Goal: Task Accomplishment & Management: Complete application form

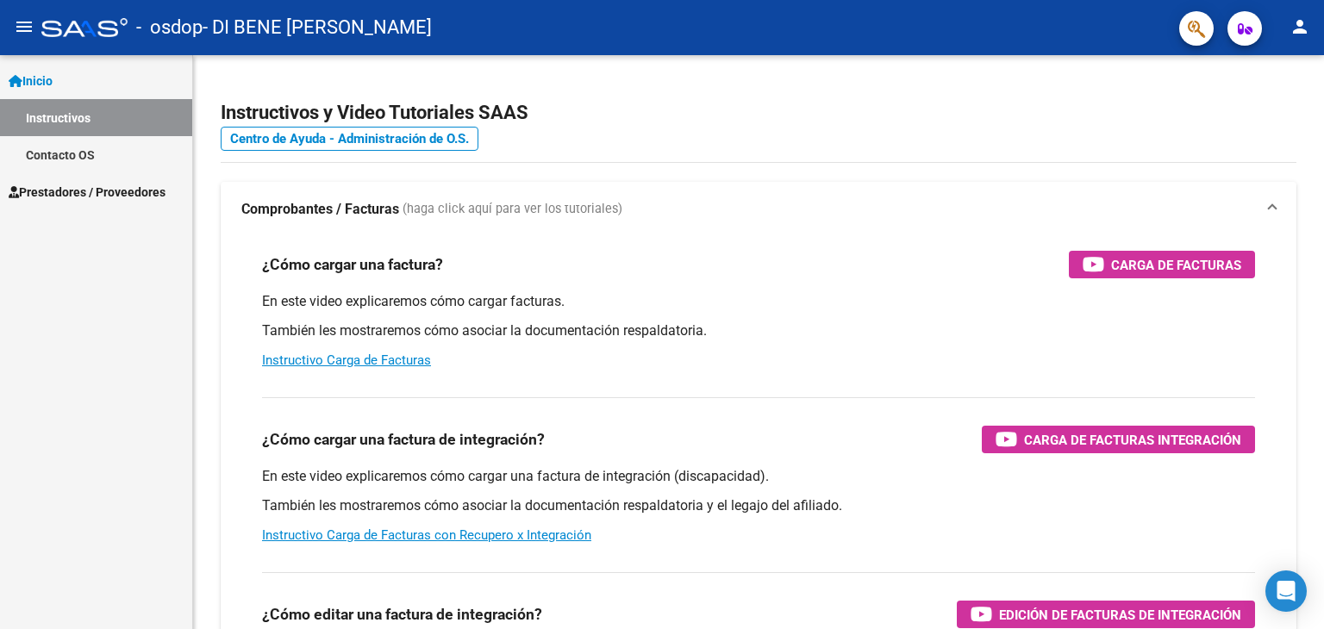
click at [96, 188] on span "Prestadores / Proveedores" at bounding box center [87, 192] width 157 height 19
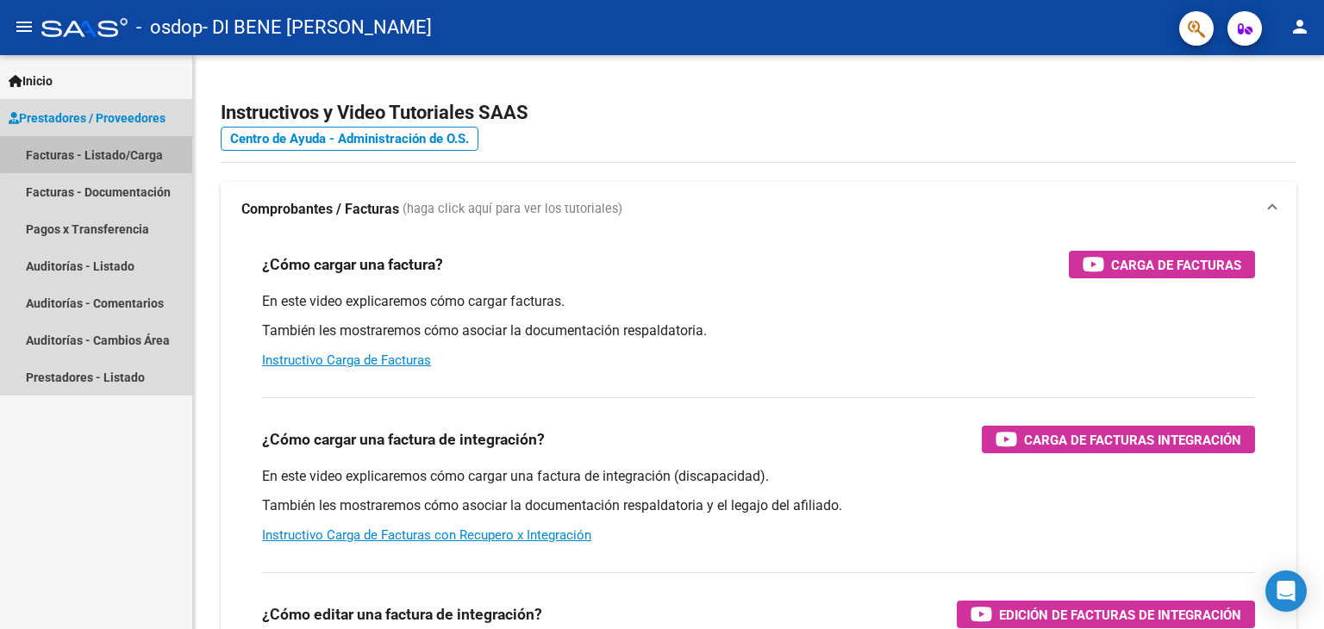
click at [104, 153] on link "Facturas - Listado/Carga" at bounding box center [96, 154] width 192 height 37
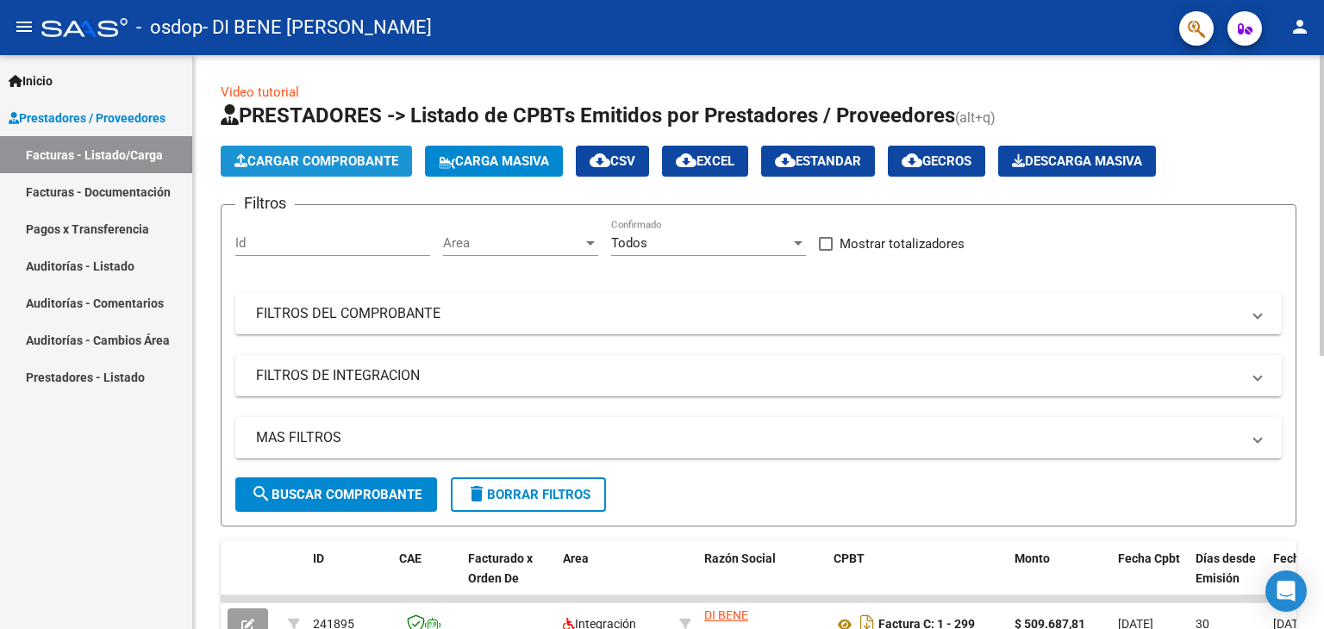
click at [339, 154] on span "Cargar Comprobante" at bounding box center [316, 161] width 164 height 16
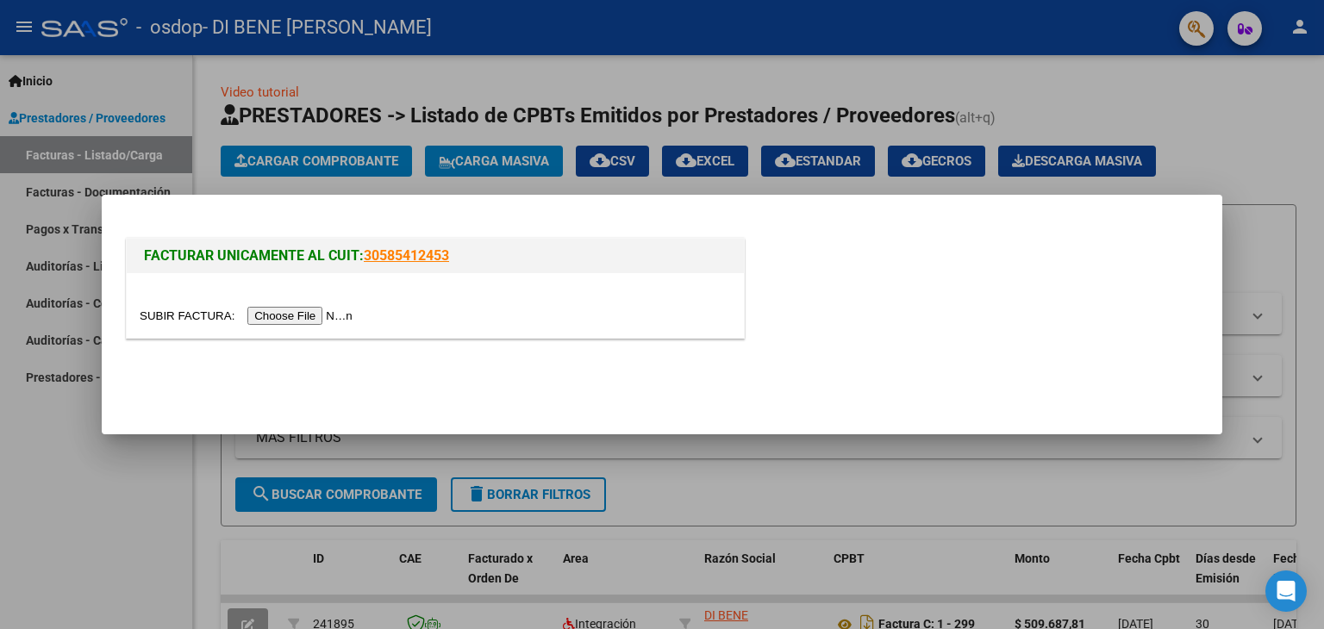
click at [317, 313] on input "file" at bounding box center [249, 316] width 218 height 18
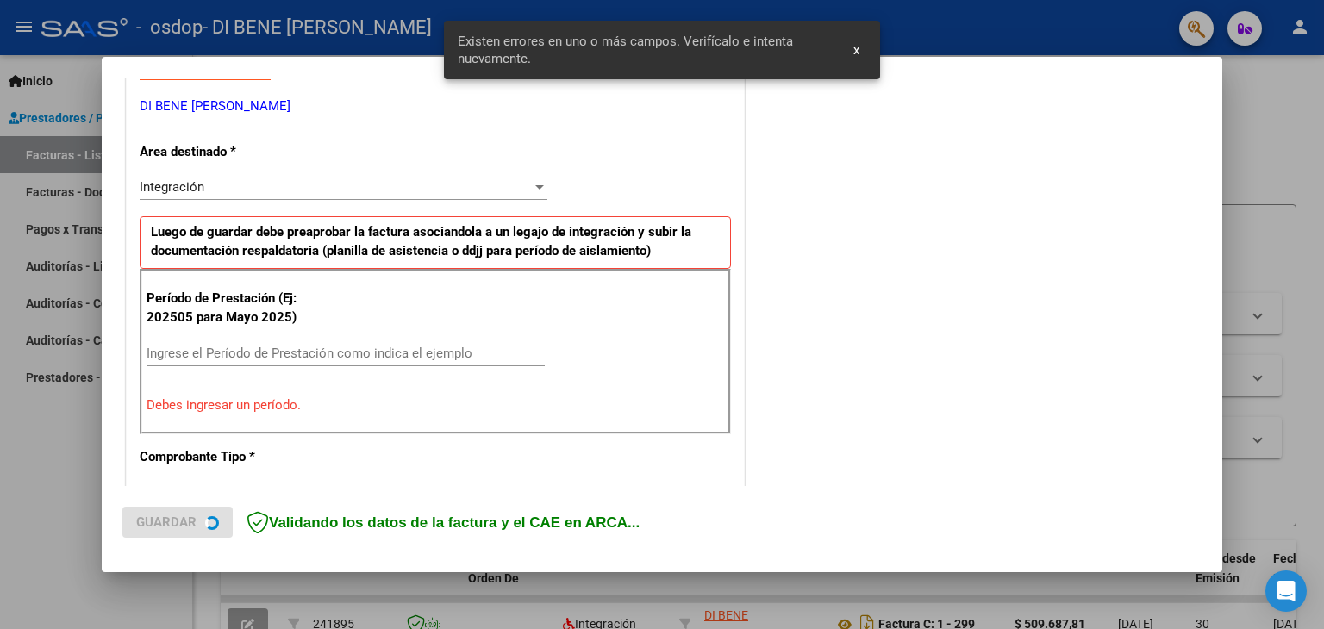
scroll to position [362, 0]
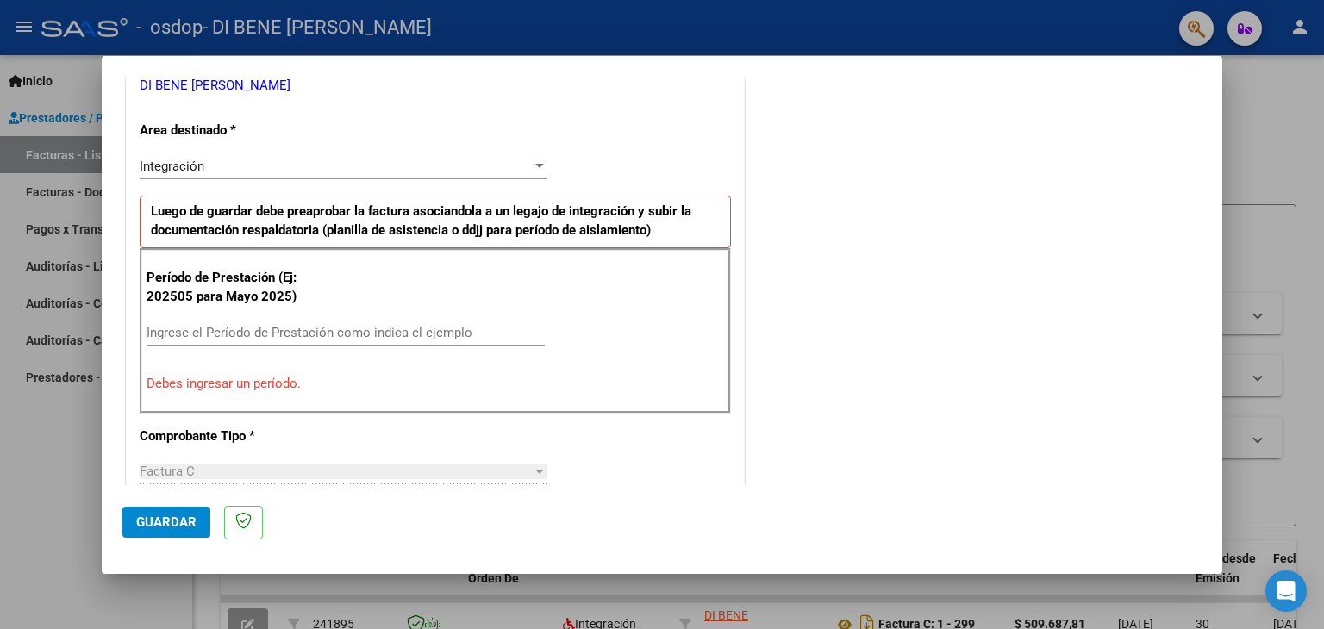
click at [184, 329] on input "Ingrese el Período de Prestación como indica el ejemplo" at bounding box center [346, 333] width 398 height 16
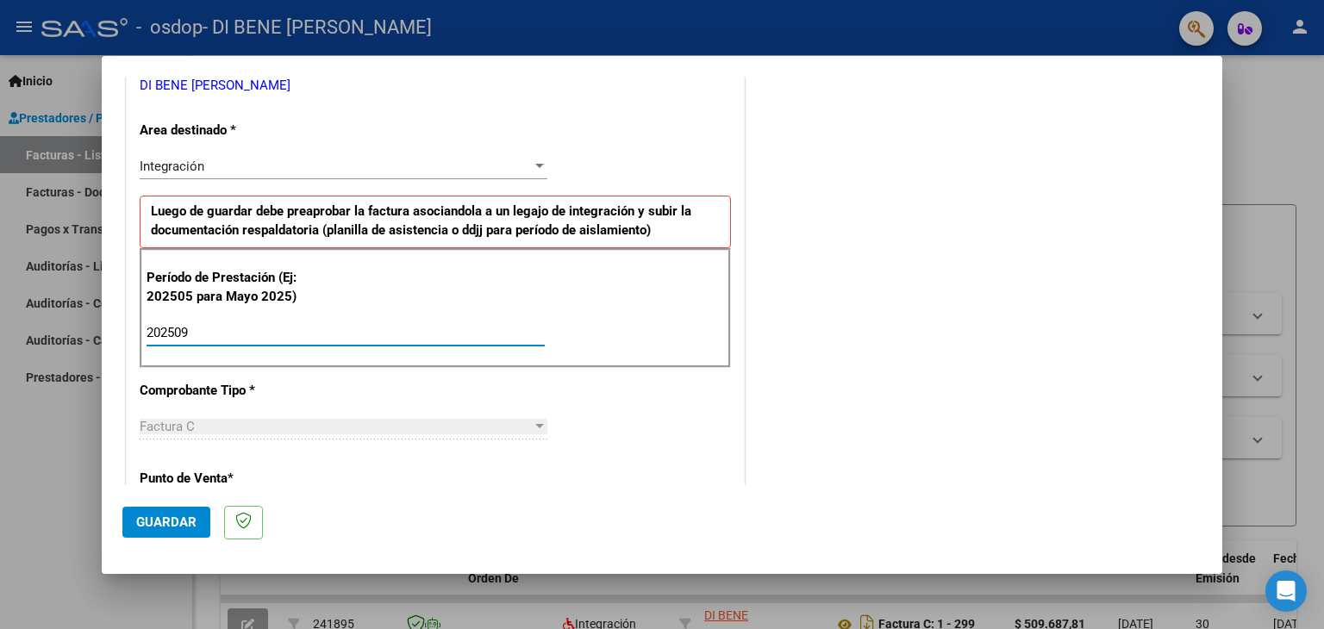
type input "202509"
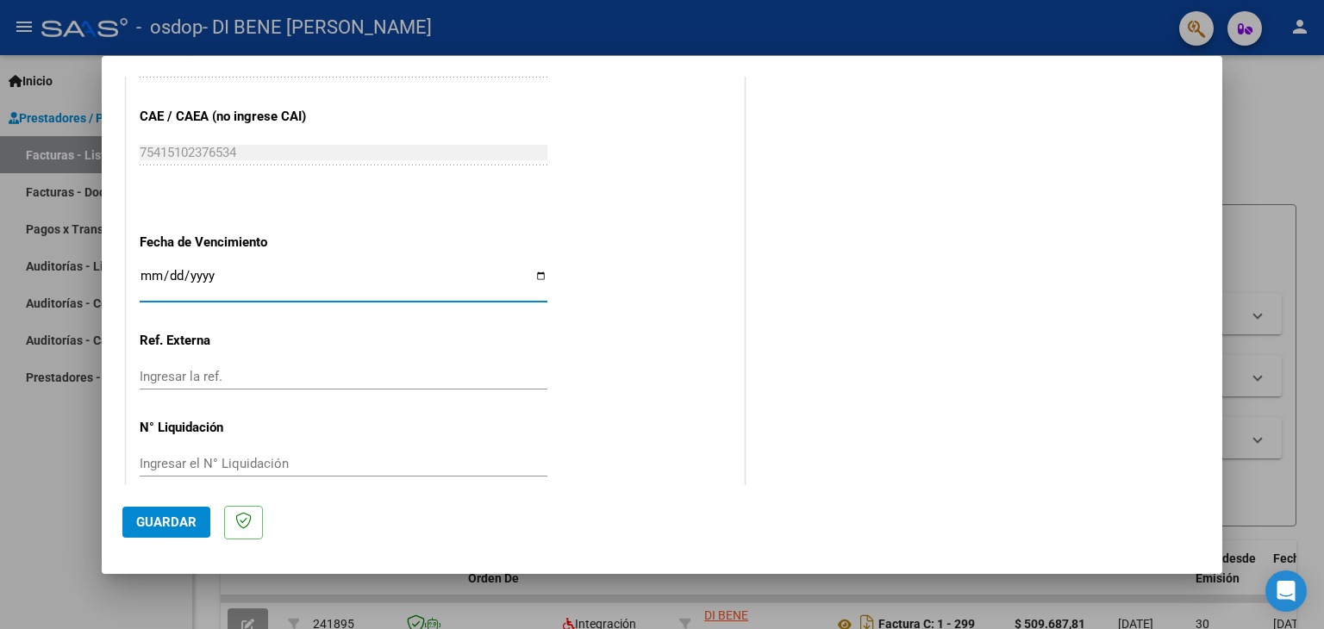
click at [536, 271] on input "Ingresar la fecha" at bounding box center [344, 283] width 408 height 28
type input "[DATE]"
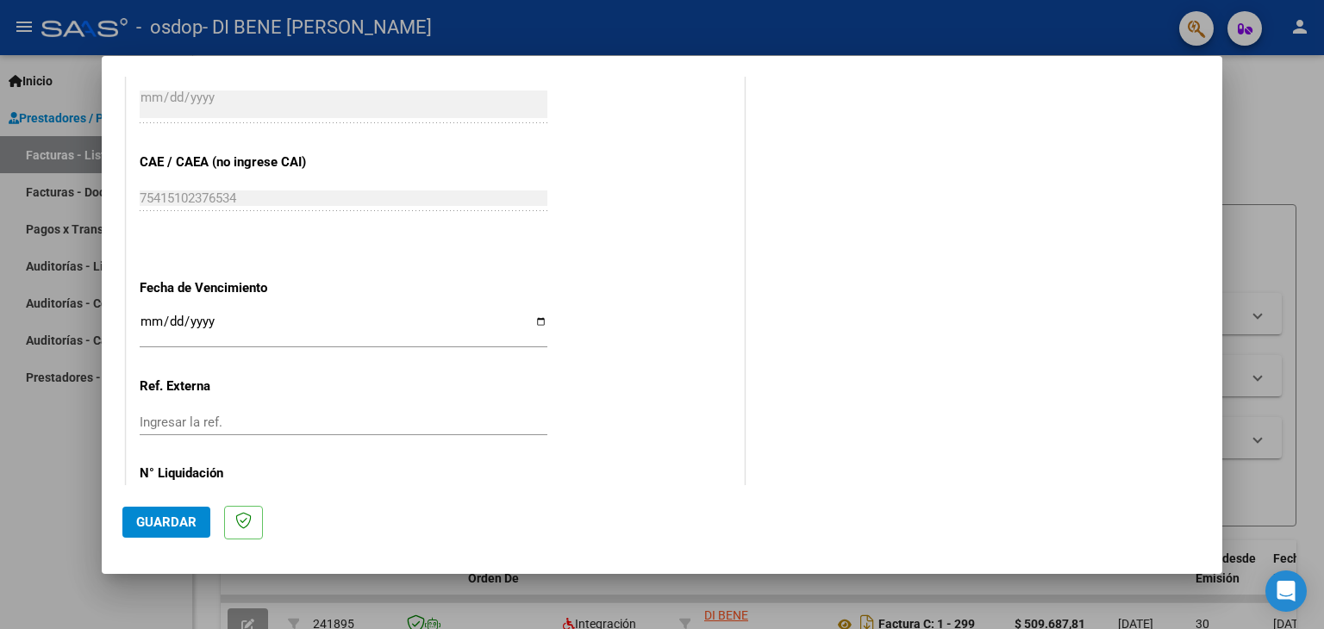
scroll to position [1106, 0]
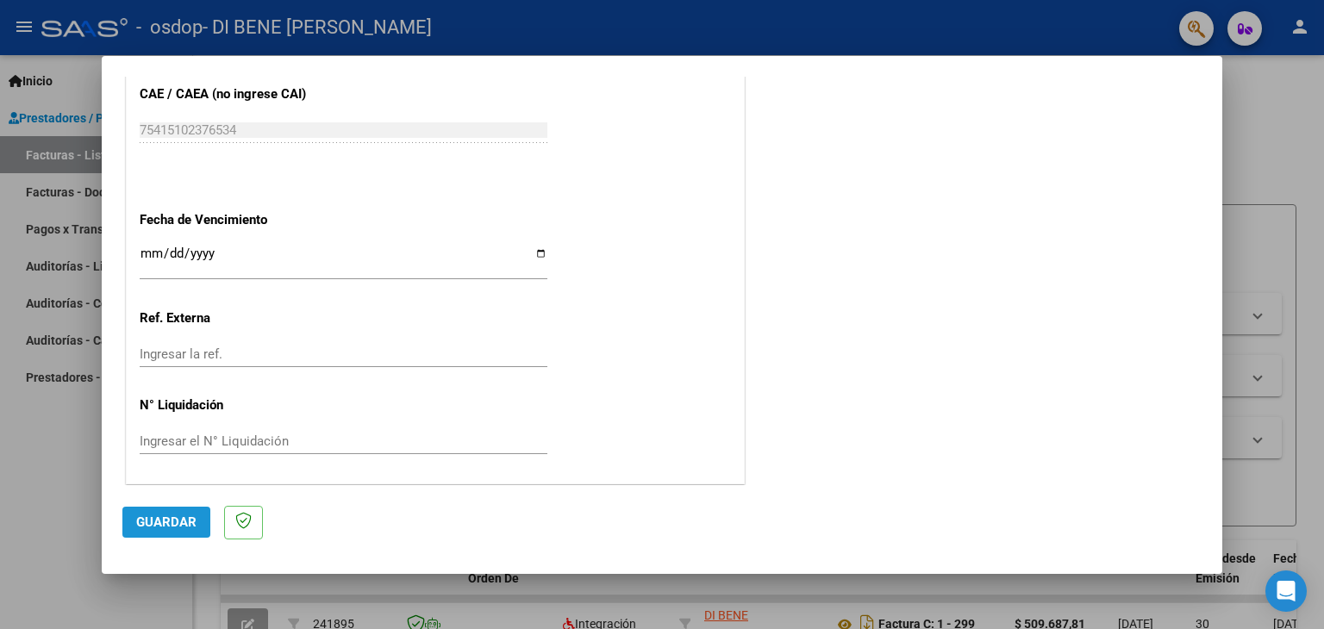
click at [153, 520] on span "Guardar" at bounding box center [166, 523] width 60 height 16
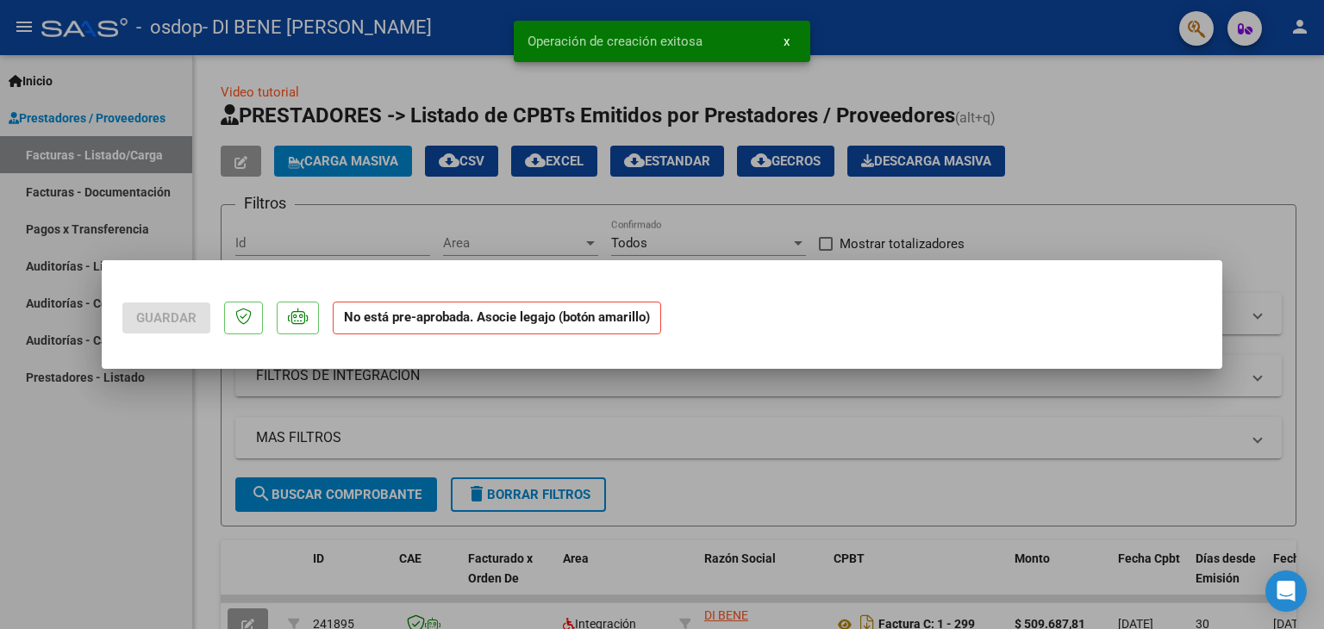
scroll to position [0, 0]
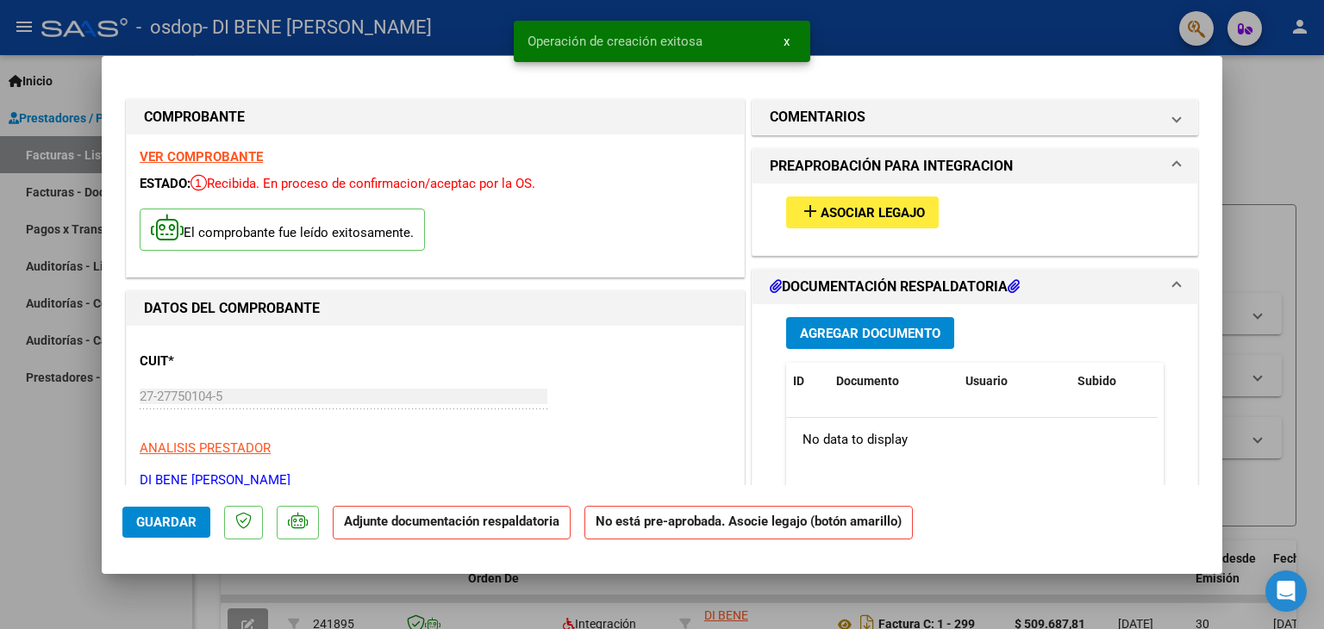
click at [869, 202] on button "add Asociar Legajo" at bounding box center [862, 213] width 153 height 32
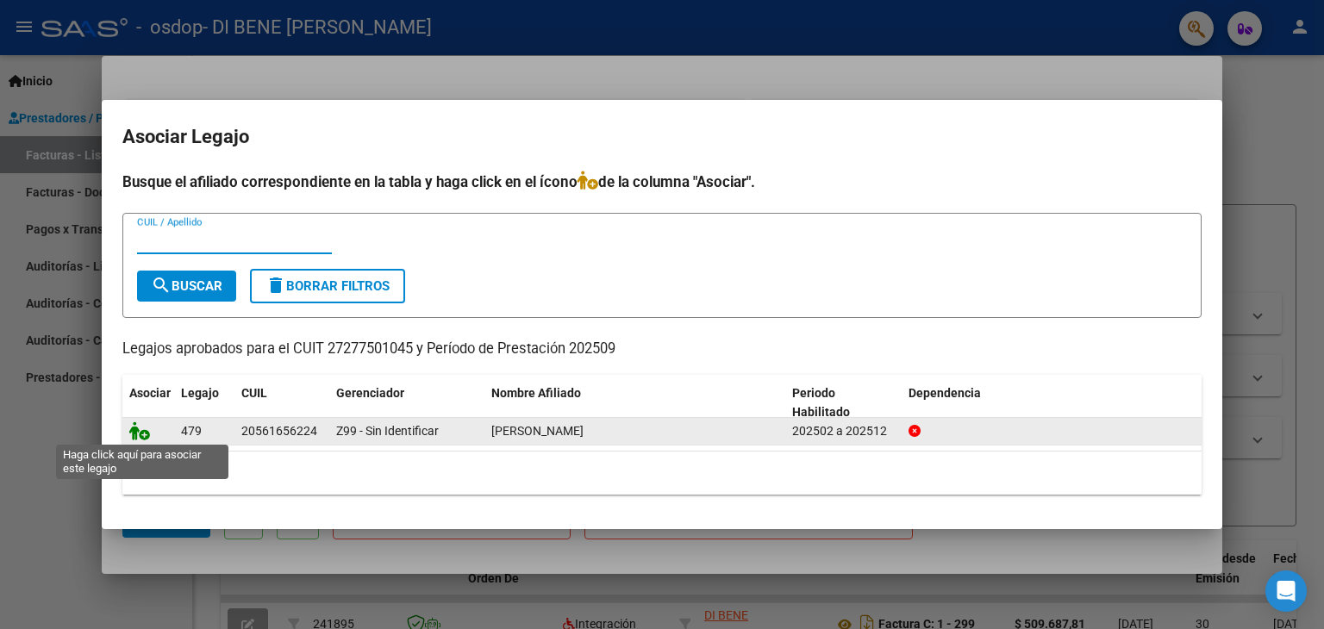
click at [142, 431] on icon at bounding box center [139, 431] width 21 height 19
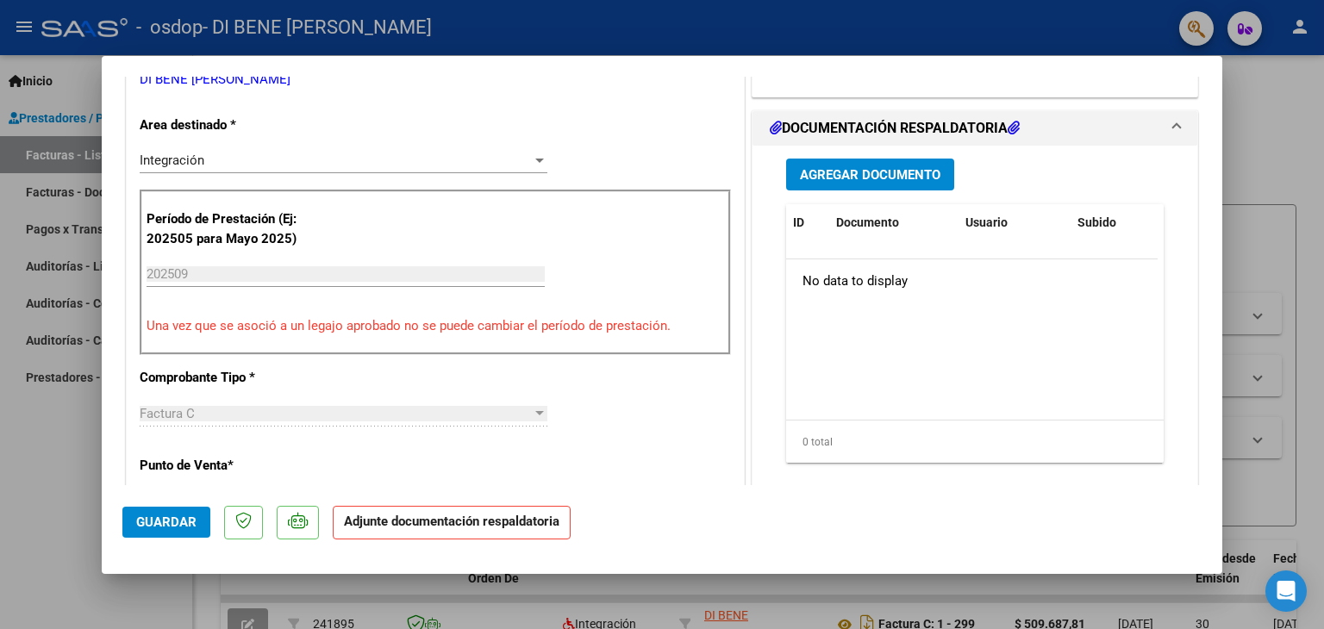
scroll to position [403, 0]
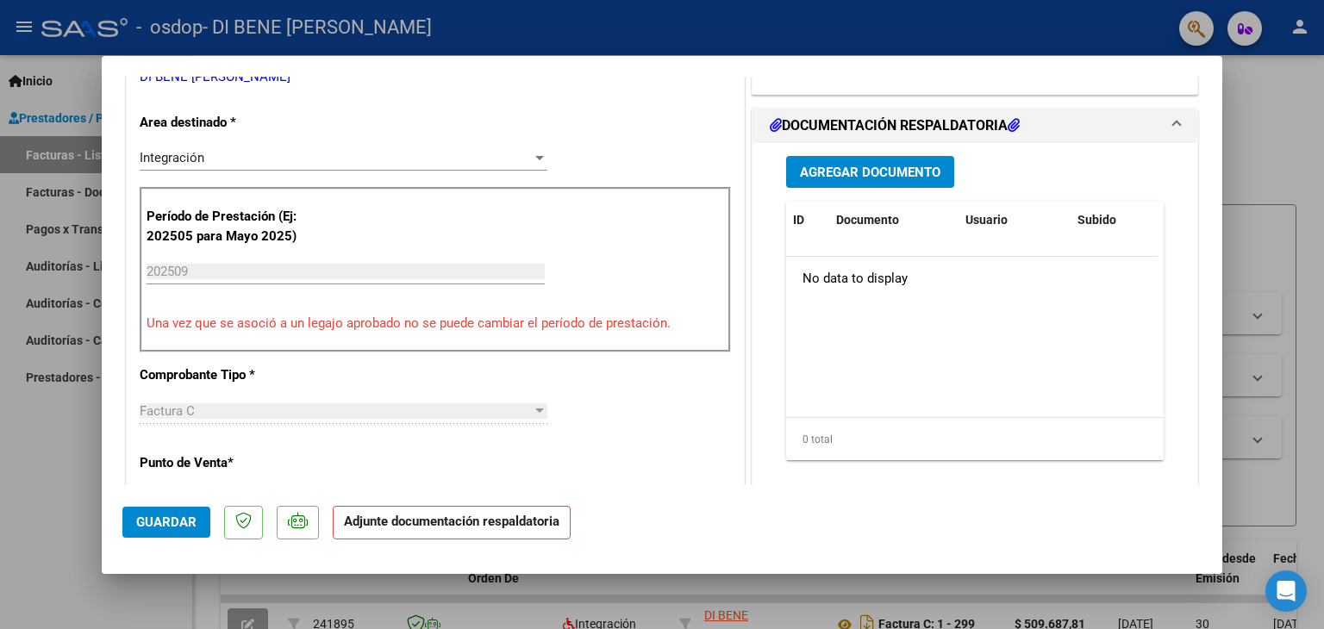
drag, startPoint x: 1221, startPoint y: 217, endPoint x: 1224, endPoint y: 260, distance: 43.2
click at [1224, 260] on div "COMPROBANTE VER COMPROBANTE ESTADO: Recibida. En proceso de confirmacion/acepta…" at bounding box center [662, 314] width 1324 height 629
drag, startPoint x: 1174, startPoint y: 343, endPoint x: 909, endPoint y: 156, distance: 324.1
click at [909, 156] on div "Agregar Documento ID Documento Usuario Subido Acción No data to display 0 total…" at bounding box center [975, 322] width 445 height 358
click at [846, 167] on span "Agregar Documento" at bounding box center [870, 173] width 141 height 16
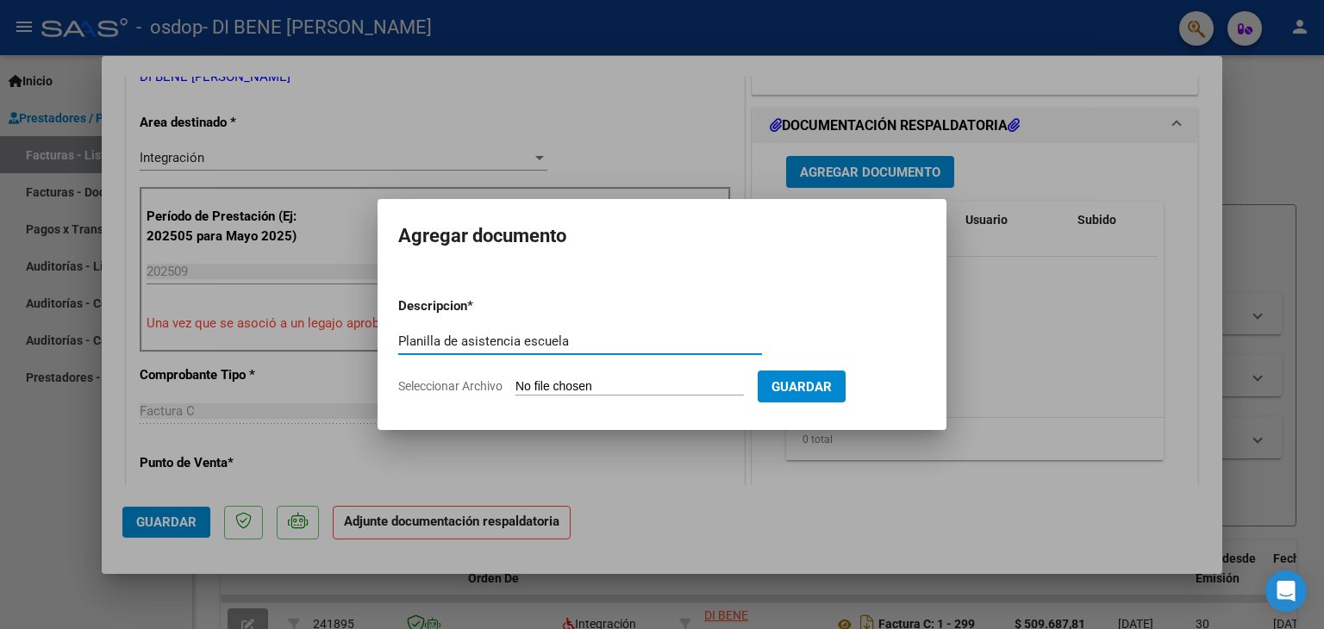
type input "Planilla de asistencia escuela"
click at [546, 389] on input "Seleccionar Archivo" at bounding box center [629, 387] width 228 height 16
type input "C:\fakepath\MUSSA_planilla asistencia transporte a escuela_SETIEMBRE-2025.pdf"
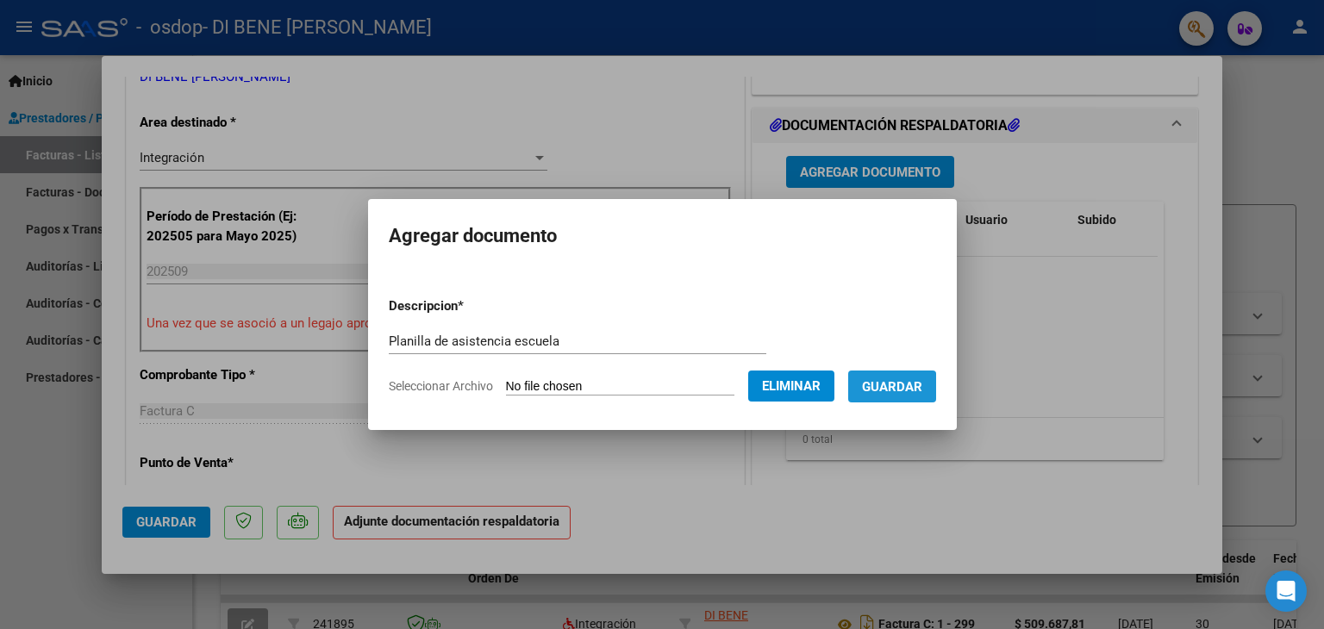
click at [905, 387] on span "Guardar" at bounding box center [892, 387] width 60 height 16
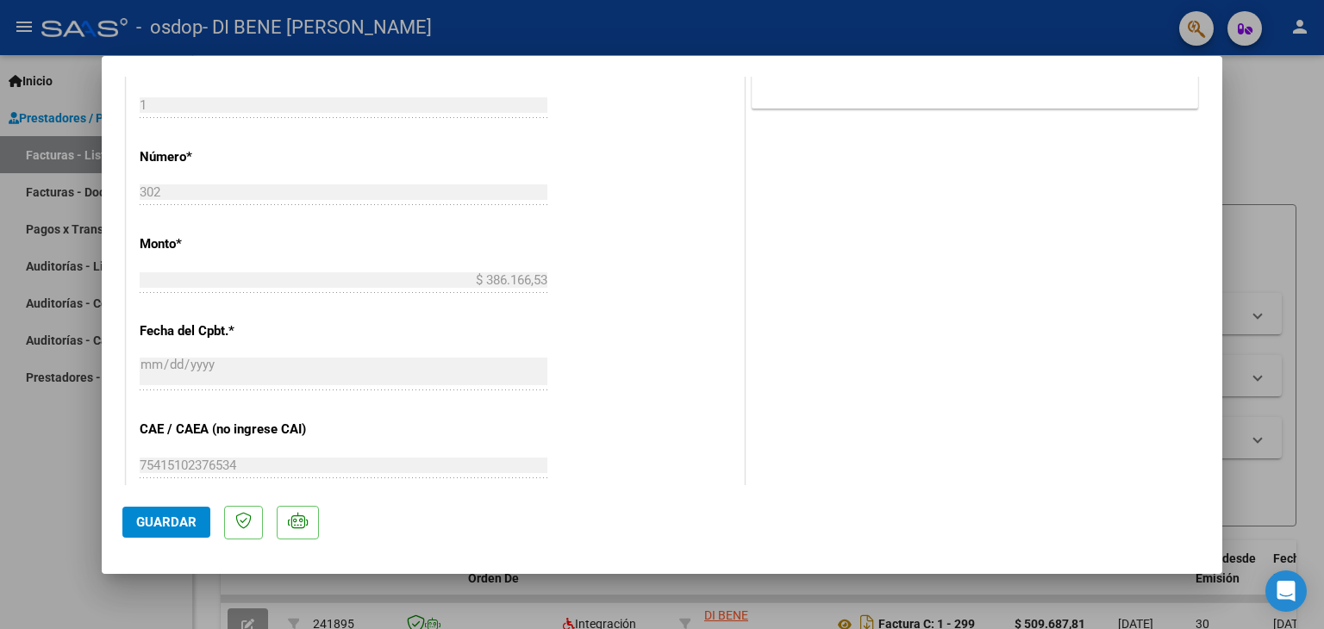
scroll to position [1132, 0]
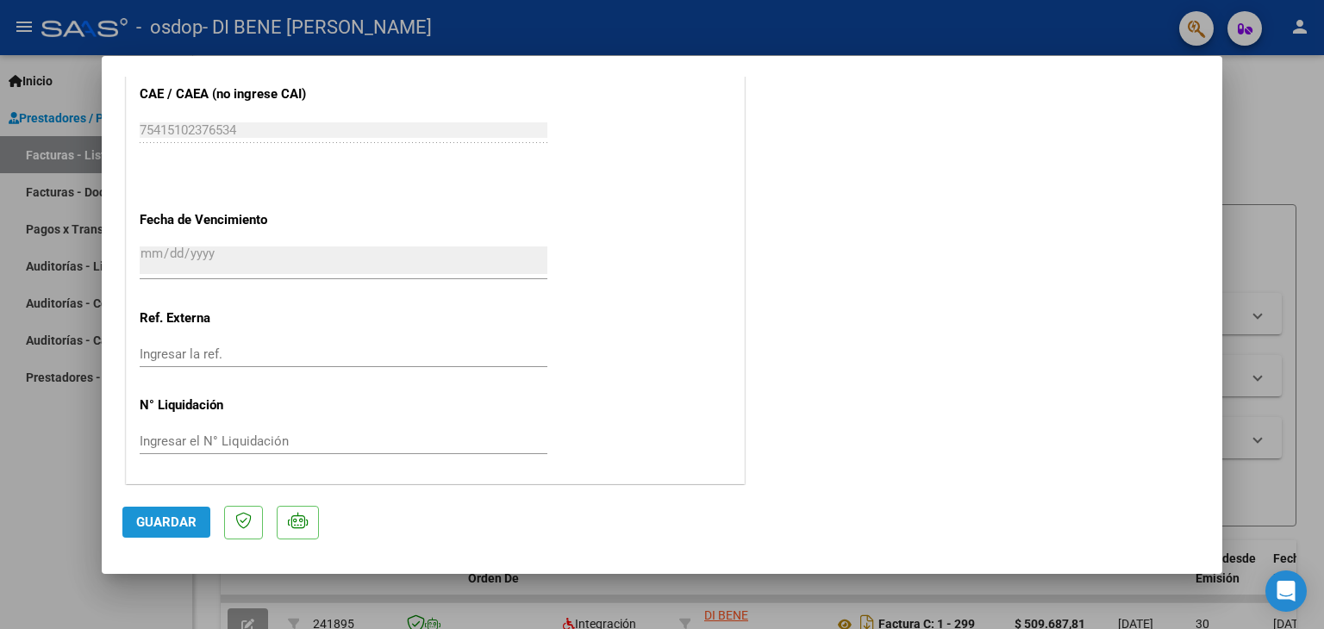
click at [159, 522] on span "Guardar" at bounding box center [166, 523] width 60 height 16
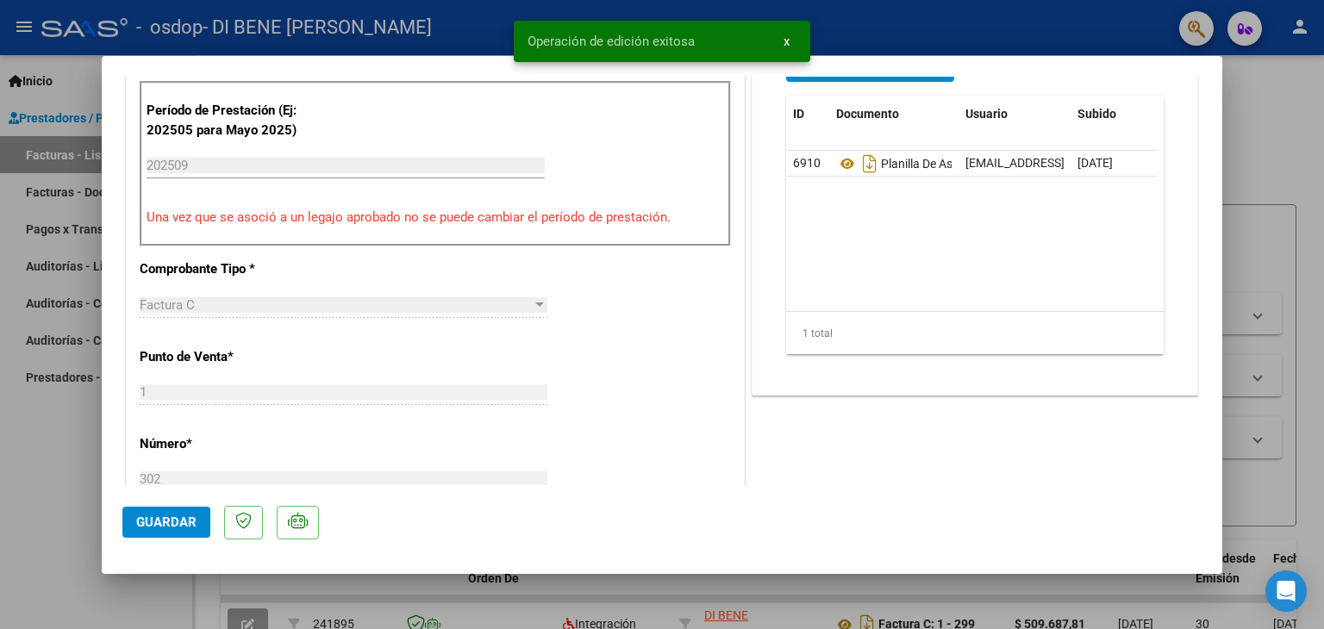
scroll to position [0, 0]
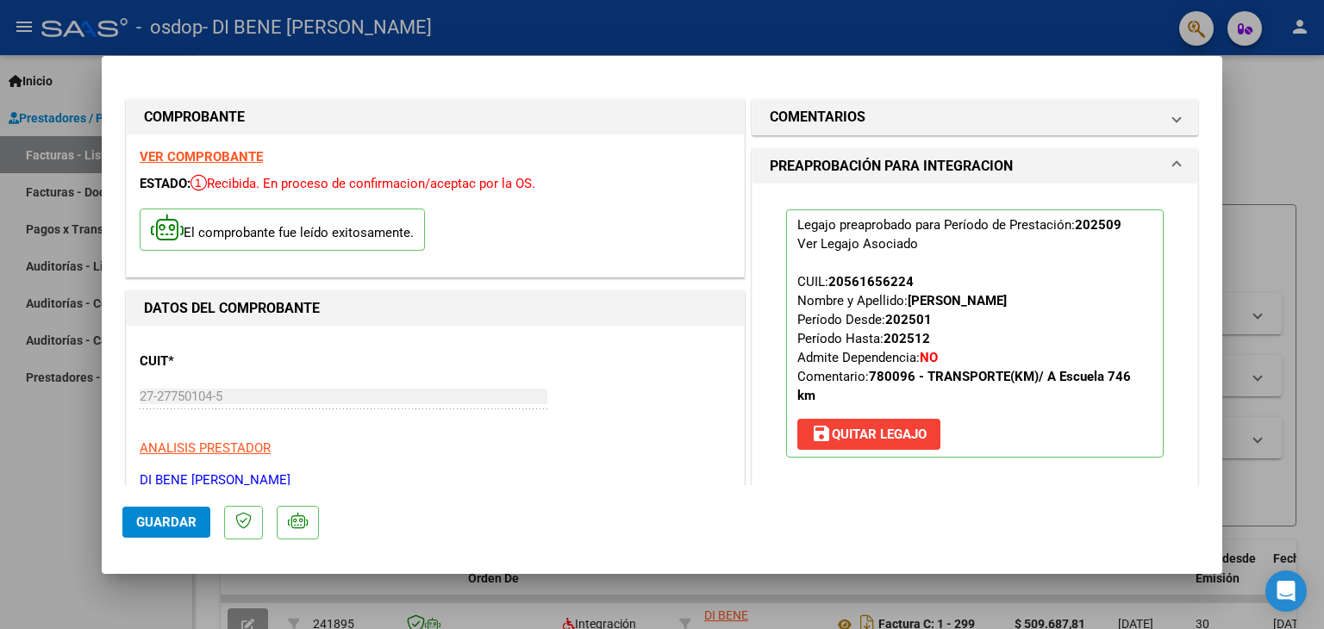
click at [1270, 134] on div at bounding box center [662, 314] width 1324 height 629
type input "$ 0,00"
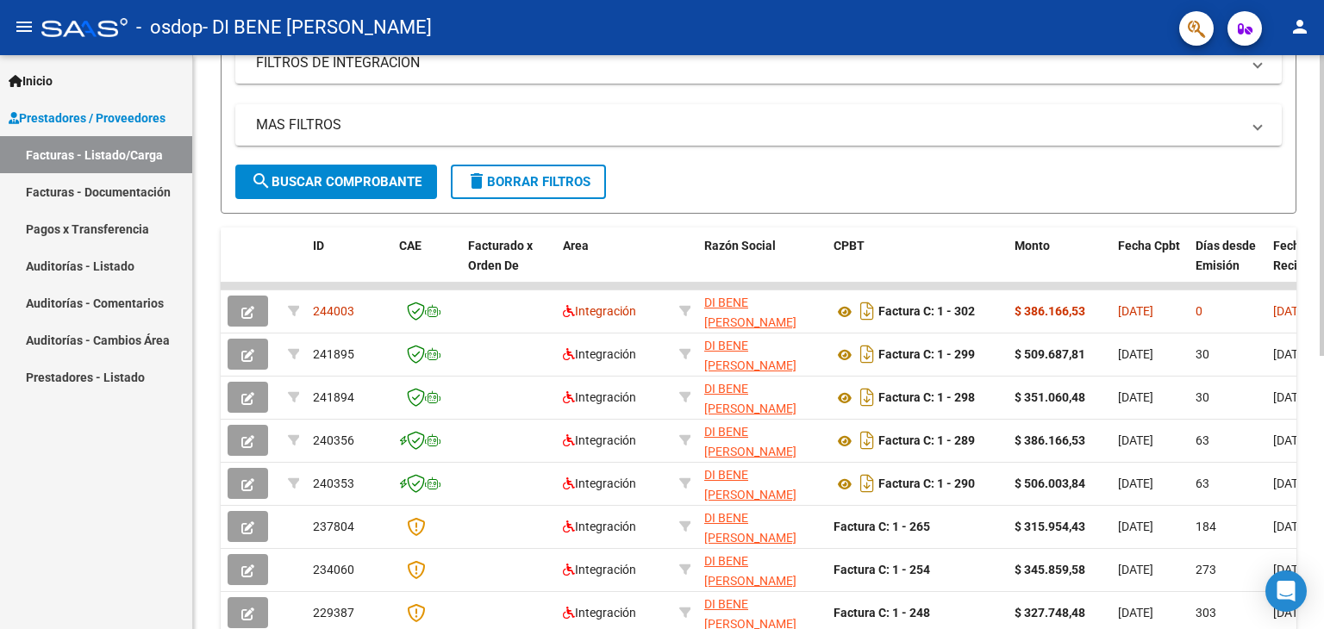
scroll to position [315, 0]
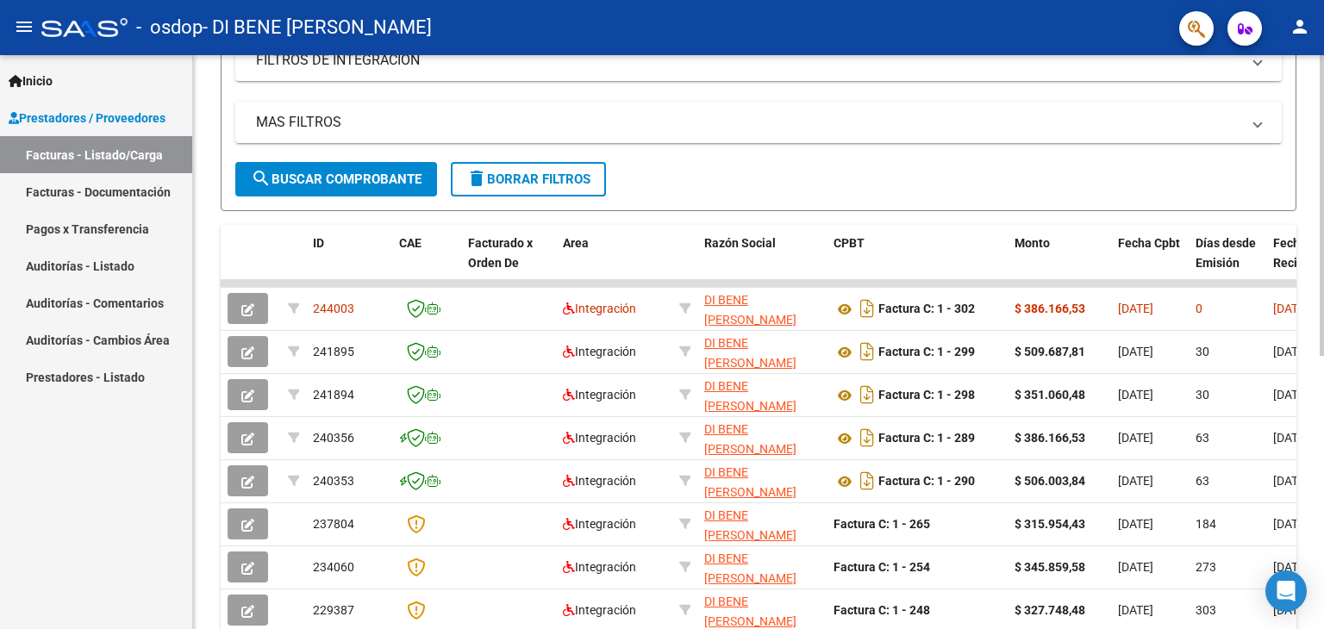
click at [1323, 347] on div at bounding box center [1322, 374] width 4 height 301
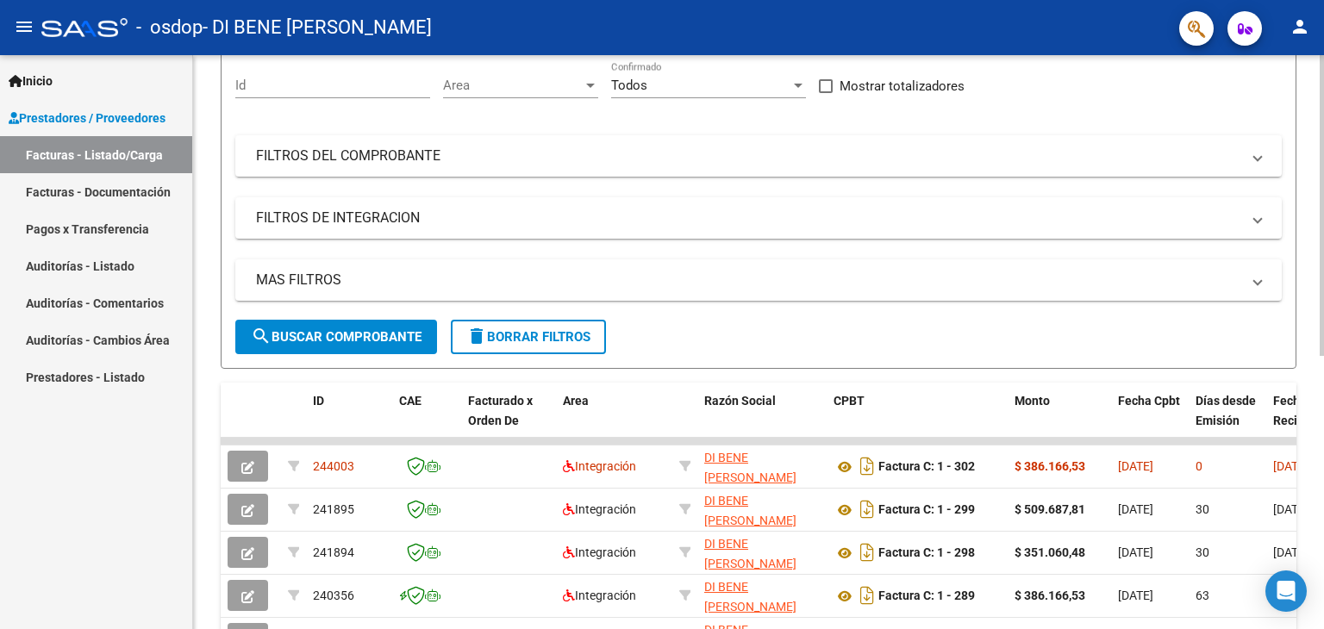
scroll to position [0, 0]
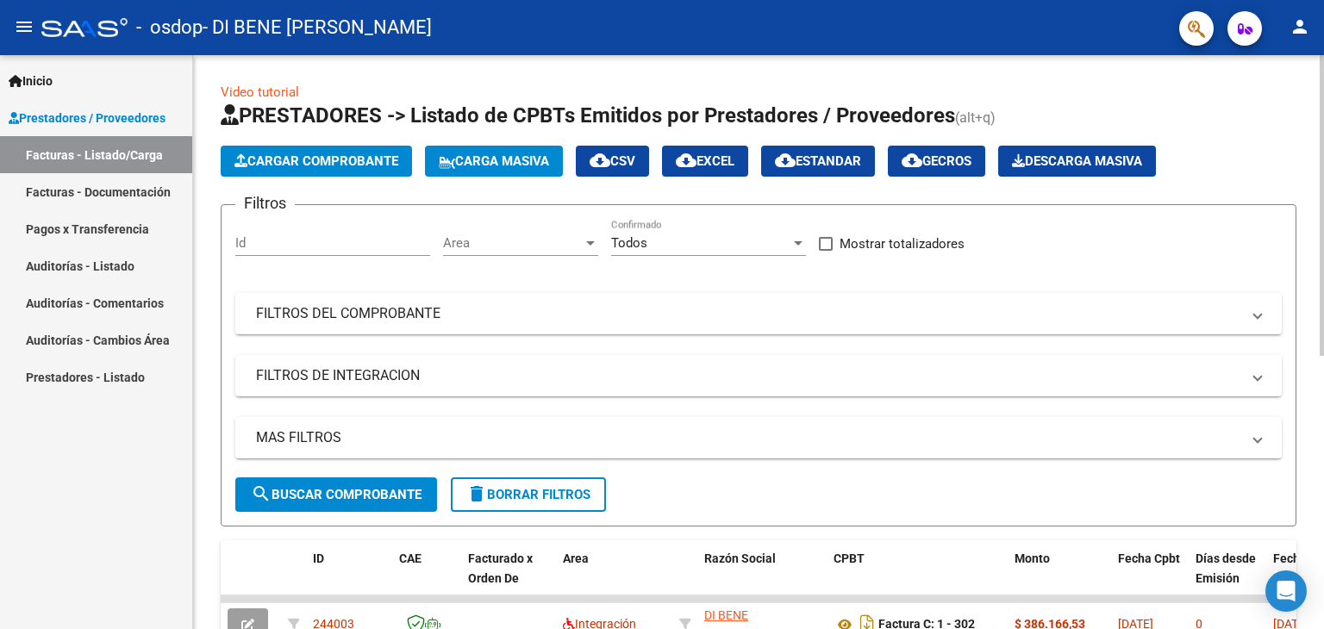
click at [1290, 163] on div "Video tutorial PRESTADORES -> Listado de CPBTs Emitidos por Prestadores / Prove…" at bounding box center [760, 597] width 1135 height 1084
click at [299, 154] on span "Cargar Comprobante" at bounding box center [316, 161] width 164 height 16
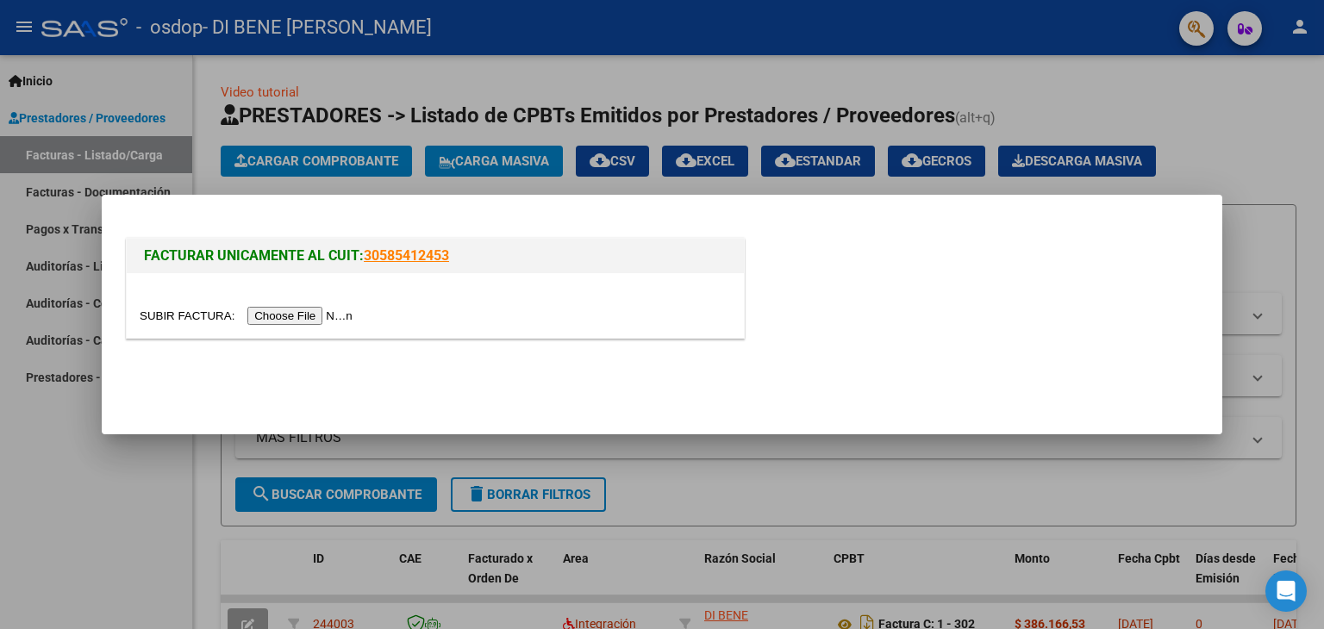
click at [298, 319] on input "file" at bounding box center [249, 316] width 218 height 18
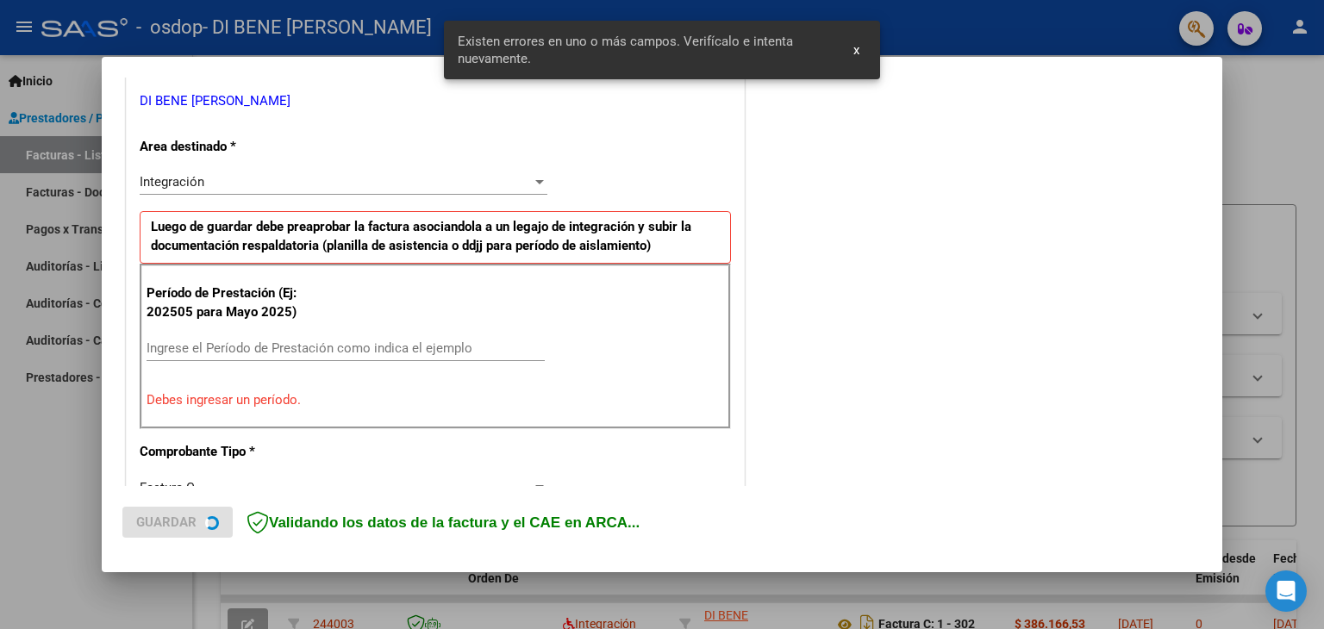
scroll to position [362, 0]
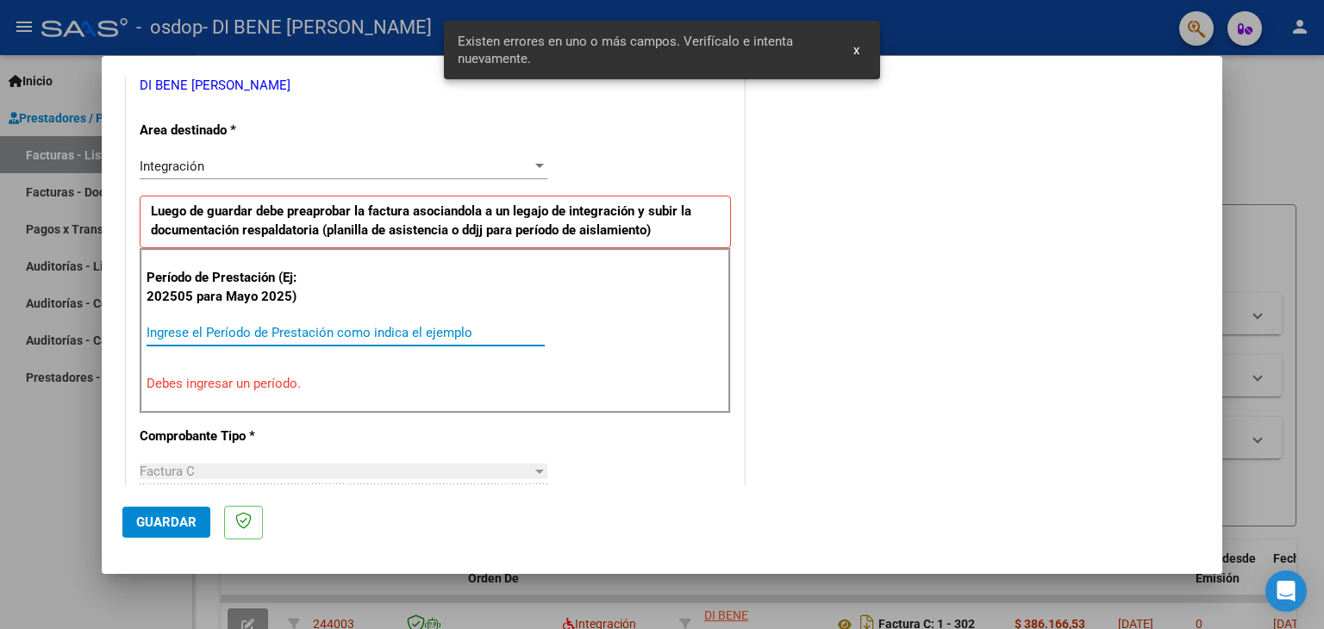
click at [176, 333] on input "Ingrese el Período de Prestación como indica el ejemplo" at bounding box center [346, 333] width 398 height 16
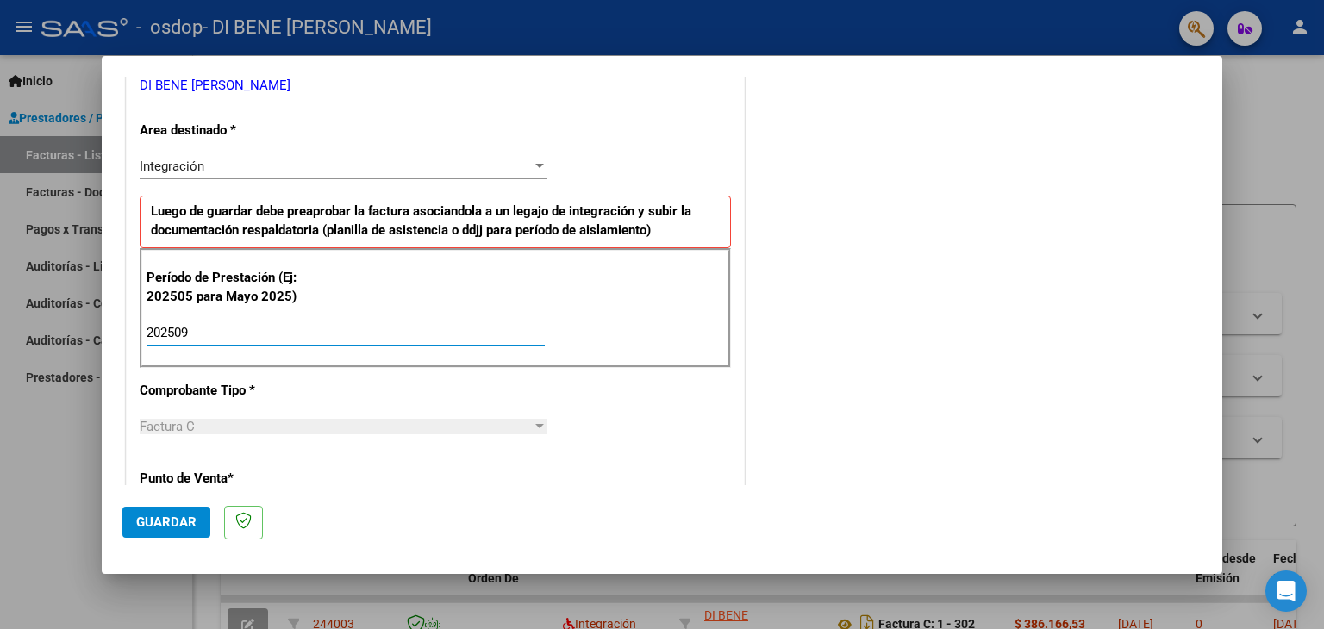
type input "202509"
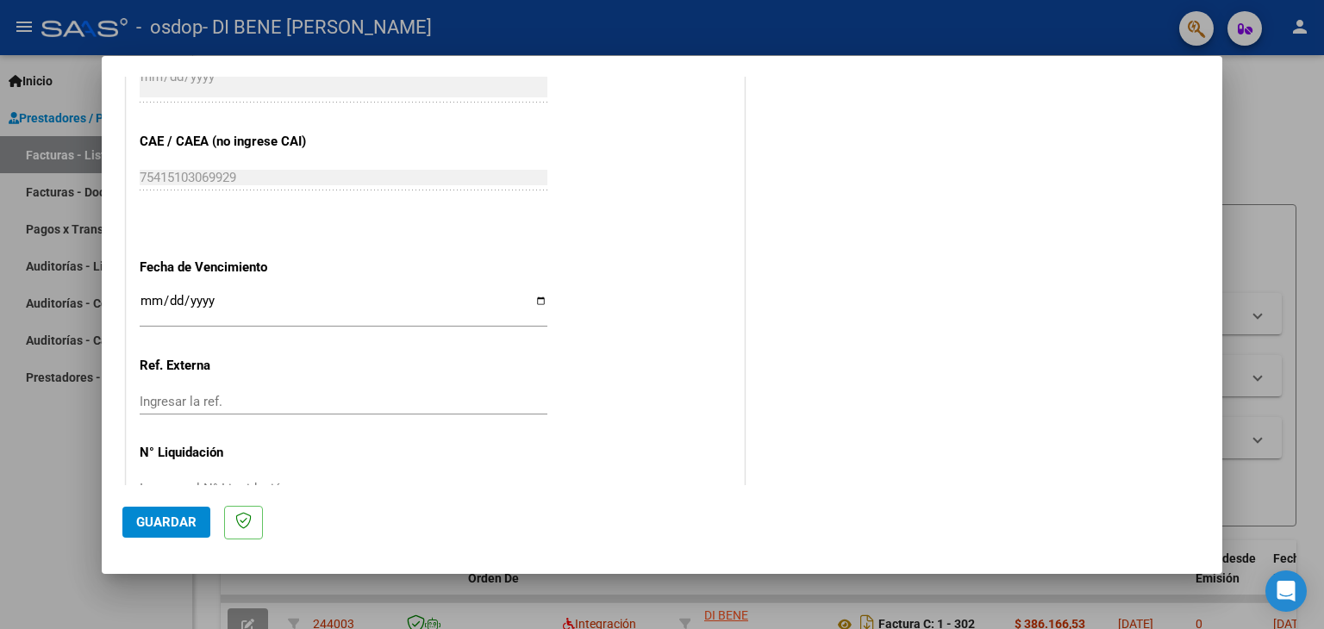
scroll to position [1106, 0]
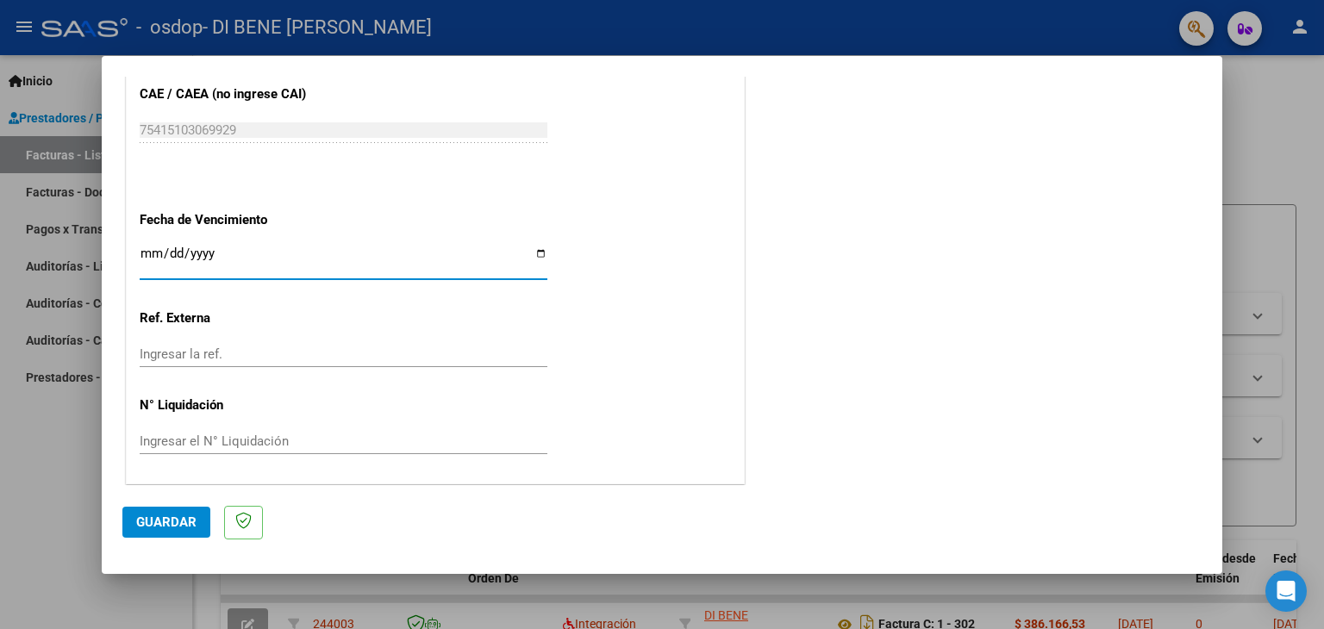
click at [534, 256] on input "Ingresar la fecha" at bounding box center [344, 261] width 408 height 28
type input "[DATE]"
click at [172, 521] on span "Guardar" at bounding box center [166, 523] width 60 height 16
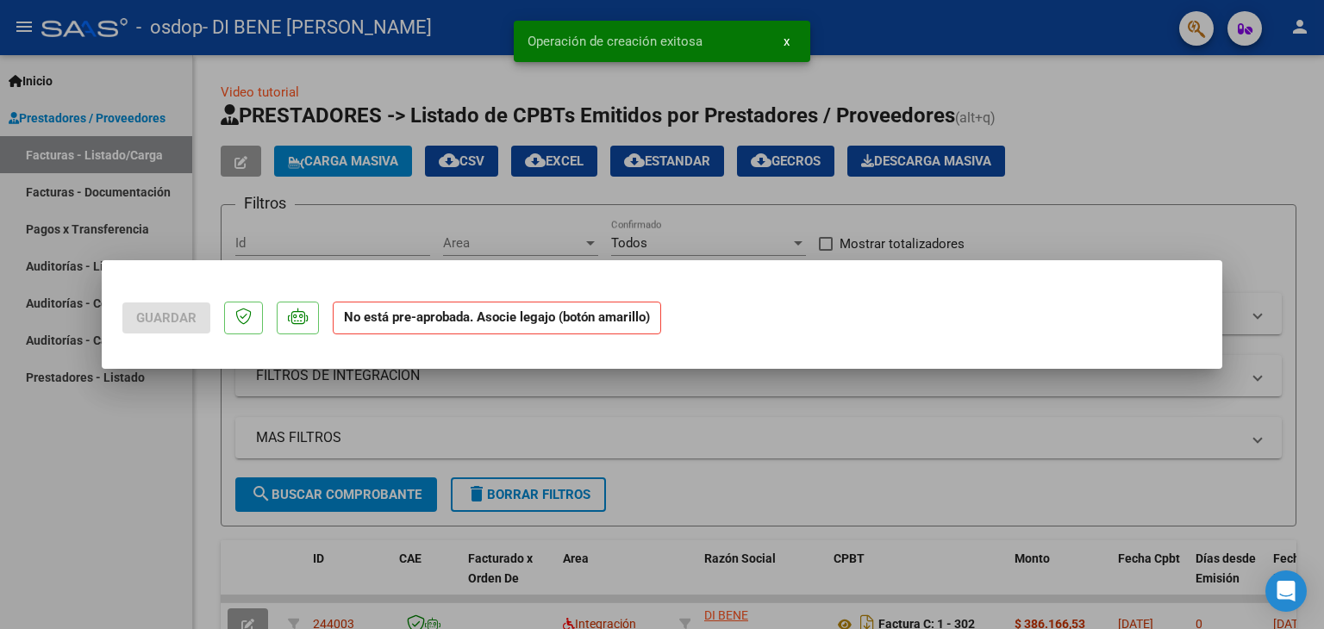
scroll to position [0, 0]
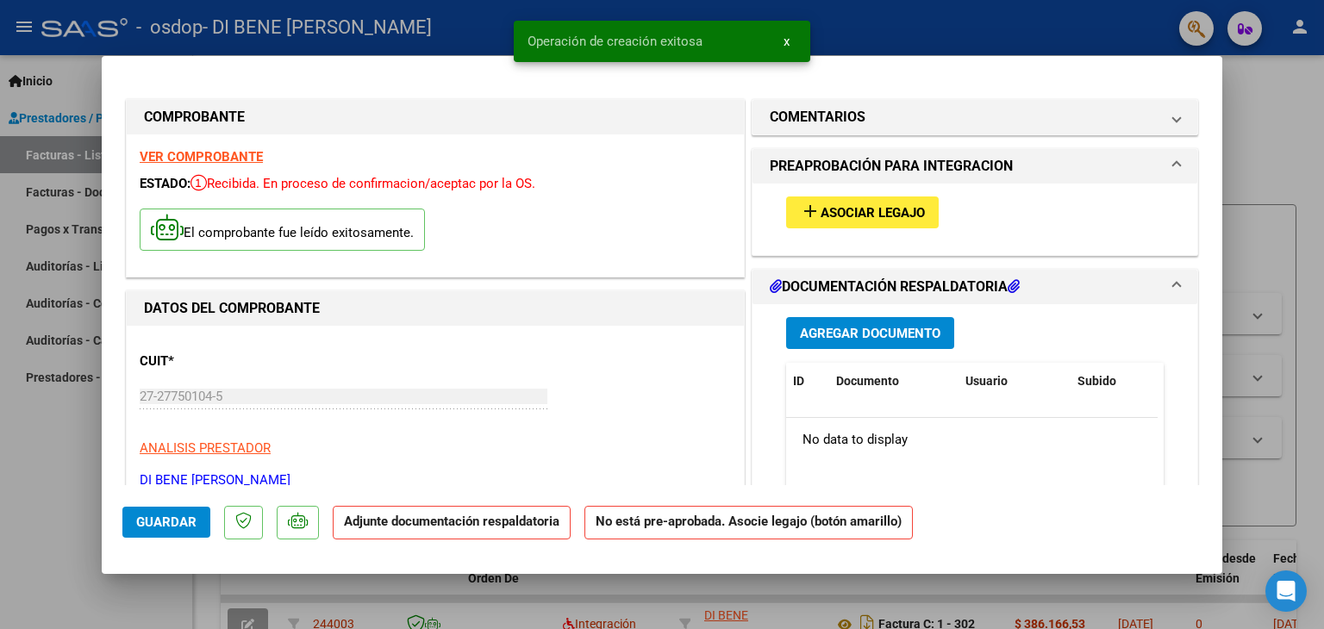
click at [821, 210] on span "Asociar Legajo" at bounding box center [873, 213] width 104 height 16
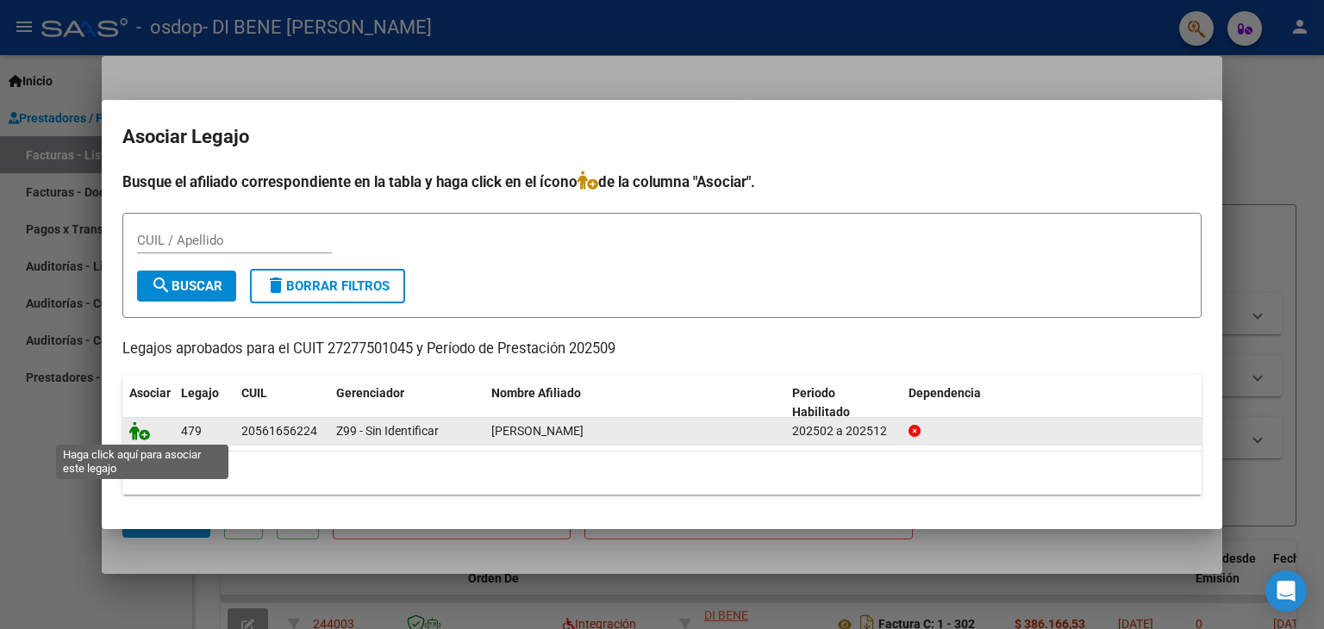
click at [145, 434] on icon at bounding box center [139, 431] width 21 height 19
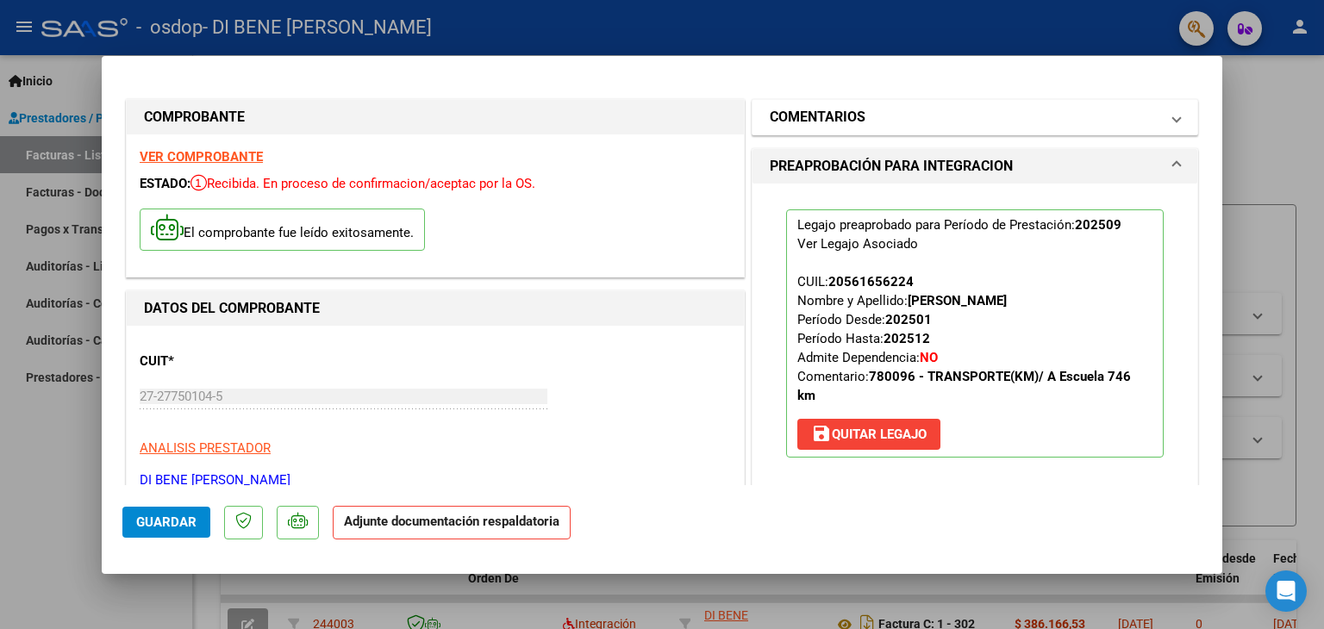
click at [1173, 117] on span at bounding box center [1176, 117] width 7 height 21
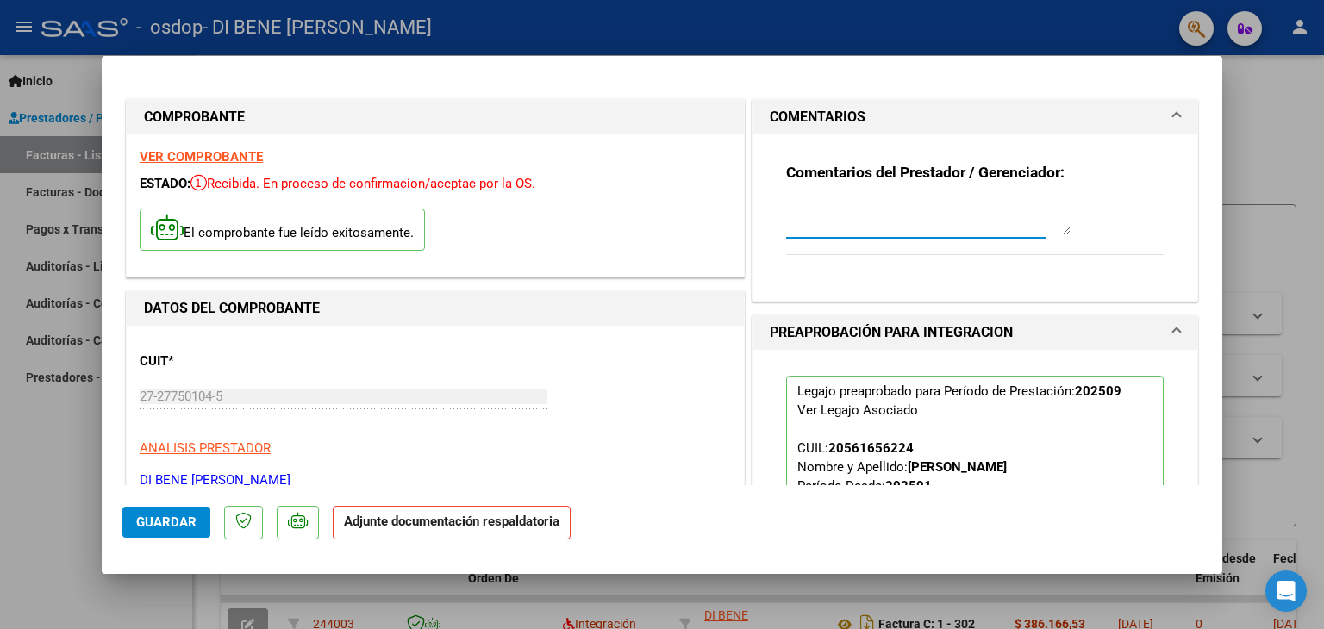
click at [790, 226] on textarea at bounding box center [928, 217] width 284 height 34
drag, startPoint x: 955, startPoint y: 213, endPoint x: 1077, endPoint y: 166, distance: 130.2
click at [1077, 166] on h3 "Comentarios del Prestador / Gerenciador:" at bounding box center [975, 172] width 378 height 19
click at [981, 209] on textarea "Se adjunta email de autorizacion" at bounding box center [928, 217] width 284 height 34
click at [896, 231] on textarea "Se adjunta email de autorizacion donde figuran ambas prestaciones" at bounding box center [928, 217] width 284 height 34
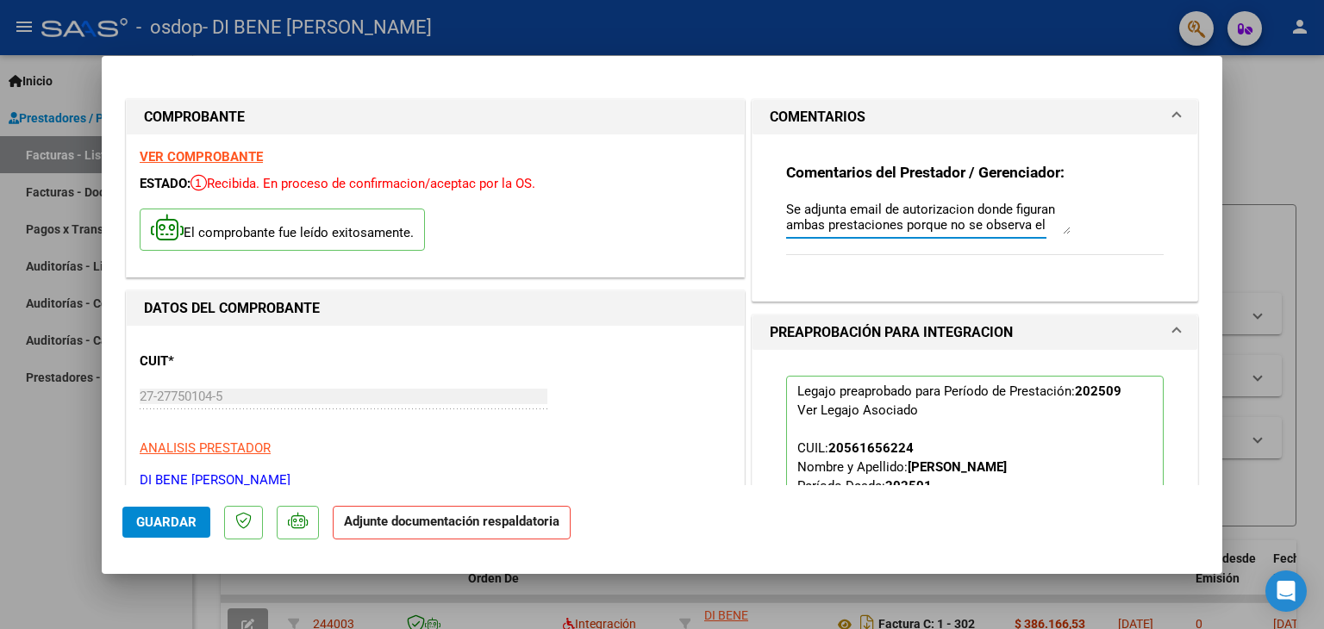
scroll to position [14, 0]
type textarea "Se adjunta email de autorizacion donde figuran ambas prestaciones porque no se …"
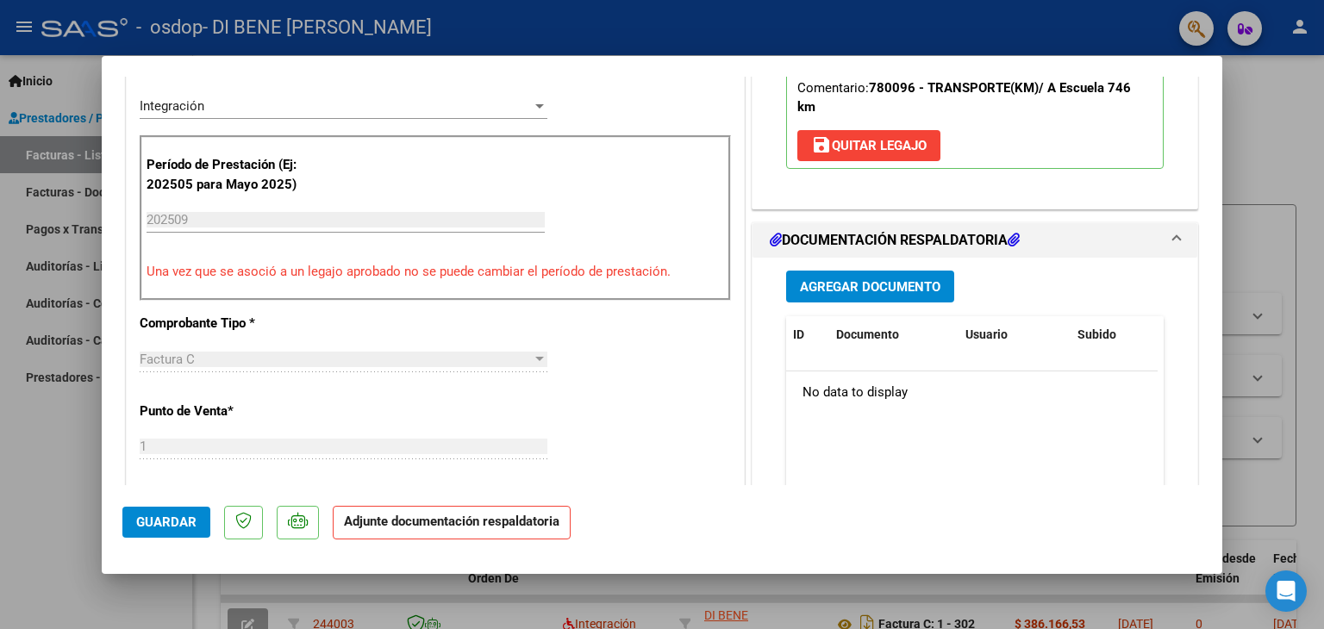
scroll to position [542, 0]
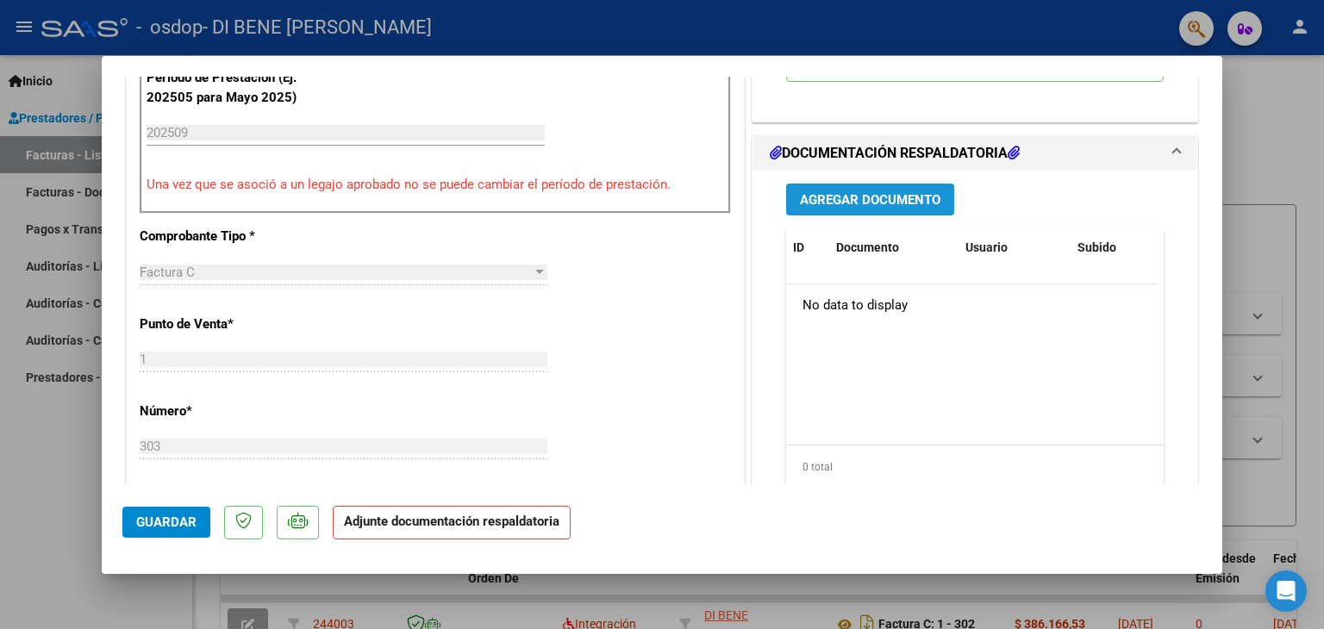
click at [860, 193] on span "Agregar Documento" at bounding box center [870, 200] width 141 height 16
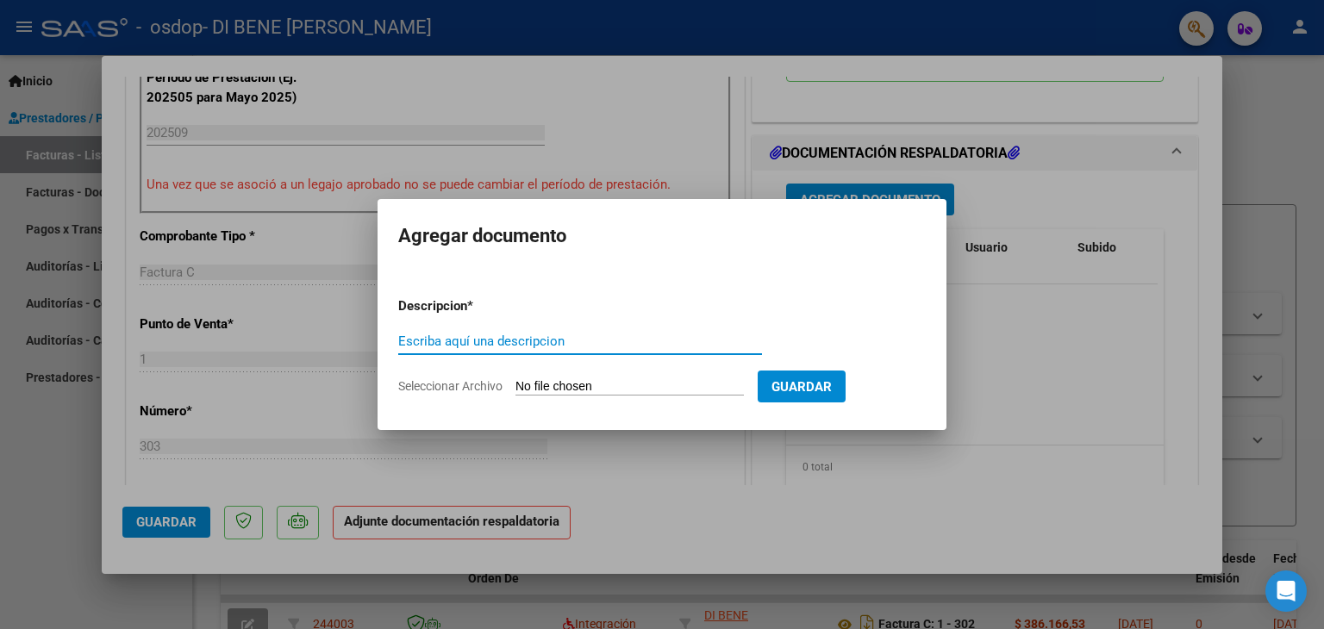
click at [407, 343] on input "Escriba aquí una descripcion" at bounding box center [580, 342] width 364 height 16
type input "Planilla de asistencia Terapias"
click at [424, 387] on span "Seleccionar Archivo" at bounding box center [450, 386] width 104 height 14
click at [515, 387] on input "Seleccionar Archivo" at bounding box center [629, 387] width 228 height 16
type input "C:\fakepath\MUSSA_planilla asistencia transporte a terapias y musicoterapia_SET…"
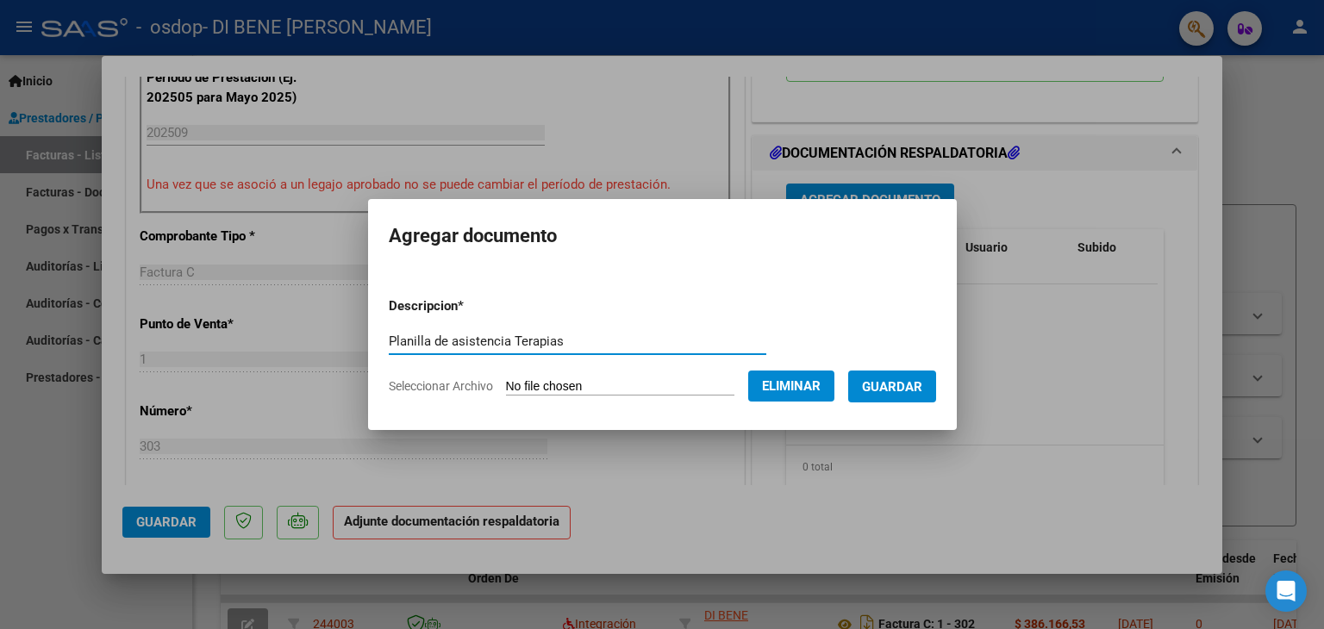
click at [498, 341] on input "Planilla de asistencia Terapias" at bounding box center [578, 342] width 378 height 16
click at [634, 341] on input "Planilla de asistencia transporte a Terapias" at bounding box center [578, 342] width 378 height 16
type input "Planilla de asistencia transporte a Terapias y musicoterapia"
click at [909, 386] on span "Guardar" at bounding box center [892, 387] width 60 height 16
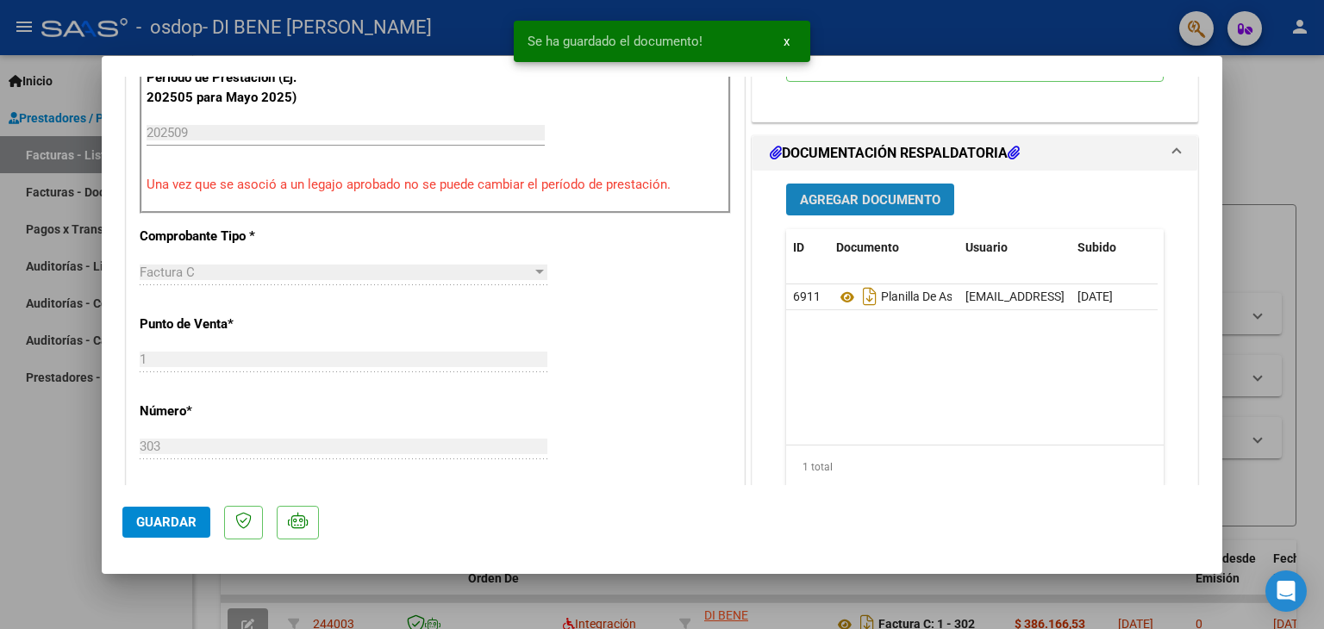
click at [846, 191] on span "Agregar Documento" at bounding box center [870, 199] width 141 height 16
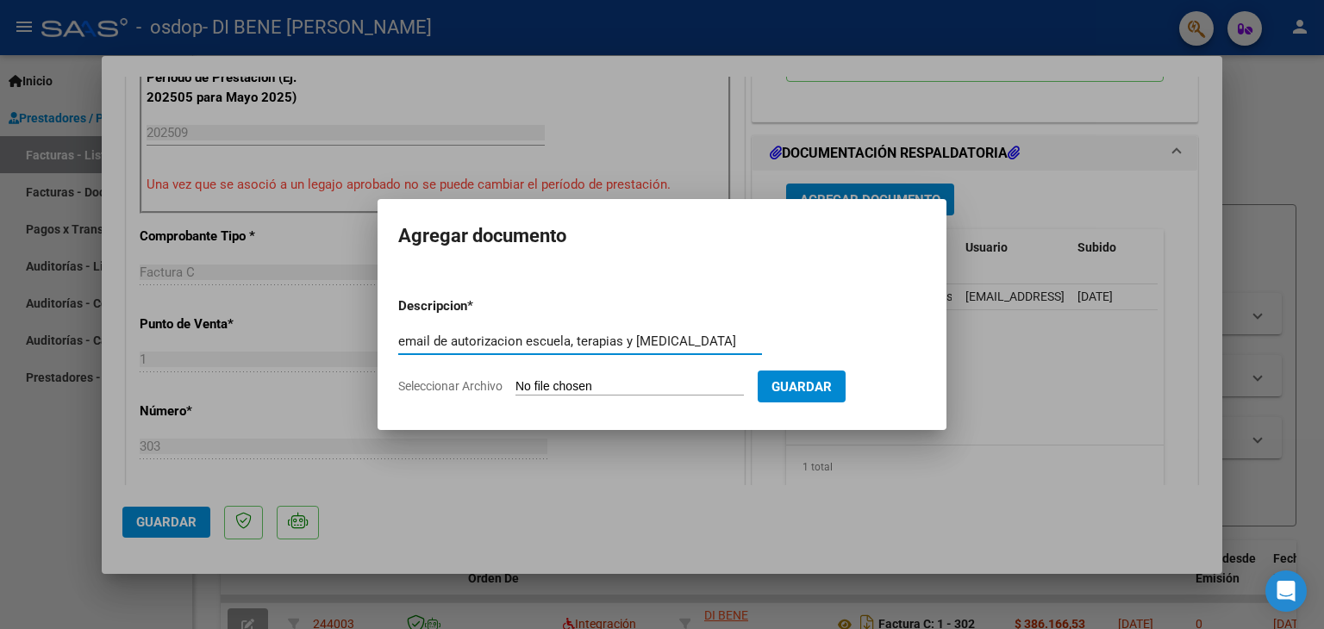
type input "email de autorizacion escuela, terapias y musicoterapia"
click at [434, 385] on span "Seleccionar Archivo" at bounding box center [450, 386] width 104 height 14
click at [515, 385] on input "Seleccionar Archivo" at bounding box center [629, 387] width 228 height 16
type input "C:\fakepath\TERAPIAS Y ESCUELA Gmail - Fwd_ AUTORIZACIONES 2025 2852438481 - VI…"
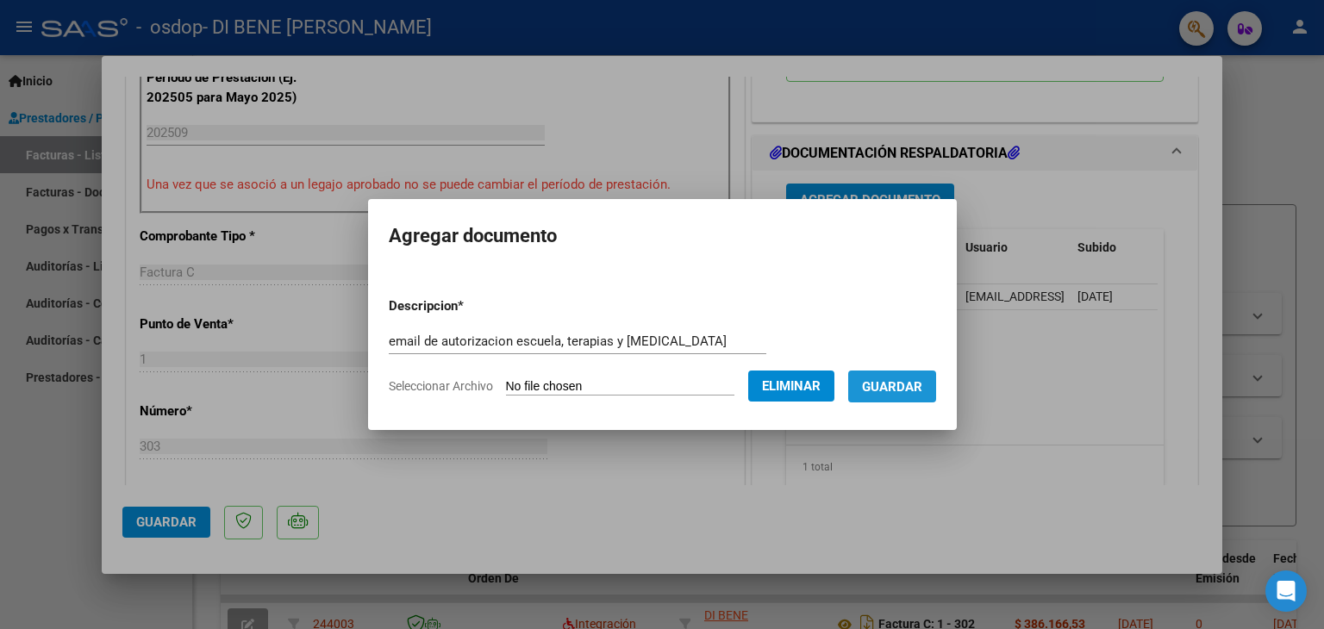
click at [917, 387] on span "Guardar" at bounding box center [892, 387] width 60 height 16
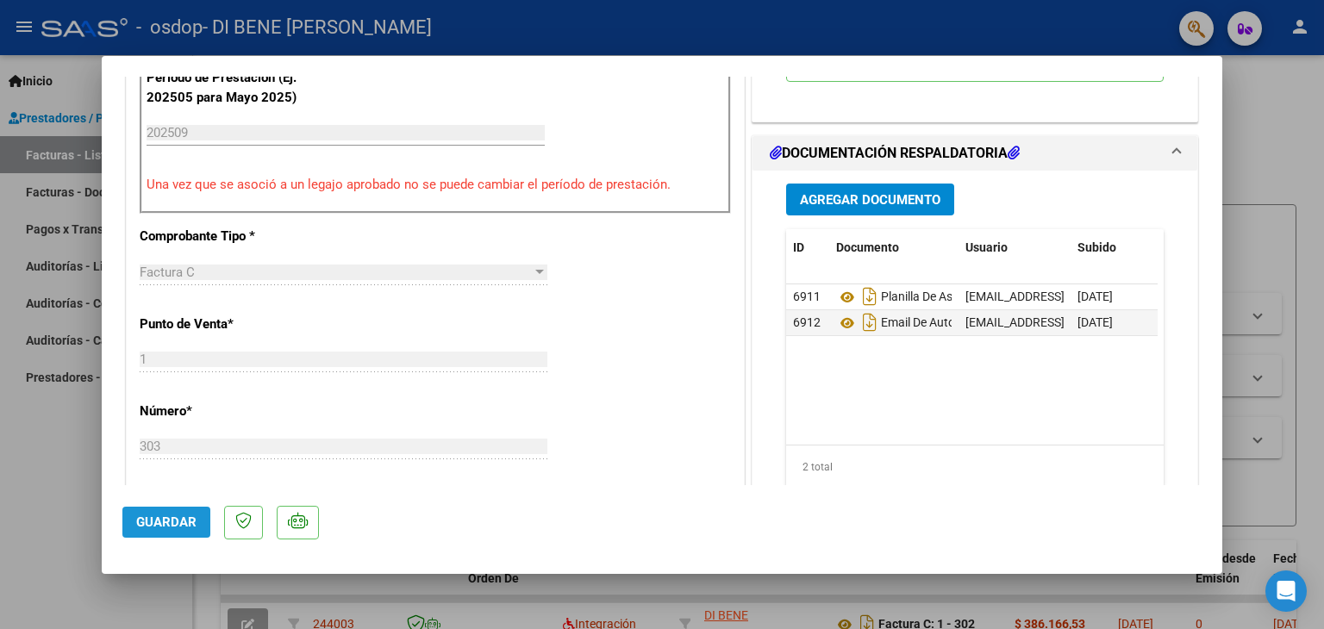
click at [159, 519] on span "Guardar" at bounding box center [166, 523] width 60 height 16
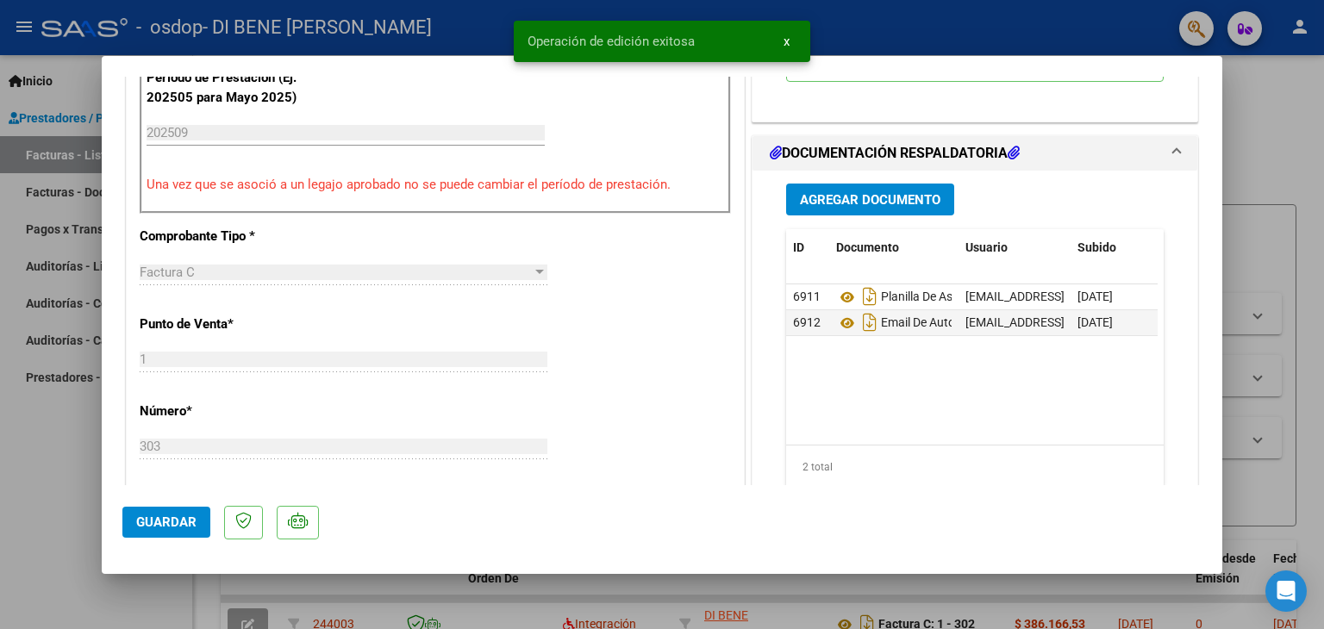
click at [1283, 141] on div at bounding box center [662, 314] width 1324 height 629
type input "$ 0,00"
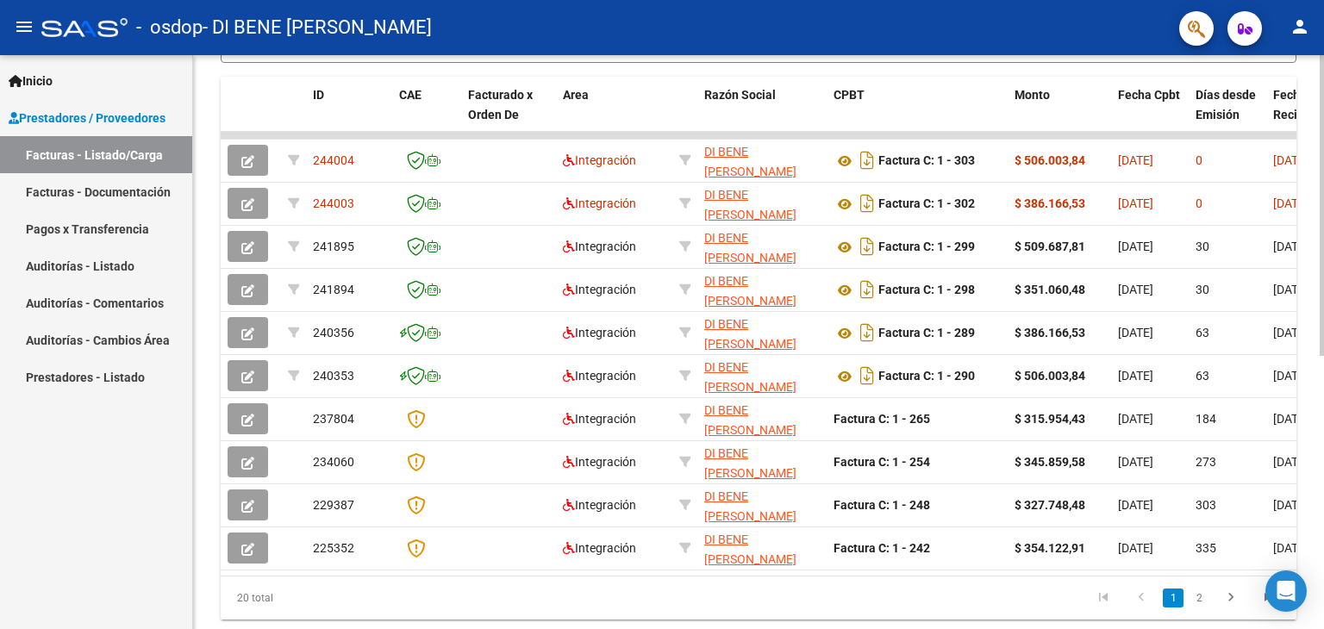
scroll to position [521, 0]
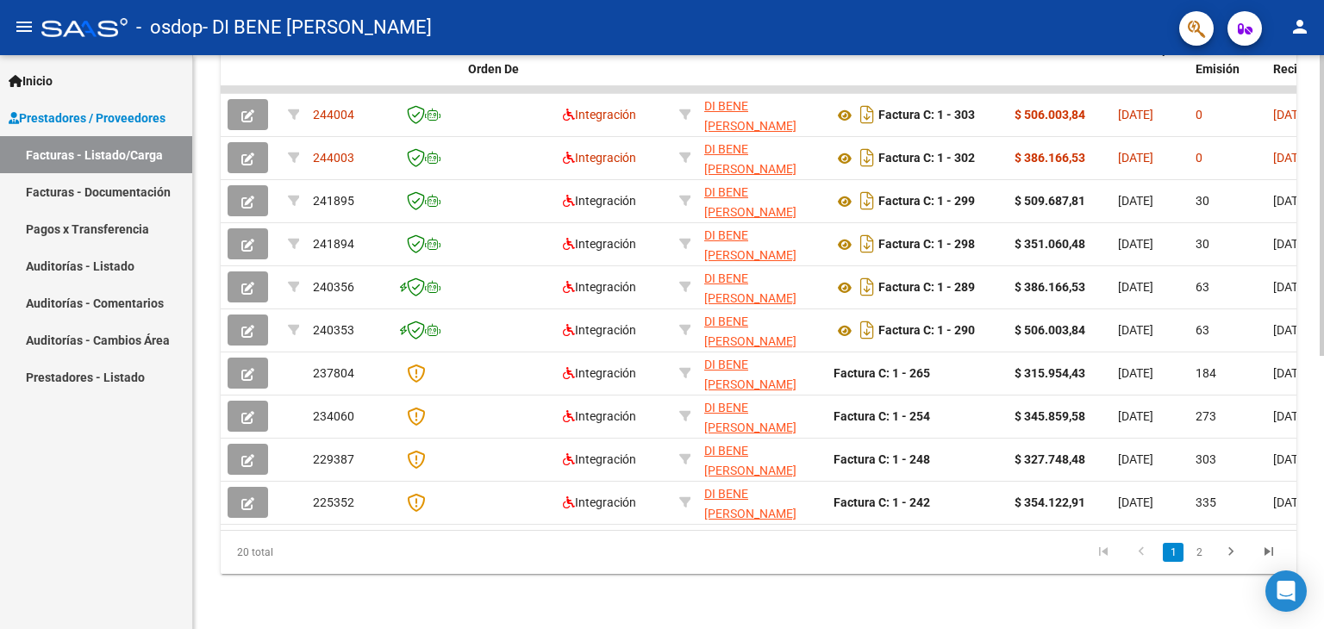
click at [1323, 480] on div at bounding box center [1322, 478] width 4 height 301
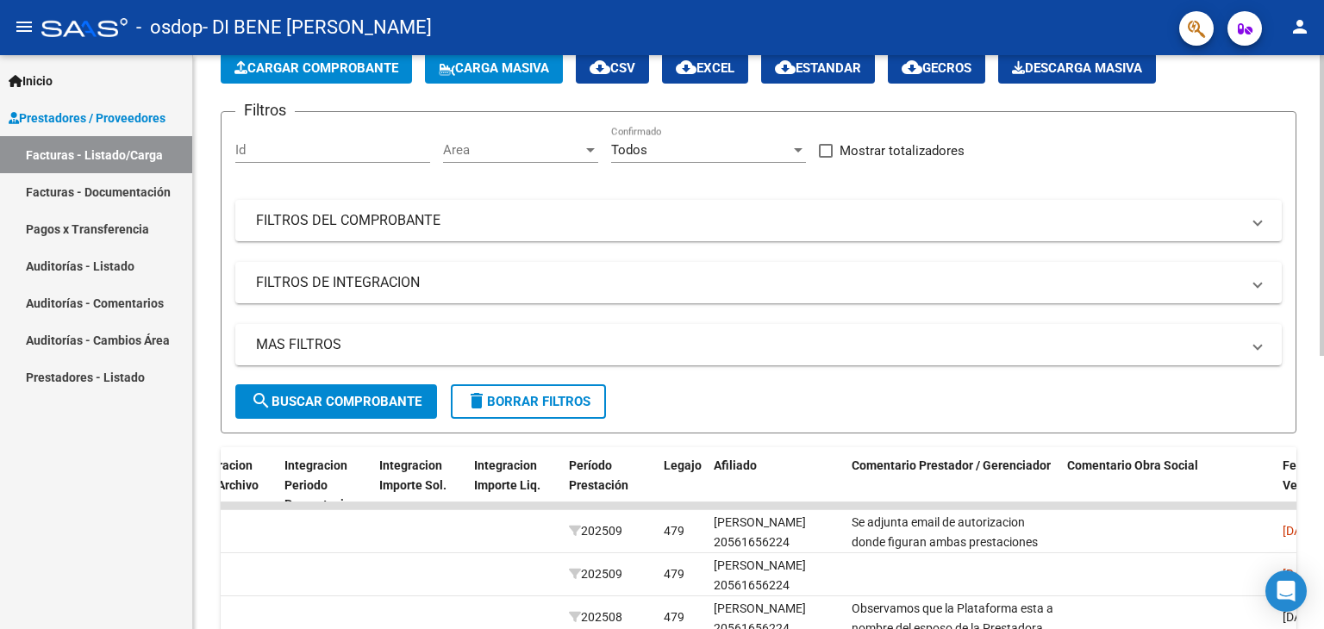
scroll to position [0, 0]
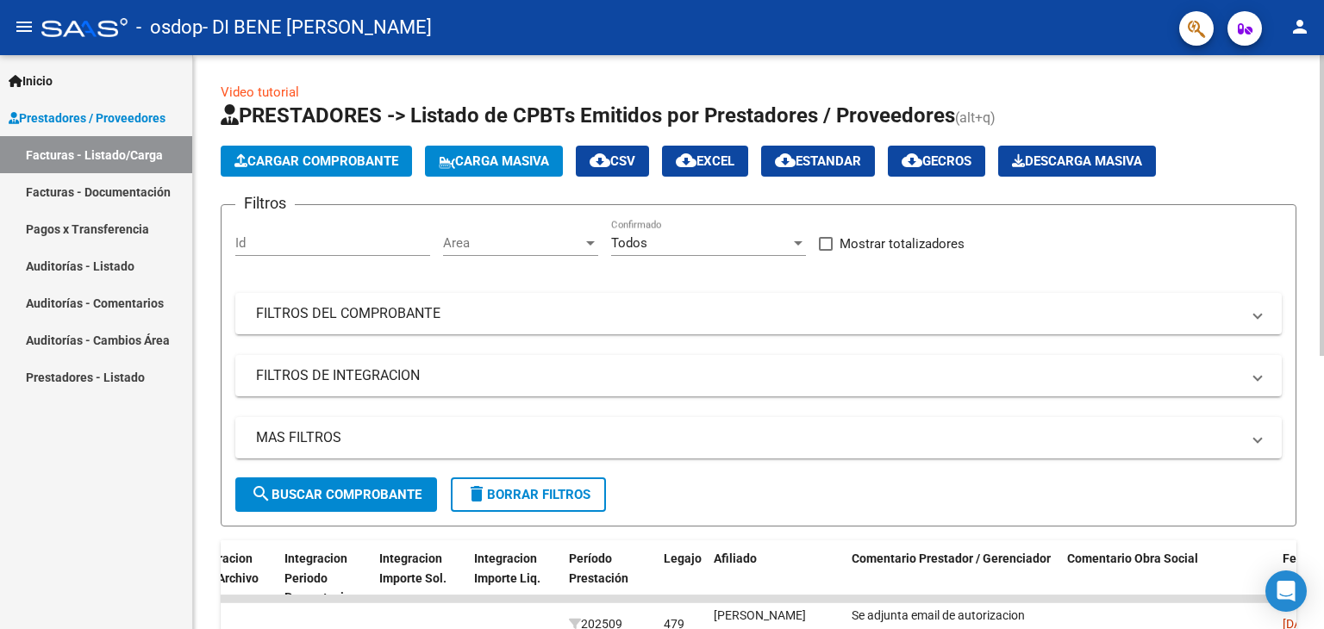
click at [1271, 0] on html "menu - osdop - DI BENE SABRINA ANABEL person Inicio Instructivos Contacto OS Pr…" at bounding box center [662, 314] width 1324 height 629
click at [1300, 20] on mat-icon "person" at bounding box center [1300, 26] width 21 height 21
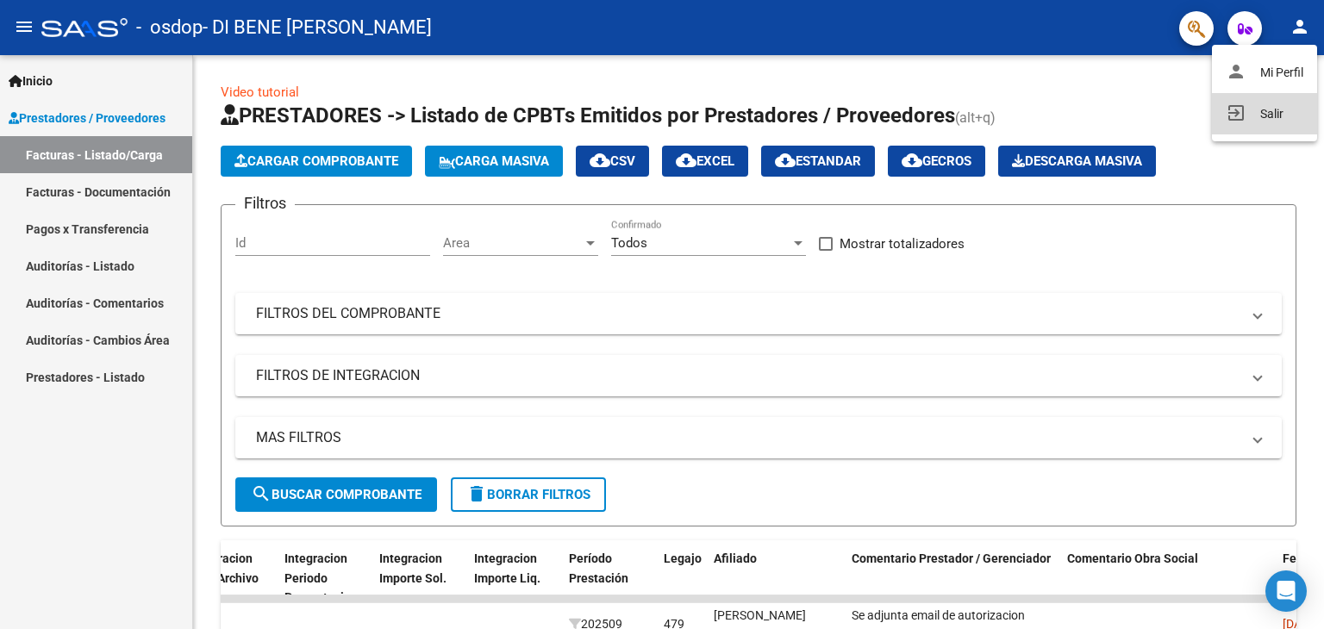
click at [1263, 116] on button "exit_to_app Salir" at bounding box center [1264, 113] width 105 height 41
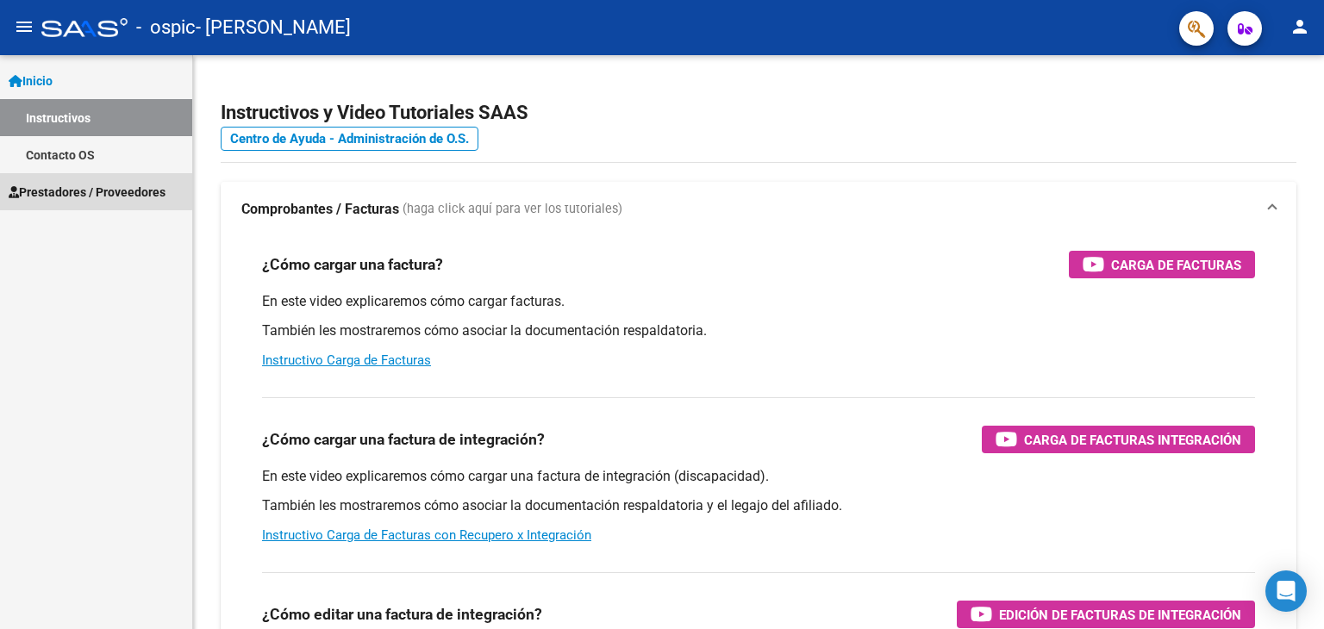
click at [66, 190] on span "Prestadores / Proveedores" at bounding box center [87, 192] width 157 height 19
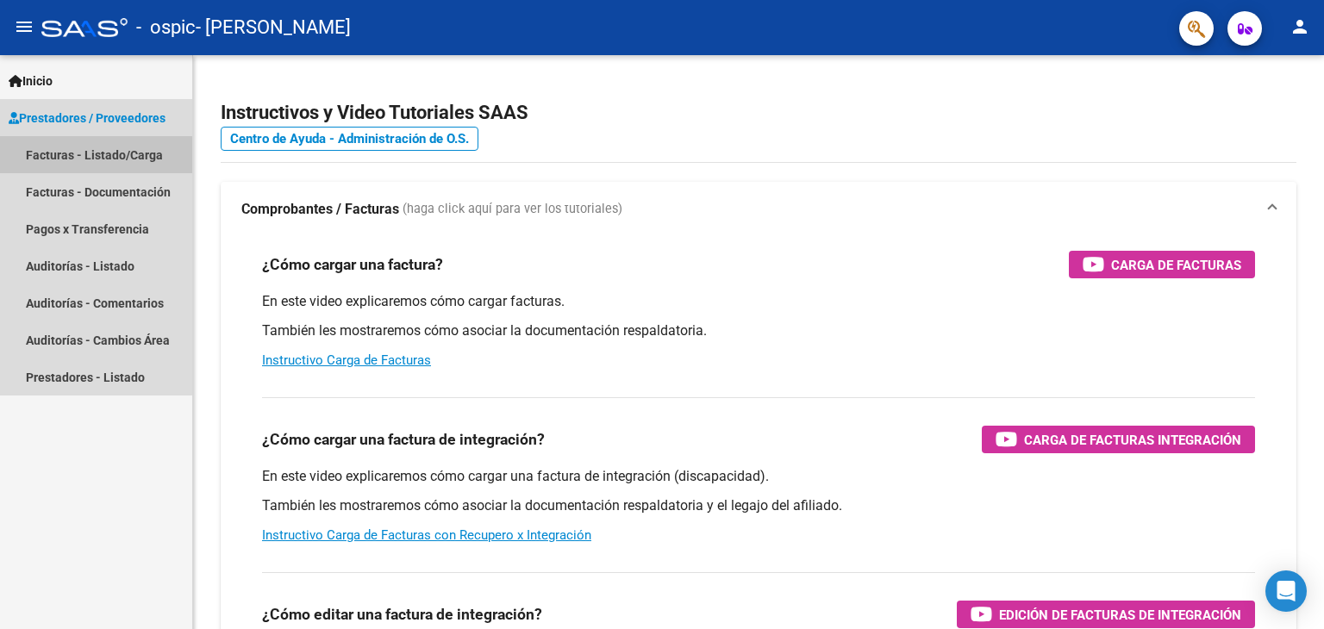
click at [92, 155] on link "Facturas - Listado/Carga" at bounding box center [96, 154] width 192 height 37
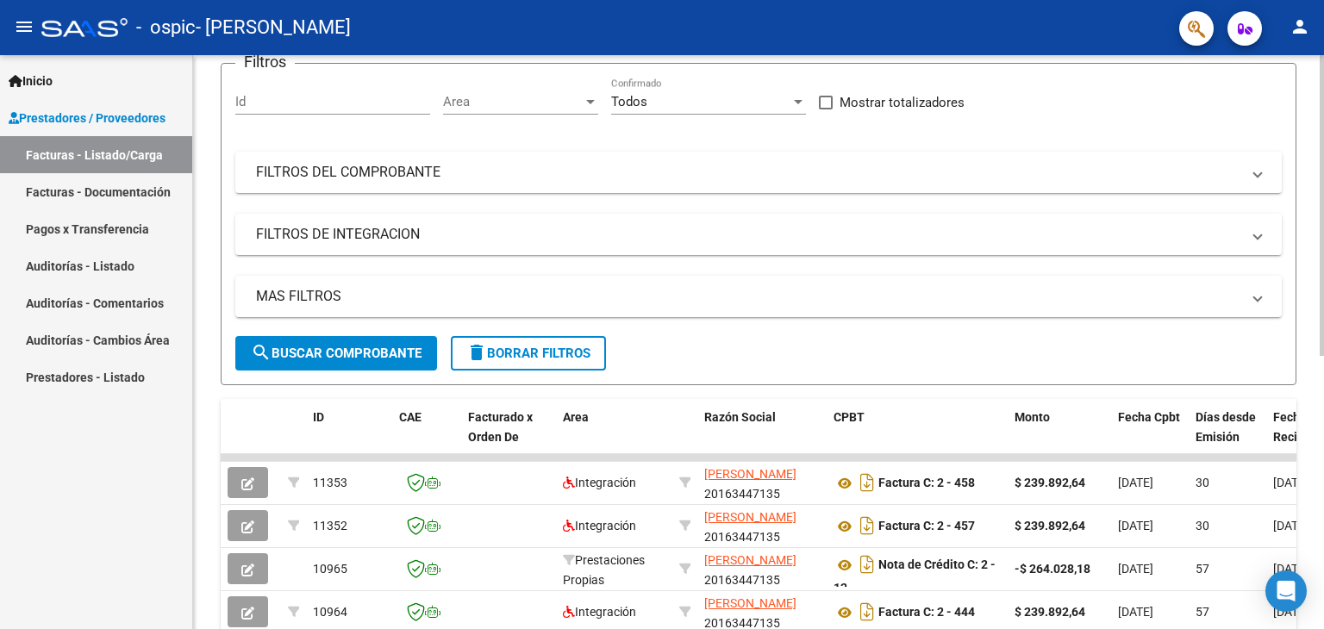
click at [1323, 251] on div at bounding box center [1322, 281] width 4 height 301
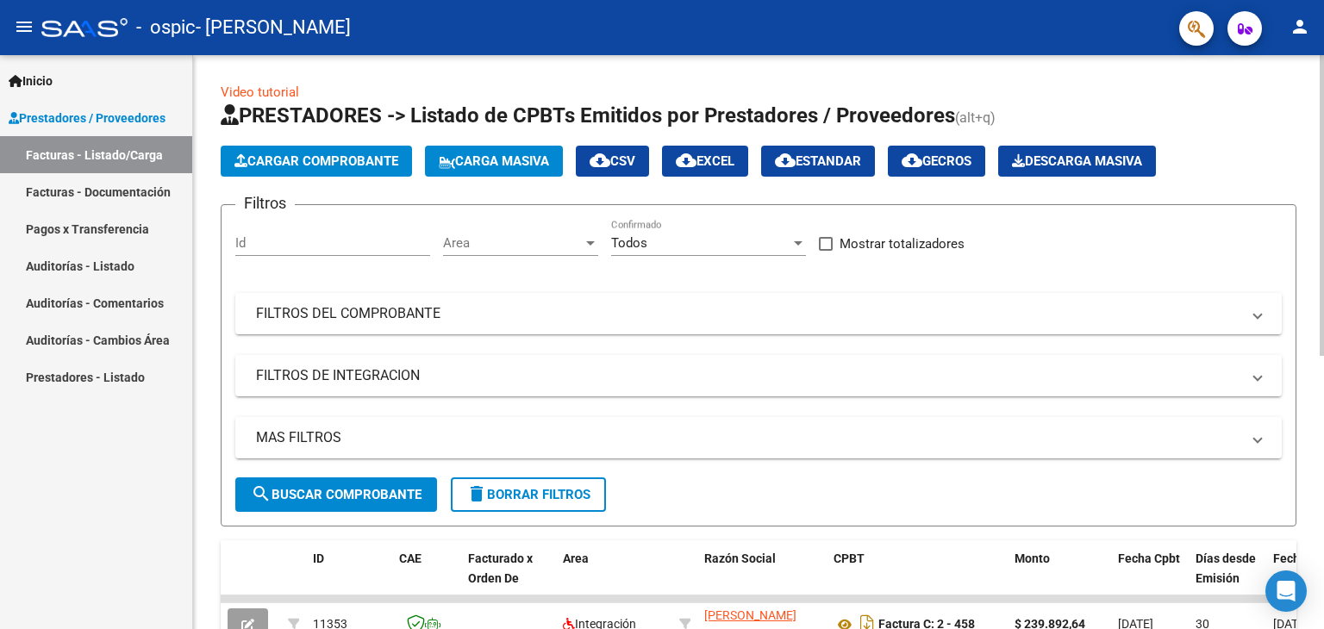
click at [1310, 53] on div "menu - ospic - [PERSON_NAME] person Inicio Instructivos Contacto OS Prestadores…" at bounding box center [662, 314] width 1324 height 629
click at [330, 160] on span "Cargar Comprobante" at bounding box center [316, 161] width 164 height 16
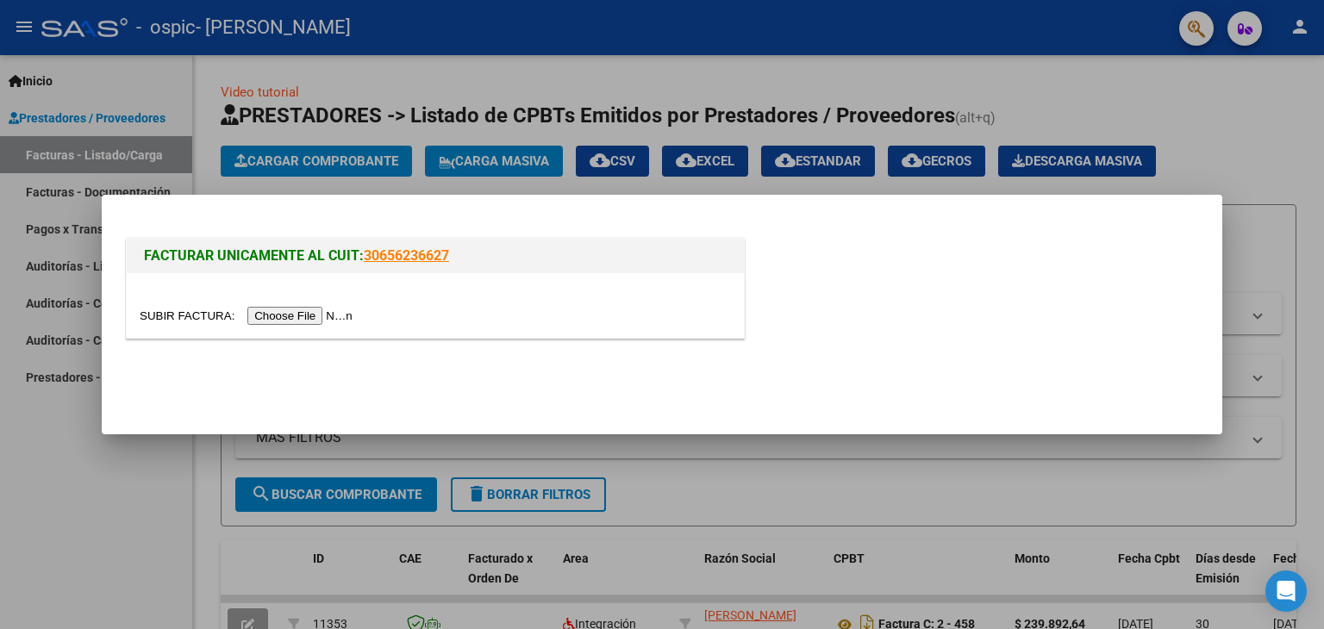
click at [300, 314] on input "file" at bounding box center [249, 316] width 218 height 18
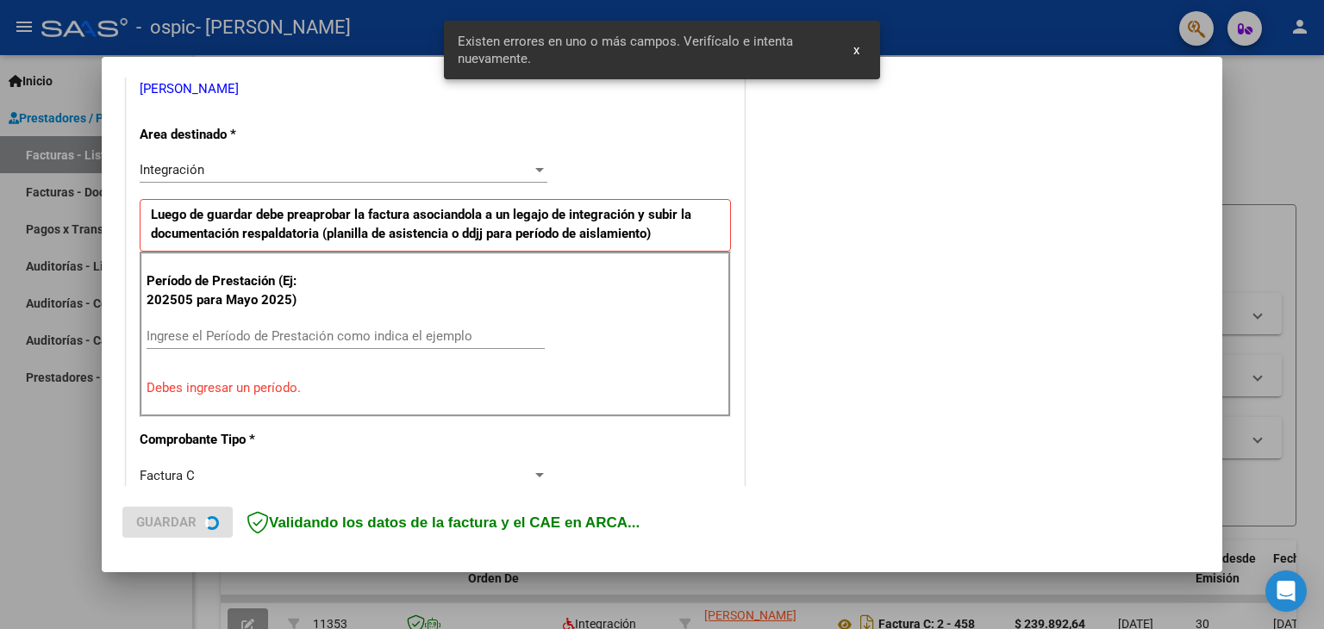
scroll to position [362, 0]
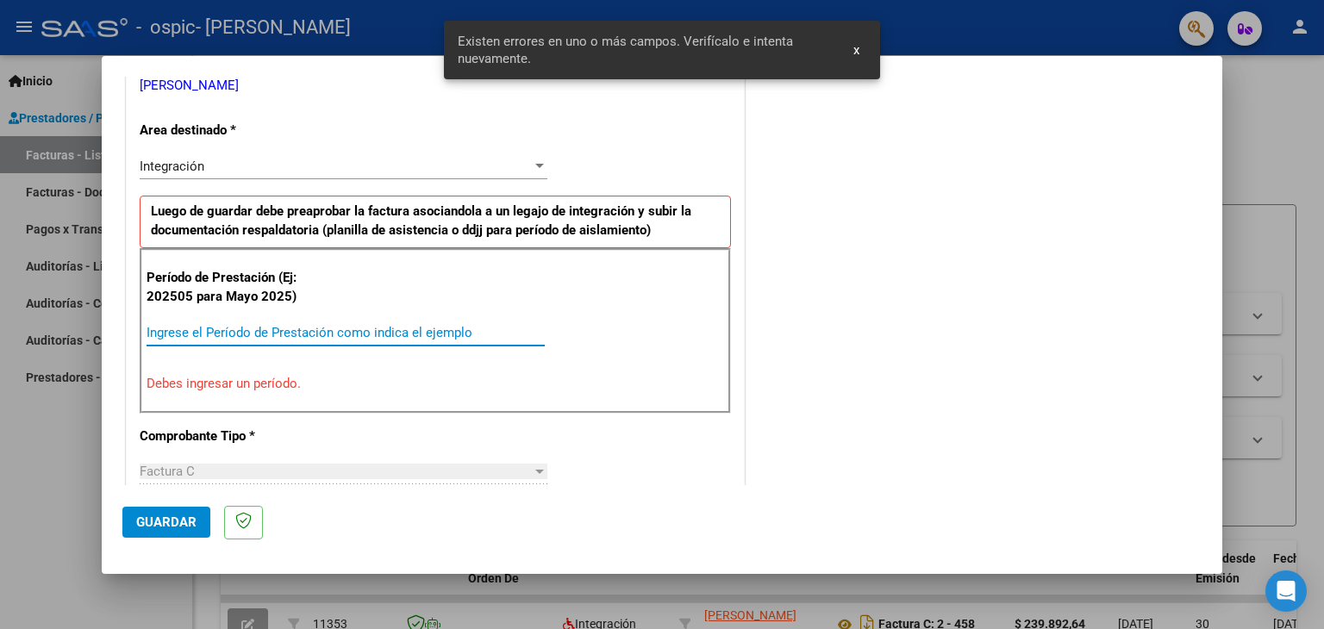
click at [178, 326] on input "Ingrese el Período de Prestación como indica el ejemplo" at bounding box center [346, 333] width 398 height 16
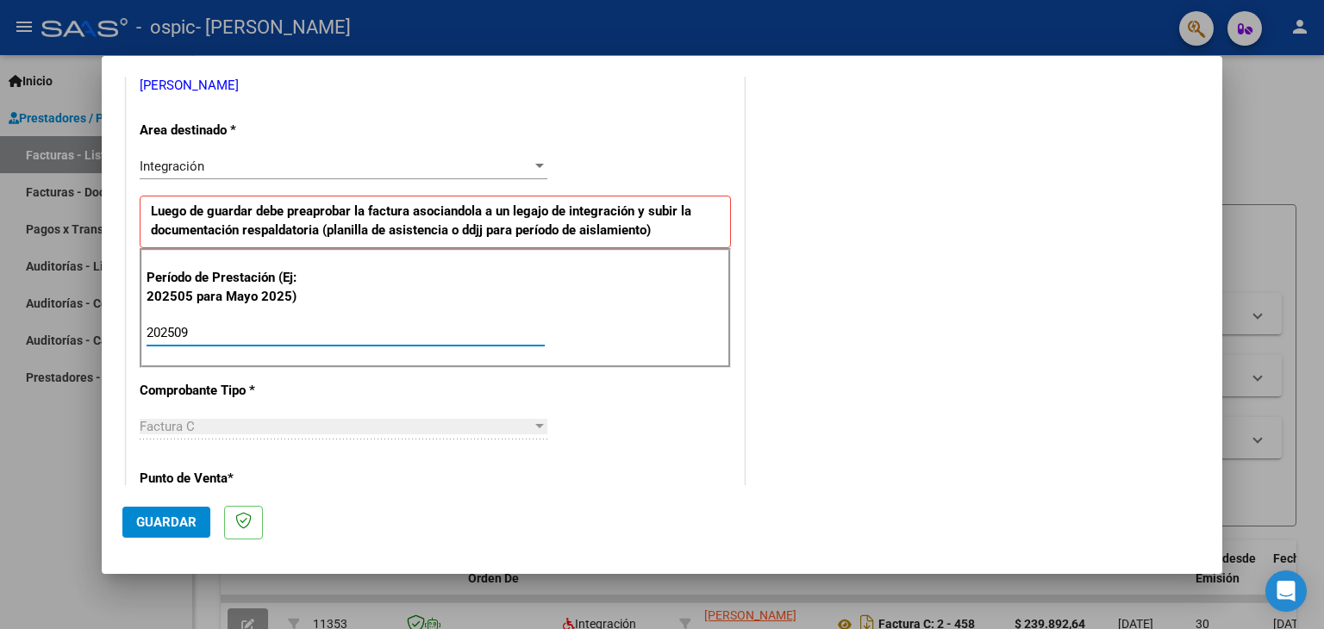
type input "202509"
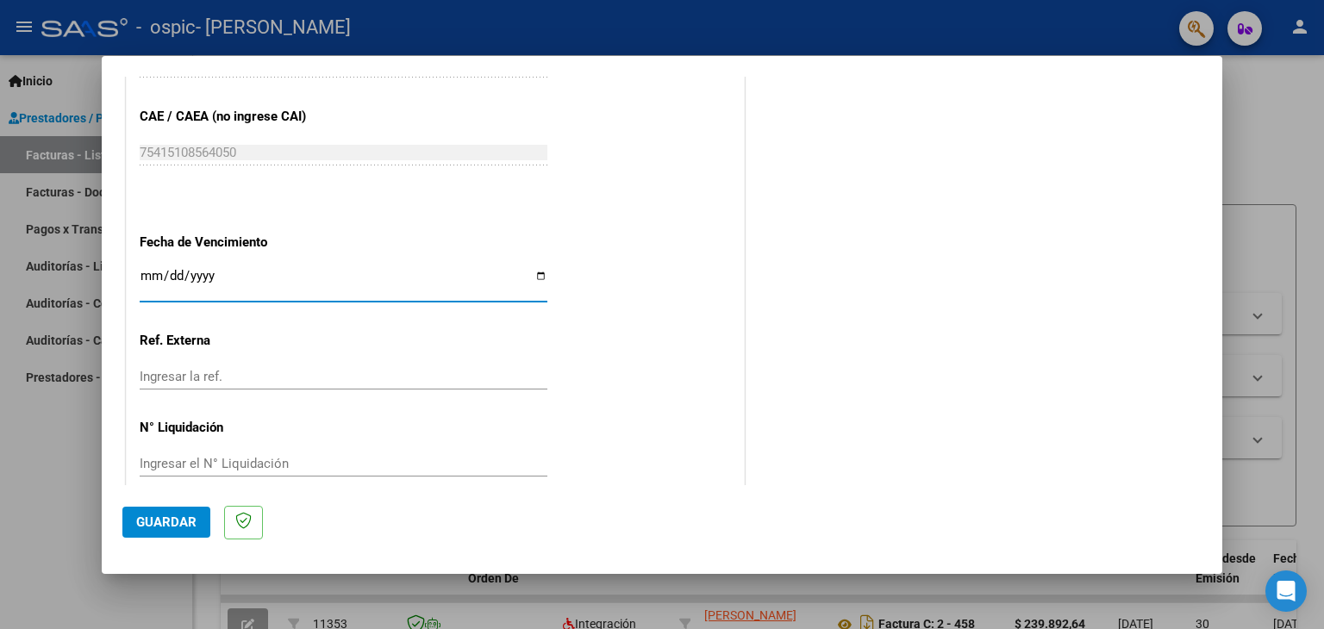
click at [535, 272] on input "Ingresar la fecha" at bounding box center [344, 283] width 408 height 28
type input "[DATE]"
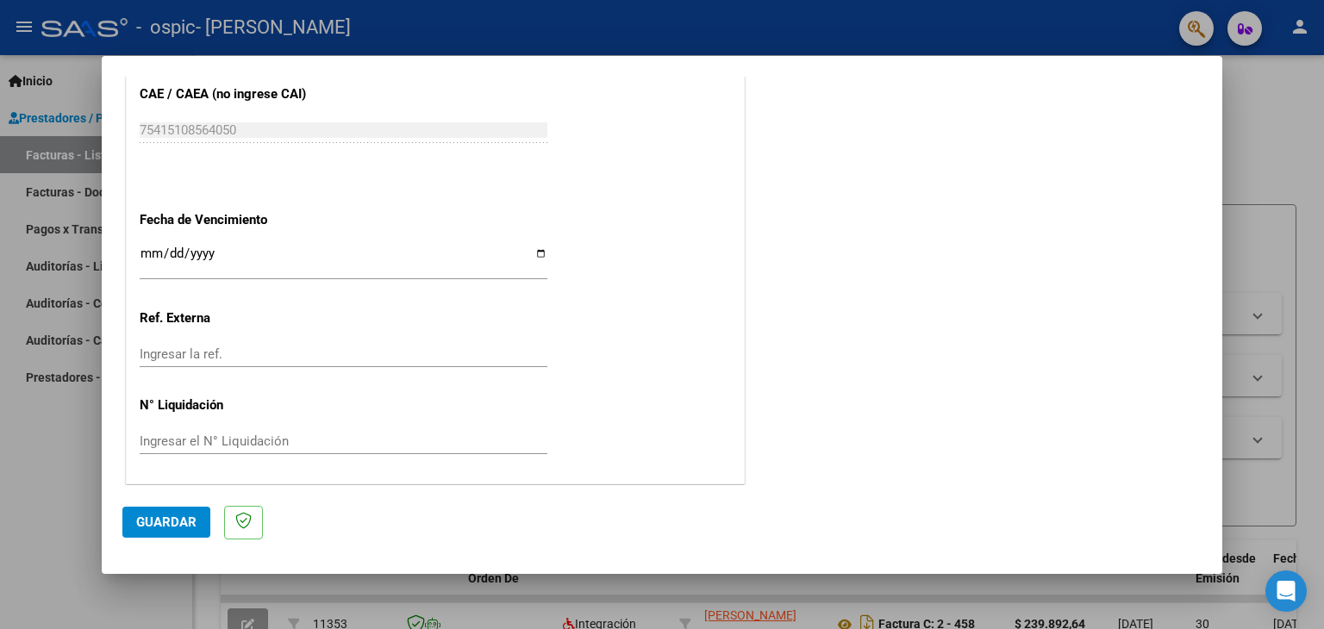
click at [166, 511] on button "Guardar" at bounding box center [166, 522] width 88 height 31
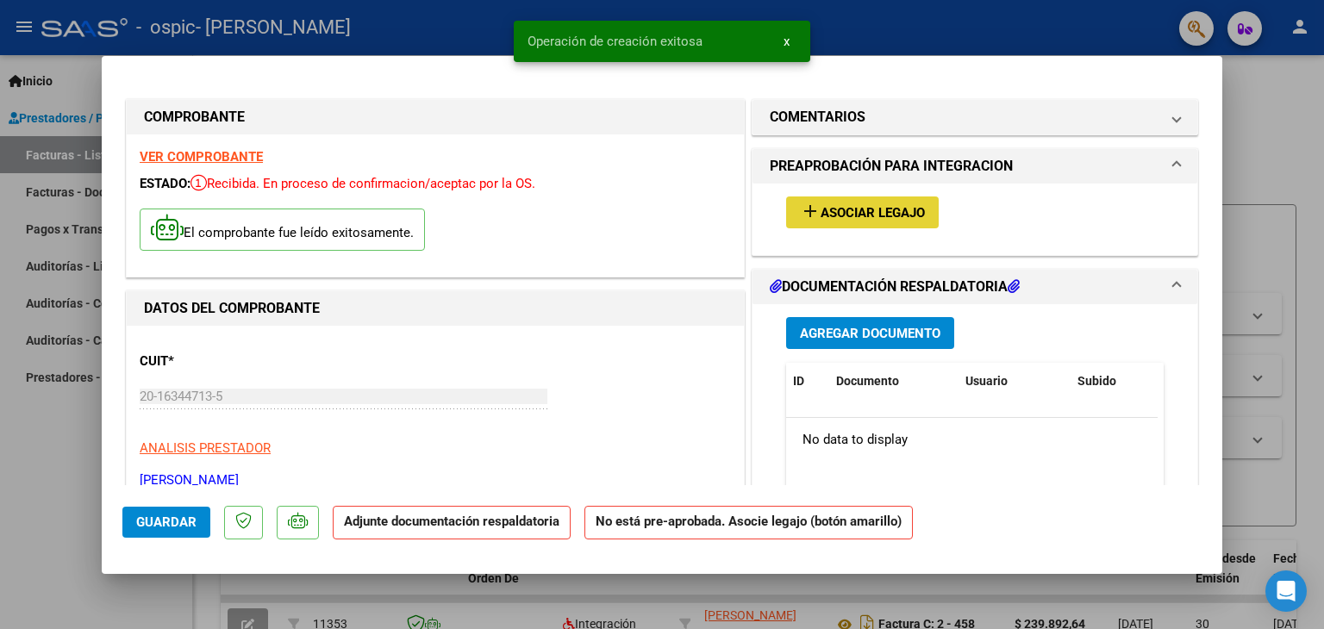
click at [809, 202] on mat-icon "add" at bounding box center [810, 211] width 21 height 21
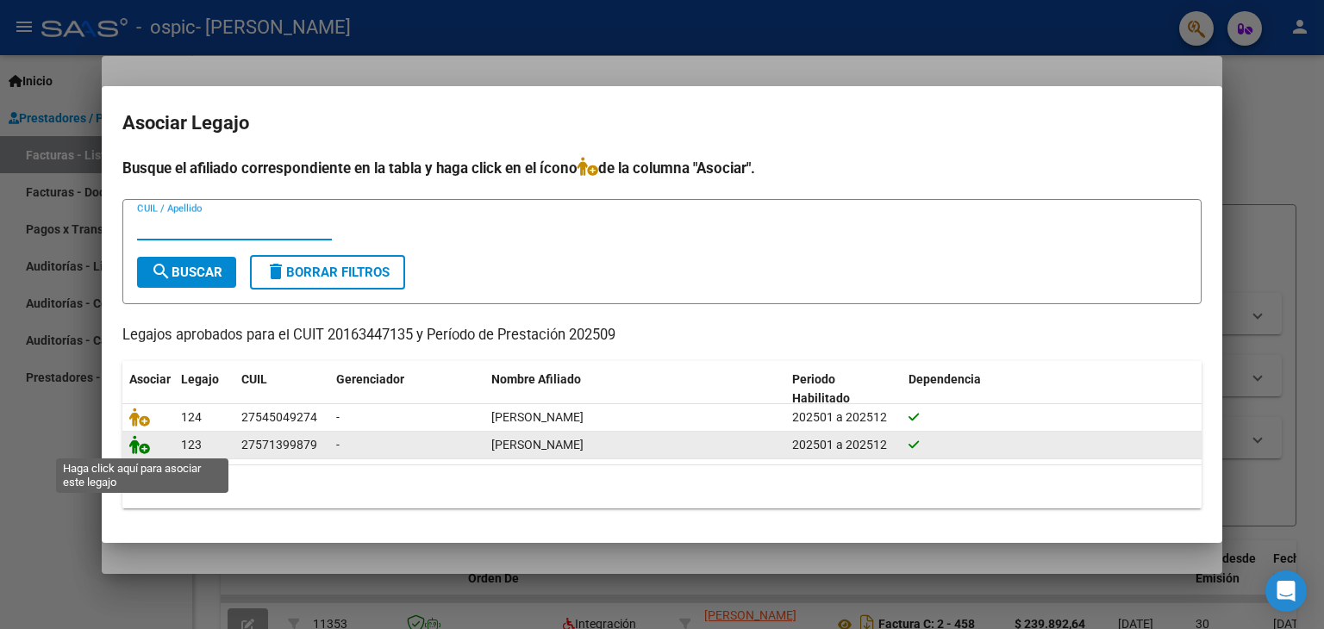
click at [144, 448] on icon at bounding box center [139, 444] width 21 height 19
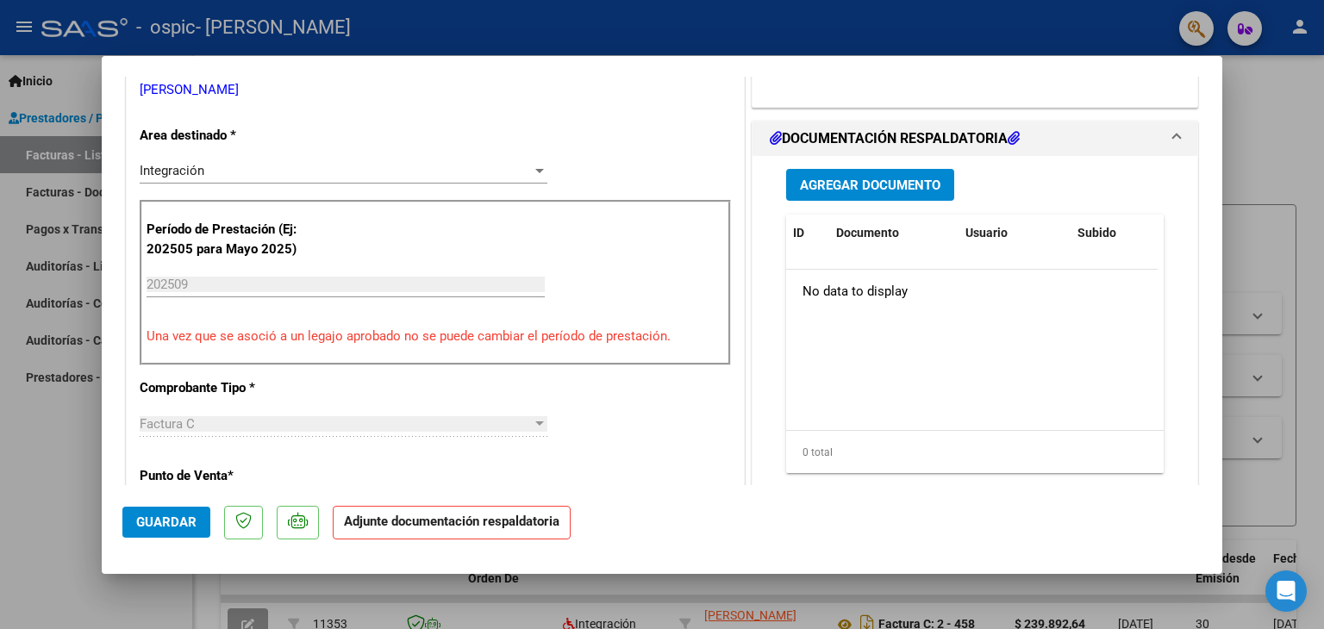
scroll to position [399, 0]
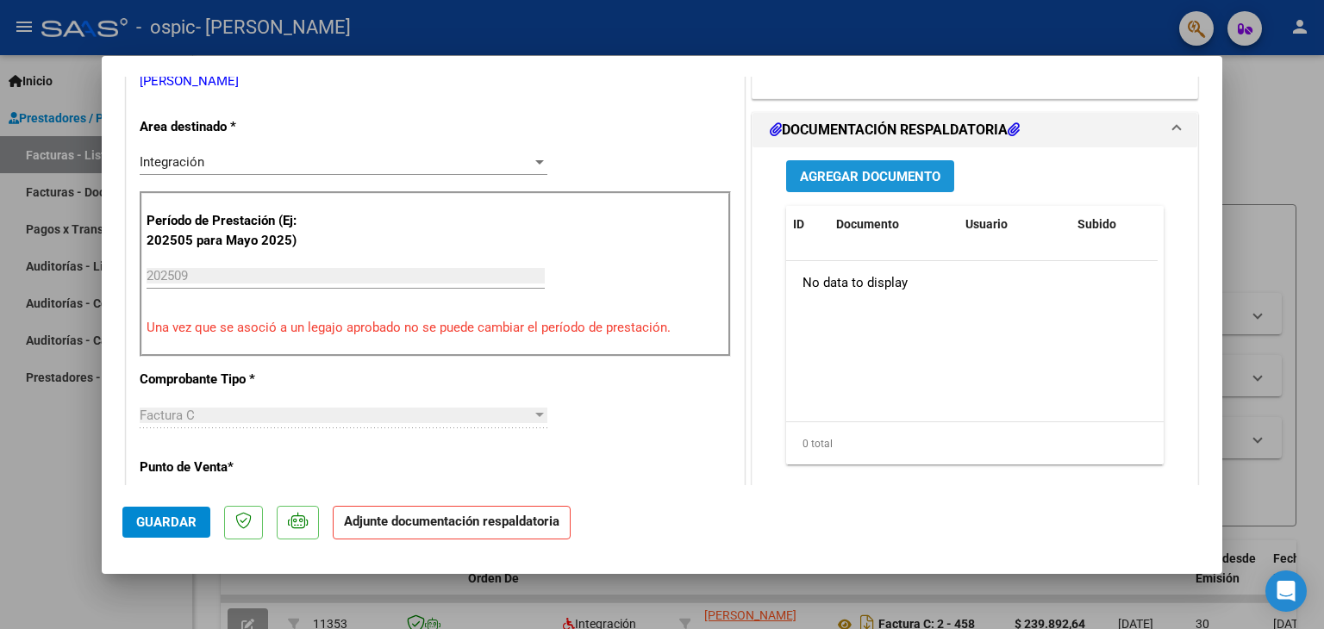
click at [886, 172] on span "Agregar Documento" at bounding box center [870, 177] width 141 height 16
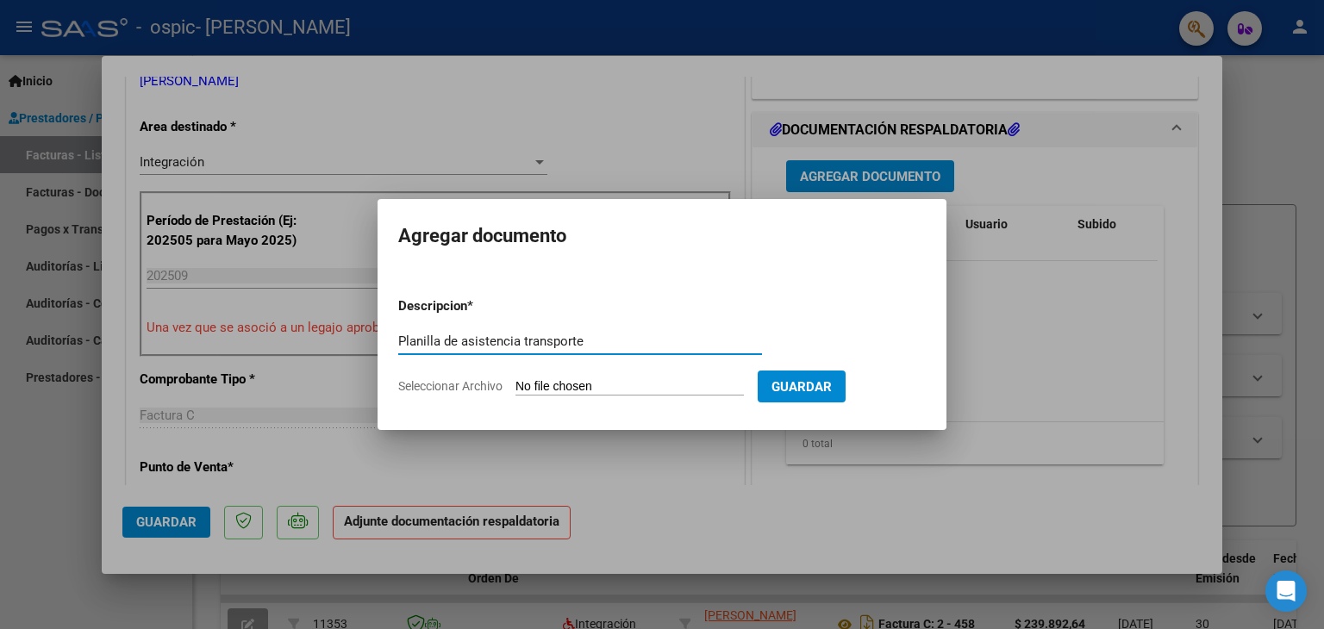
type input "Planilla de asistencia transporte"
click at [461, 384] on span "Seleccionar Archivo" at bounding box center [450, 386] width 104 height 14
click at [515, 384] on input "Seleccionar Archivo" at bounding box center [629, 387] width 228 height 16
type input "C:\fakepath\[PERSON_NAME] asistencia_SETIEMBRE-2025.pdf"
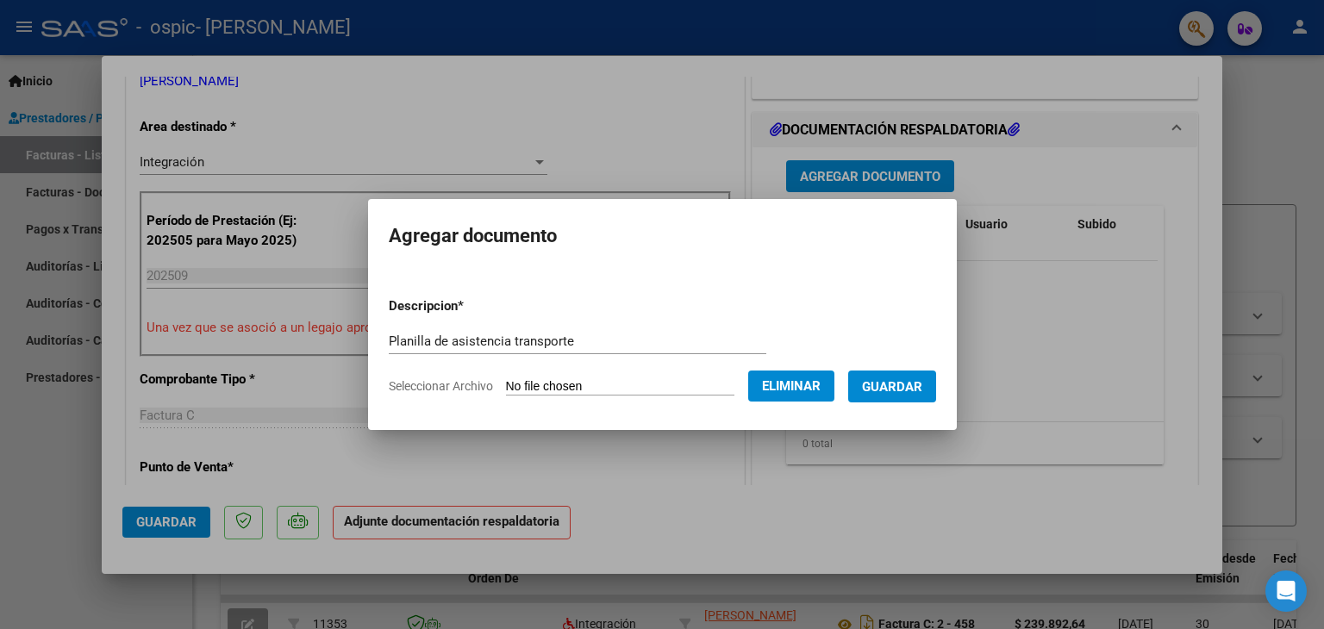
click at [910, 388] on span "Guardar" at bounding box center [892, 387] width 60 height 16
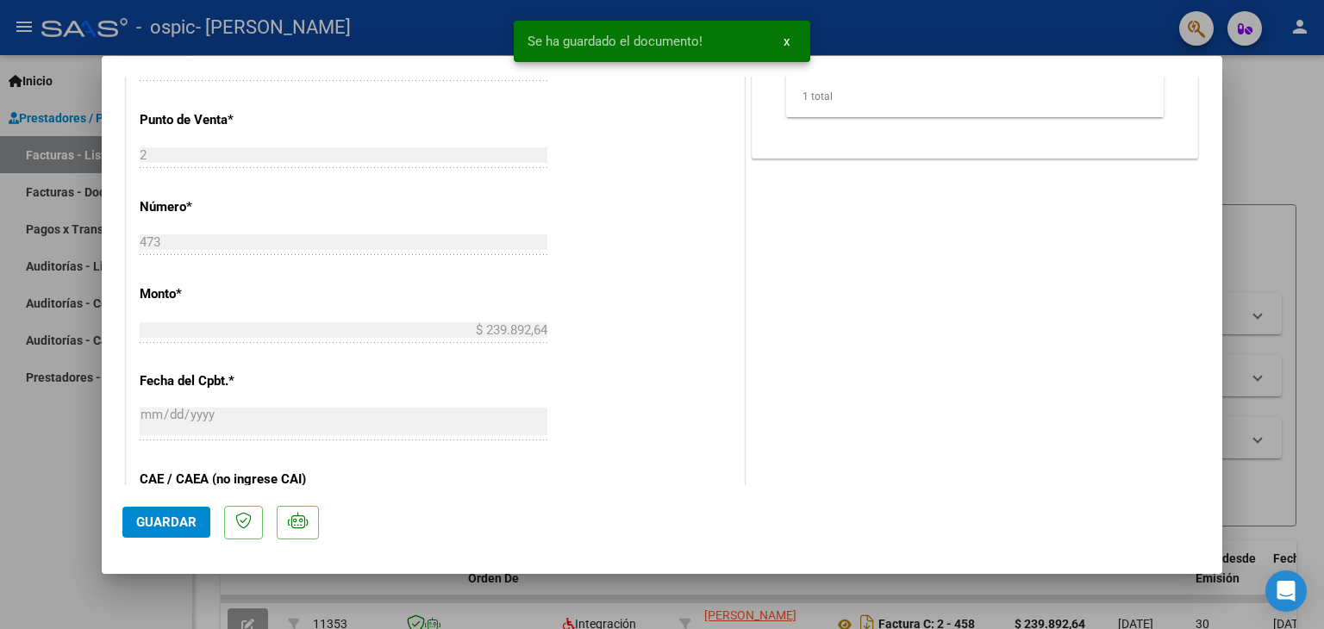
scroll to position [1132, 0]
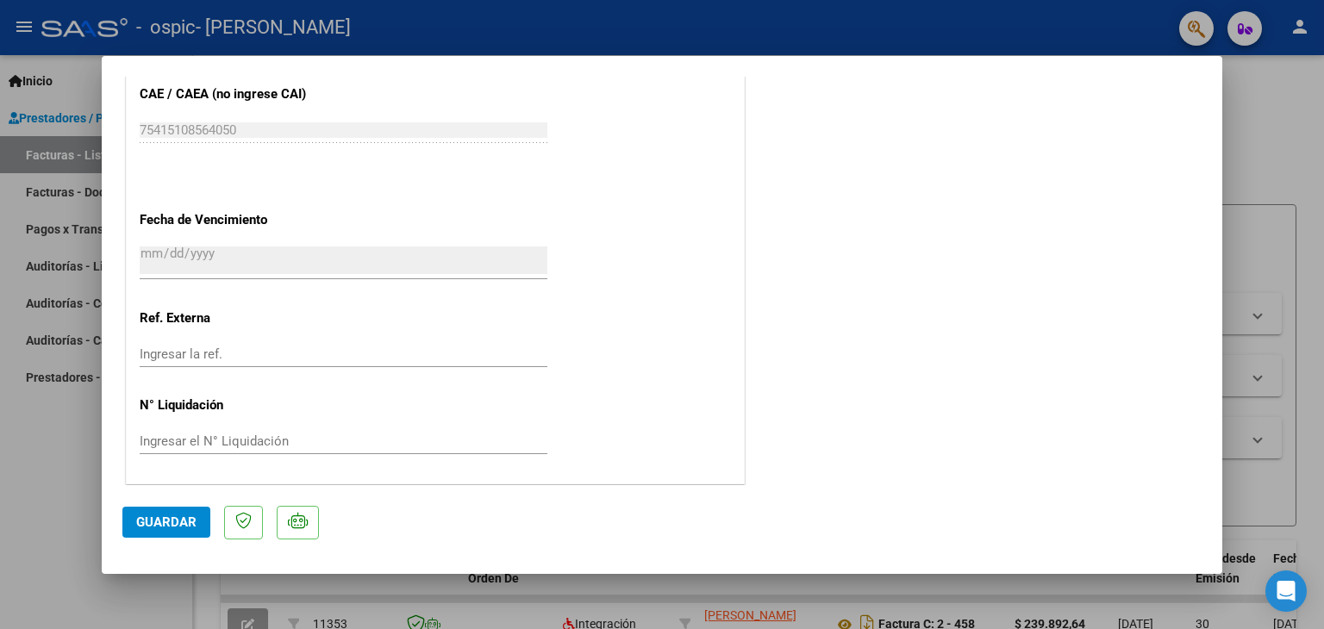
click at [163, 522] on span "Guardar" at bounding box center [166, 523] width 60 height 16
click at [1259, 133] on div at bounding box center [662, 314] width 1324 height 629
type input "$ 0,00"
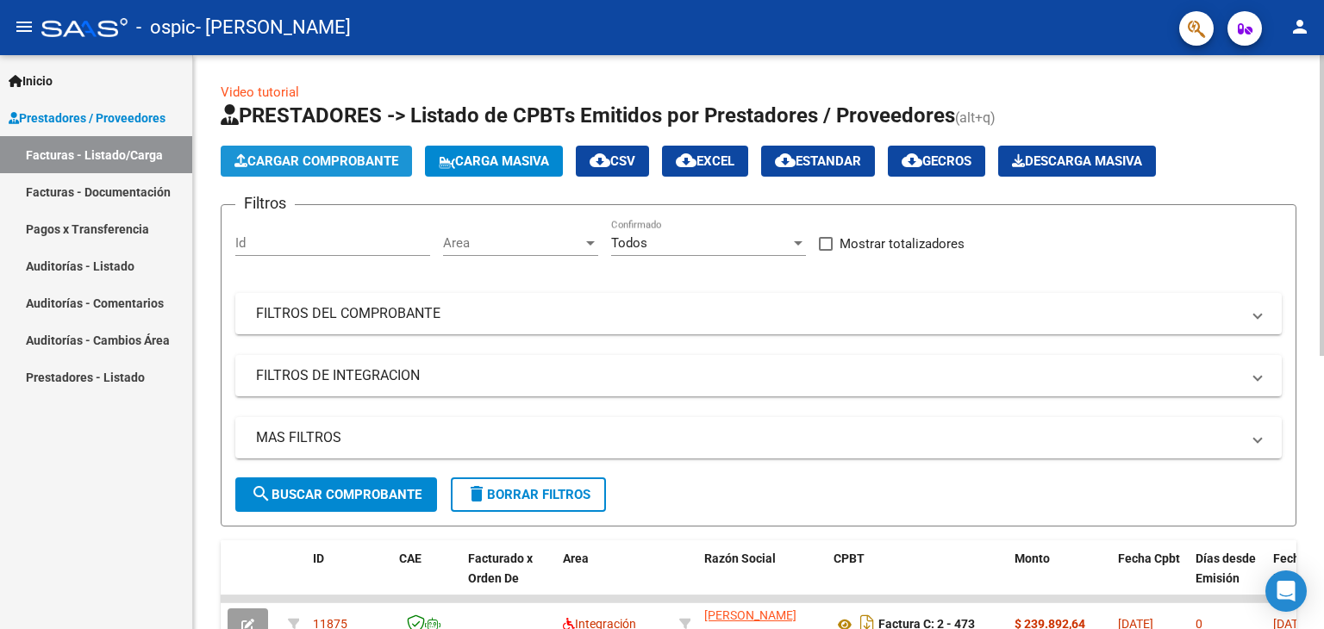
click at [322, 159] on span "Cargar Comprobante" at bounding box center [316, 161] width 164 height 16
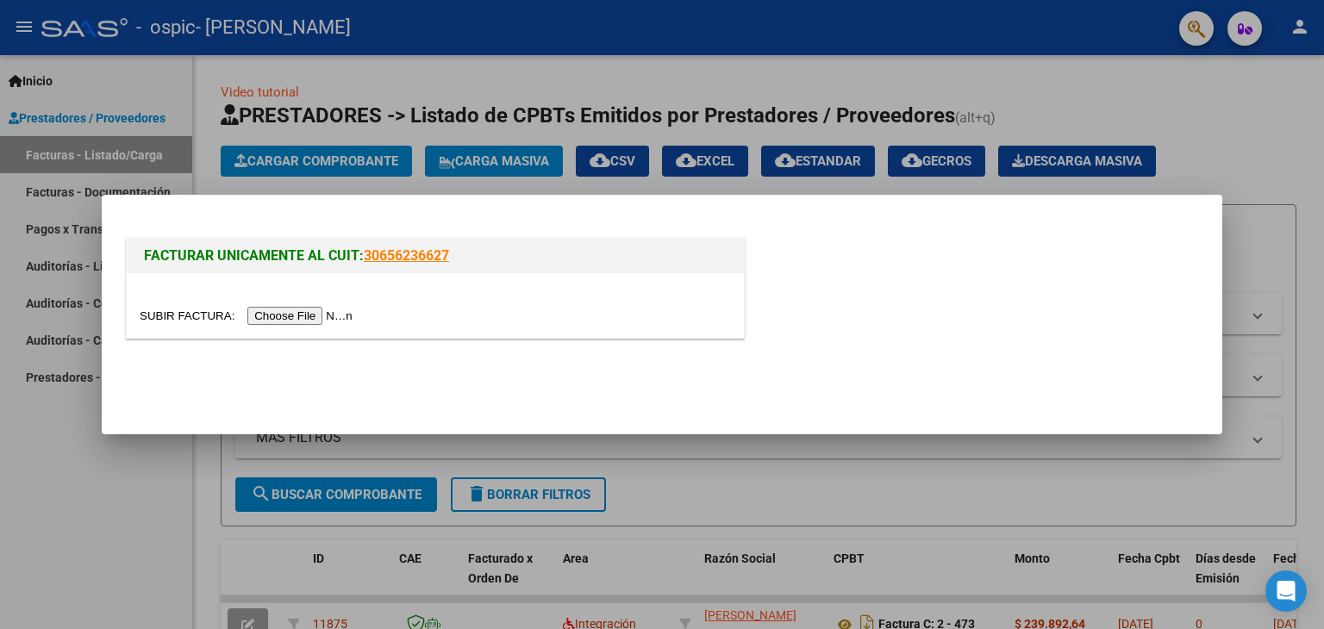
click at [306, 322] on input "file" at bounding box center [249, 316] width 218 height 18
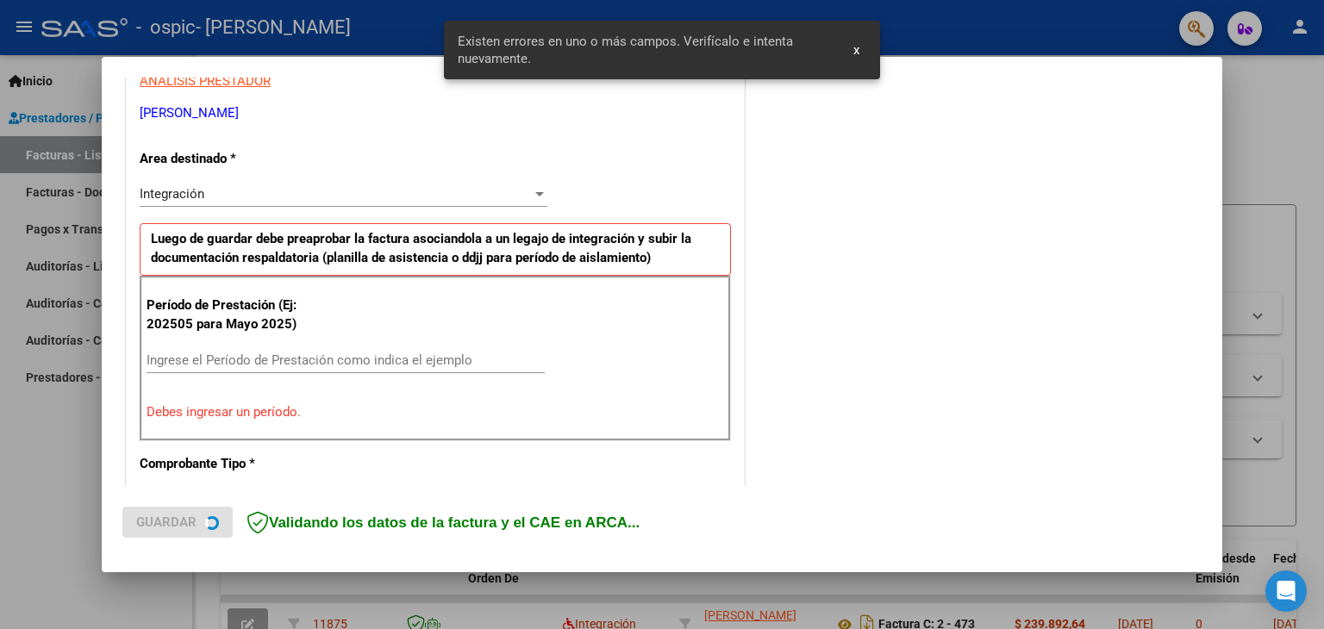
scroll to position [362, 0]
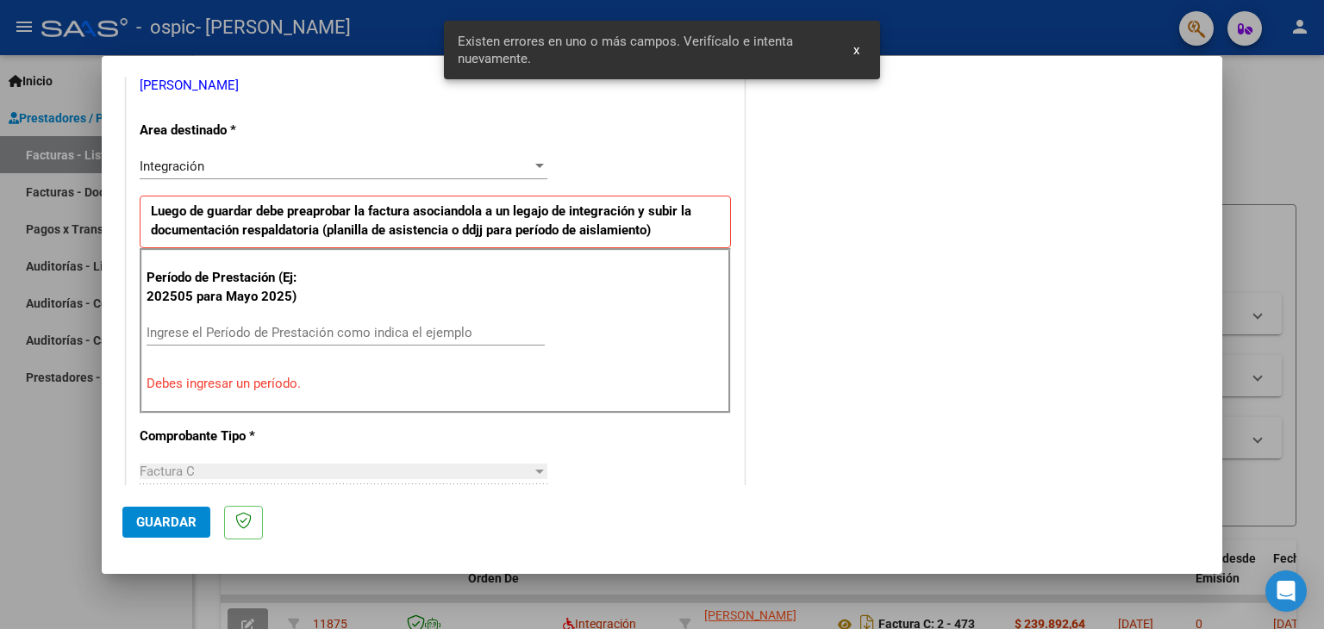
click at [183, 325] on input "Ingrese el Período de Prestación como indica el ejemplo" at bounding box center [346, 333] width 398 height 16
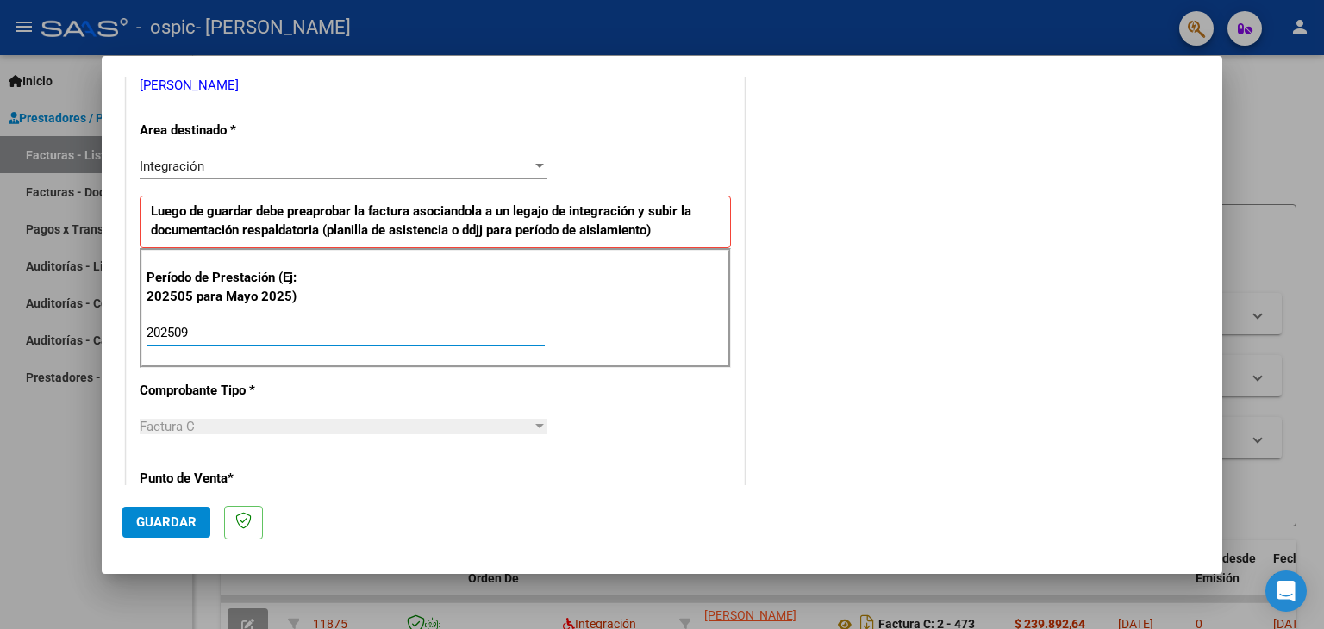
type input "202509"
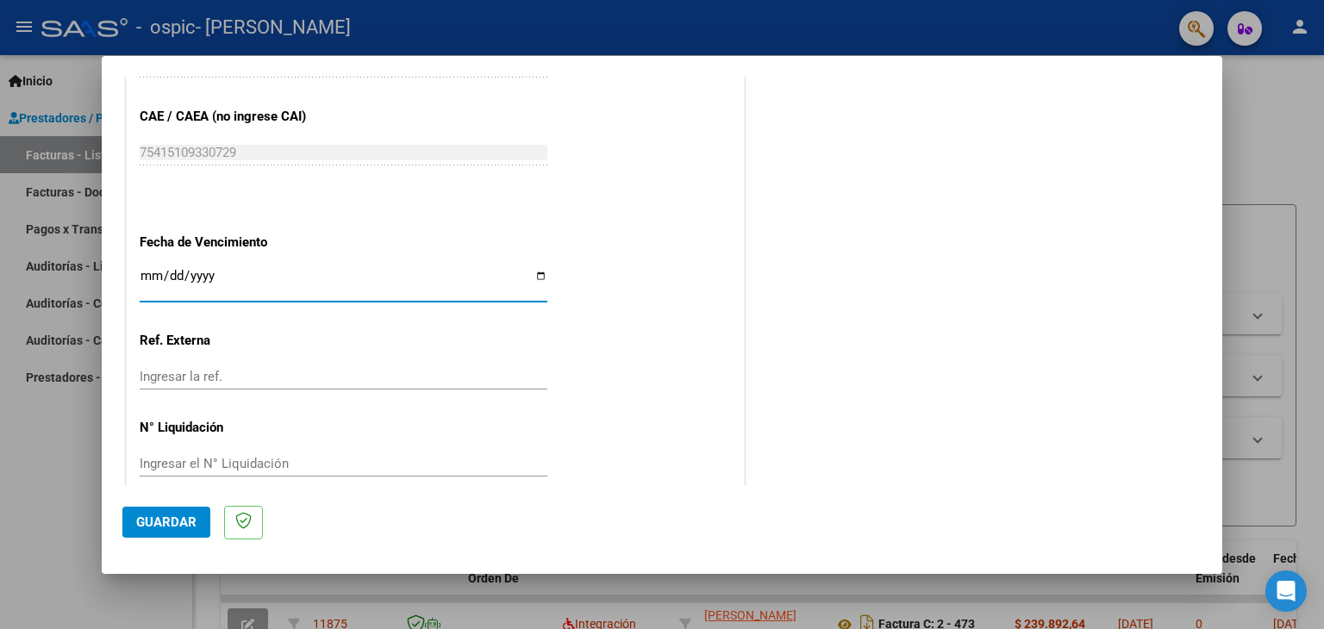
click at [533, 278] on input "Ingresar la fecha" at bounding box center [344, 283] width 408 height 28
type input "[DATE]"
click at [170, 517] on span "Guardar" at bounding box center [166, 523] width 60 height 16
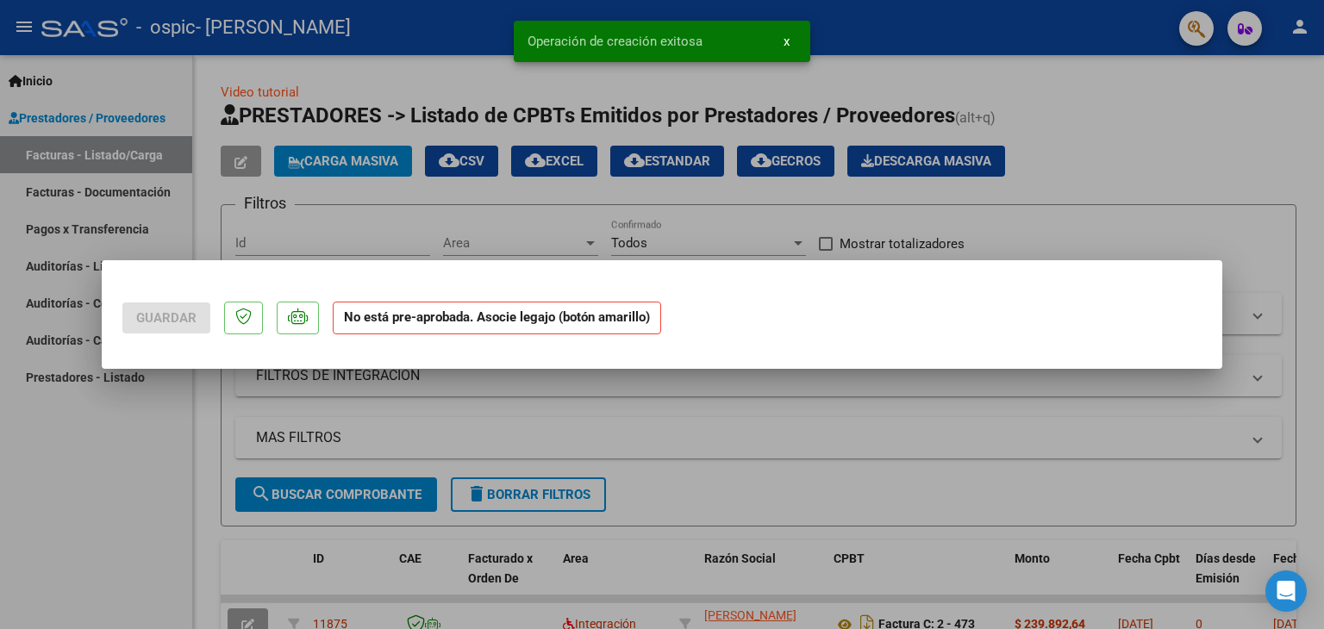
scroll to position [0, 0]
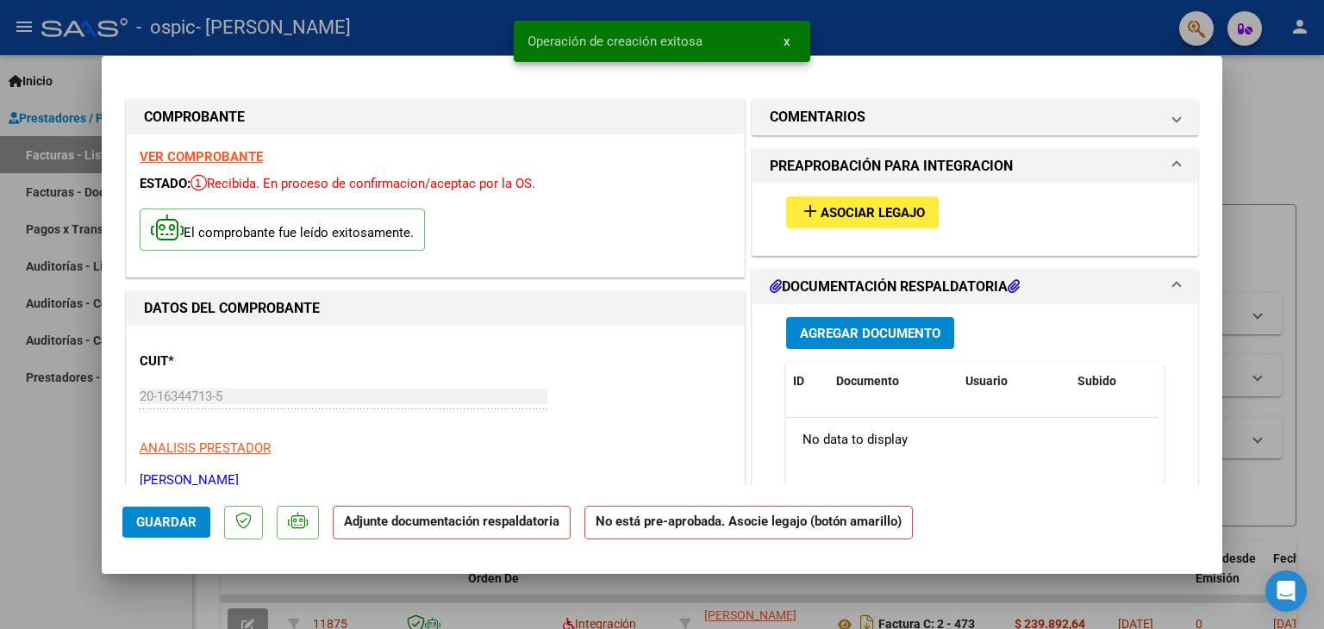
click at [824, 208] on span "Asociar Legajo" at bounding box center [873, 213] width 104 height 16
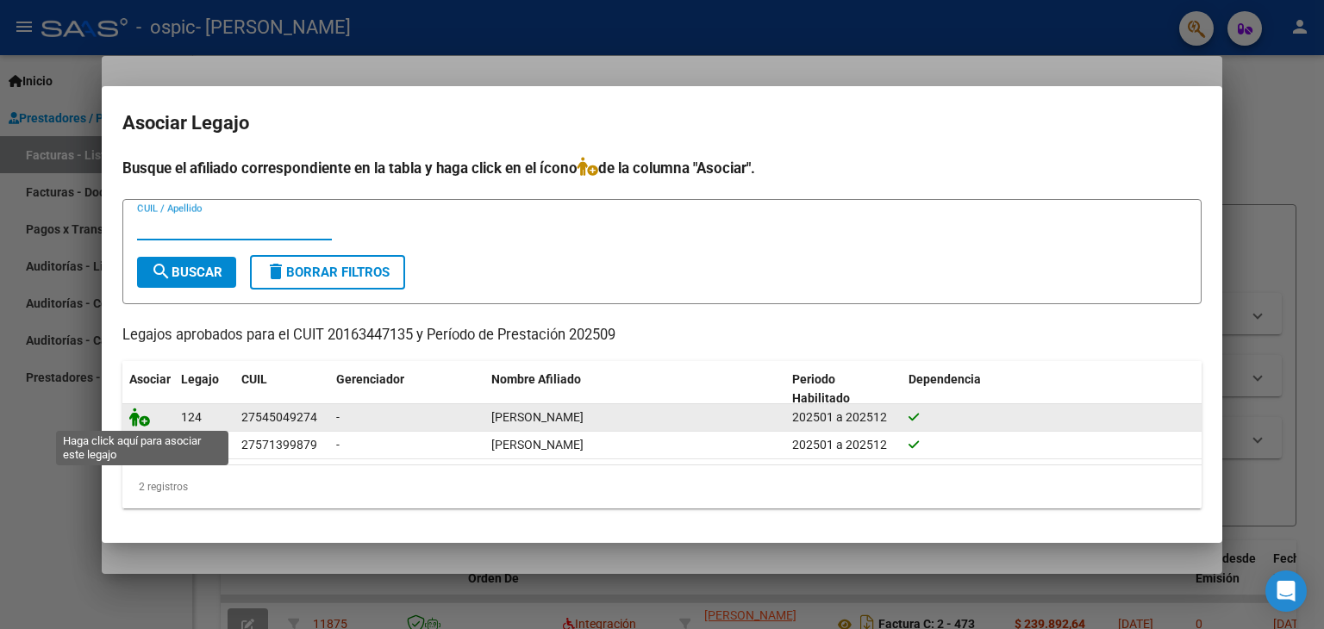
click at [138, 415] on icon at bounding box center [139, 417] width 21 height 19
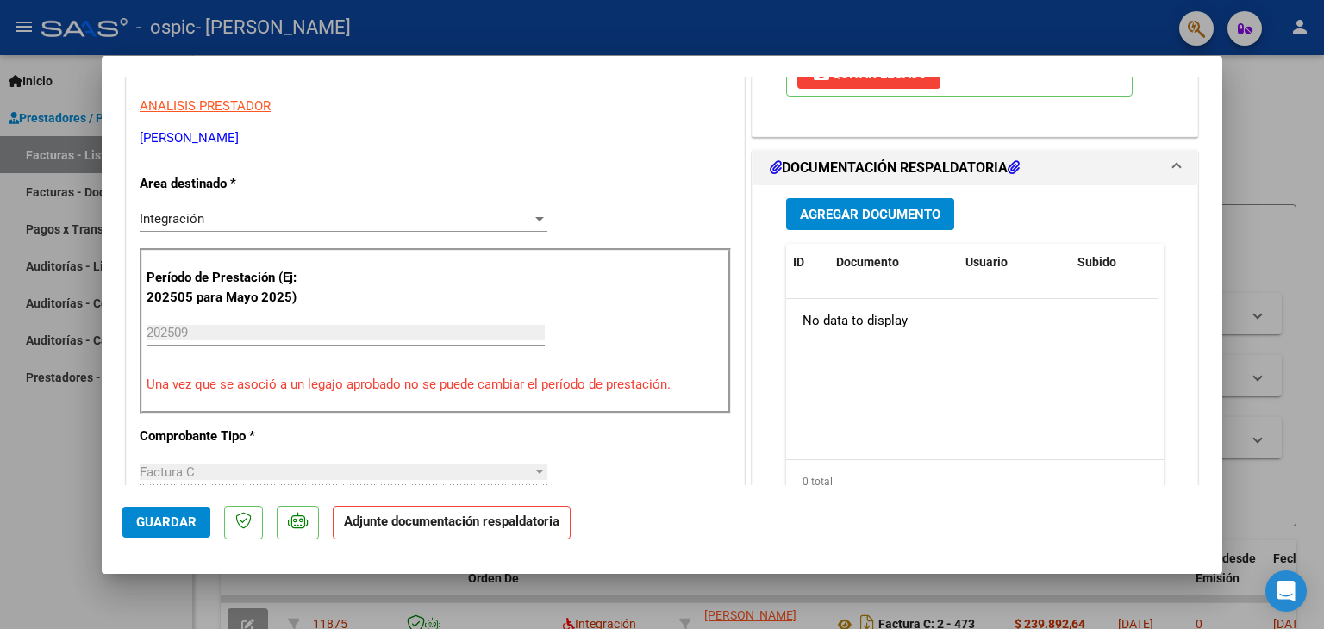
scroll to position [314, 0]
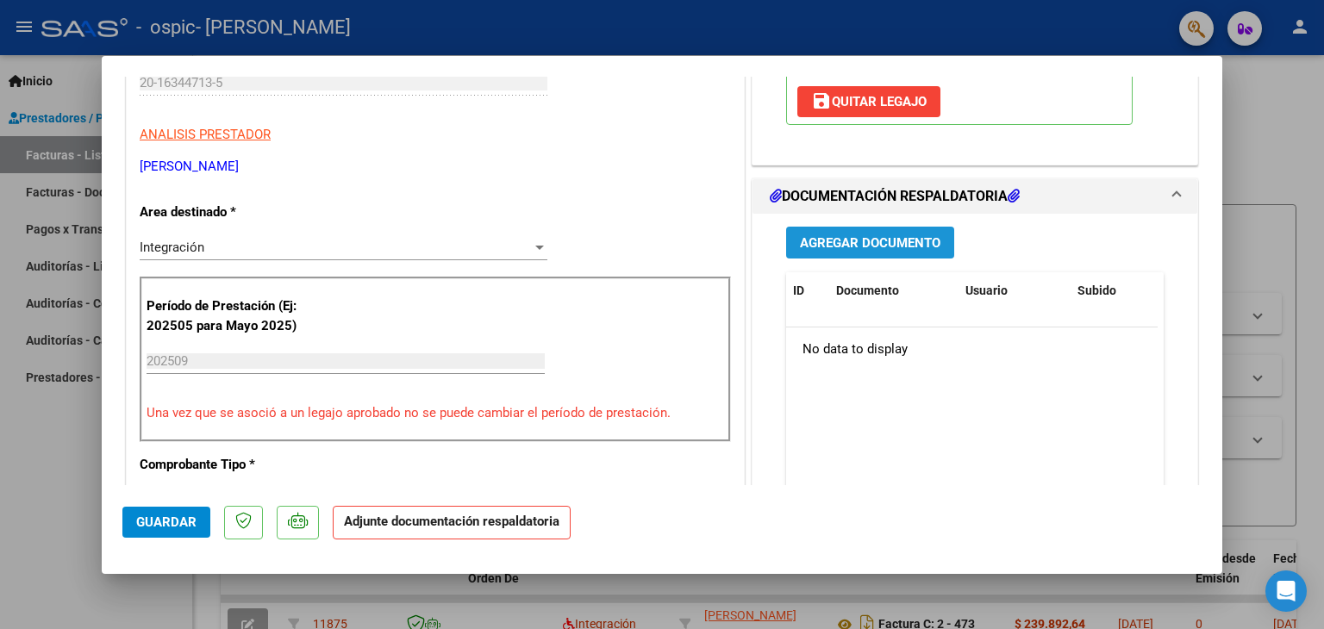
click at [852, 237] on span "Agregar Documento" at bounding box center [870, 243] width 141 height 16
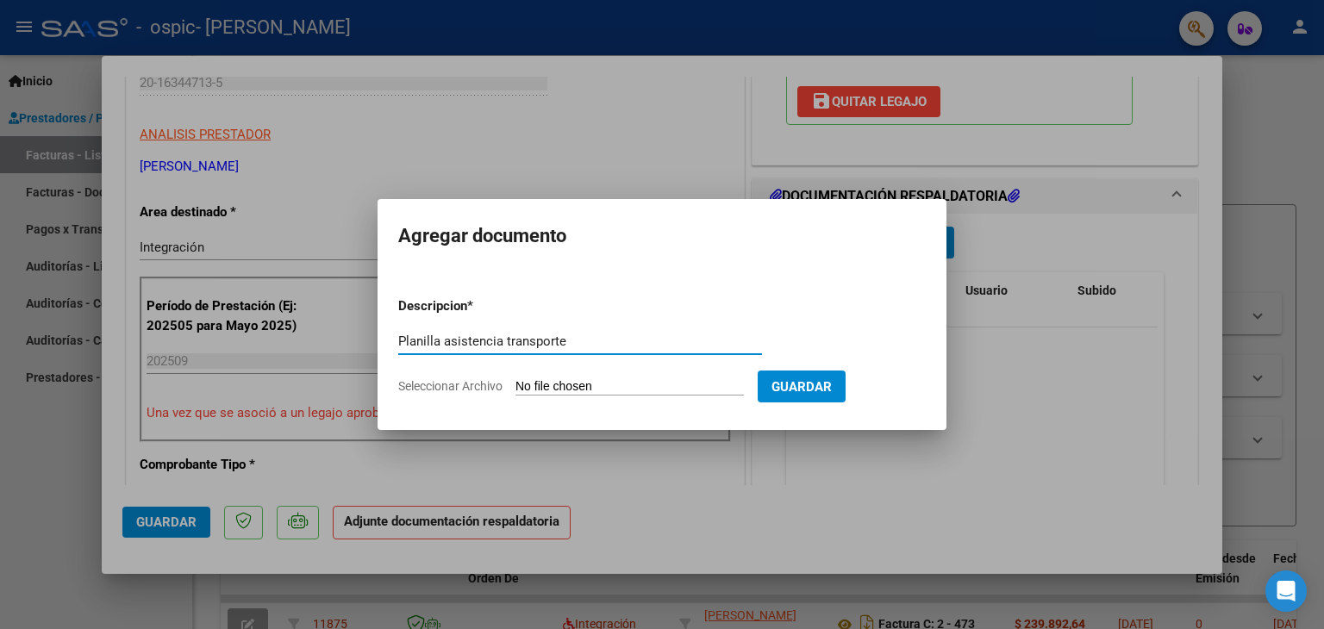
type input "Planilla asistencia transporte"
click at [447, 385] on span "Seleccionar Archivo" at bounding box center [450, 386] width 104 height 14
click at [515, 385] on input "Seleccionar Archivo" at bounding box center [629, 387] width 228 height 16
type input "C:\fakepath\[PERSON_NAME] TIANA_planilla asistencia_SETIEMBRE-2025.pdf"
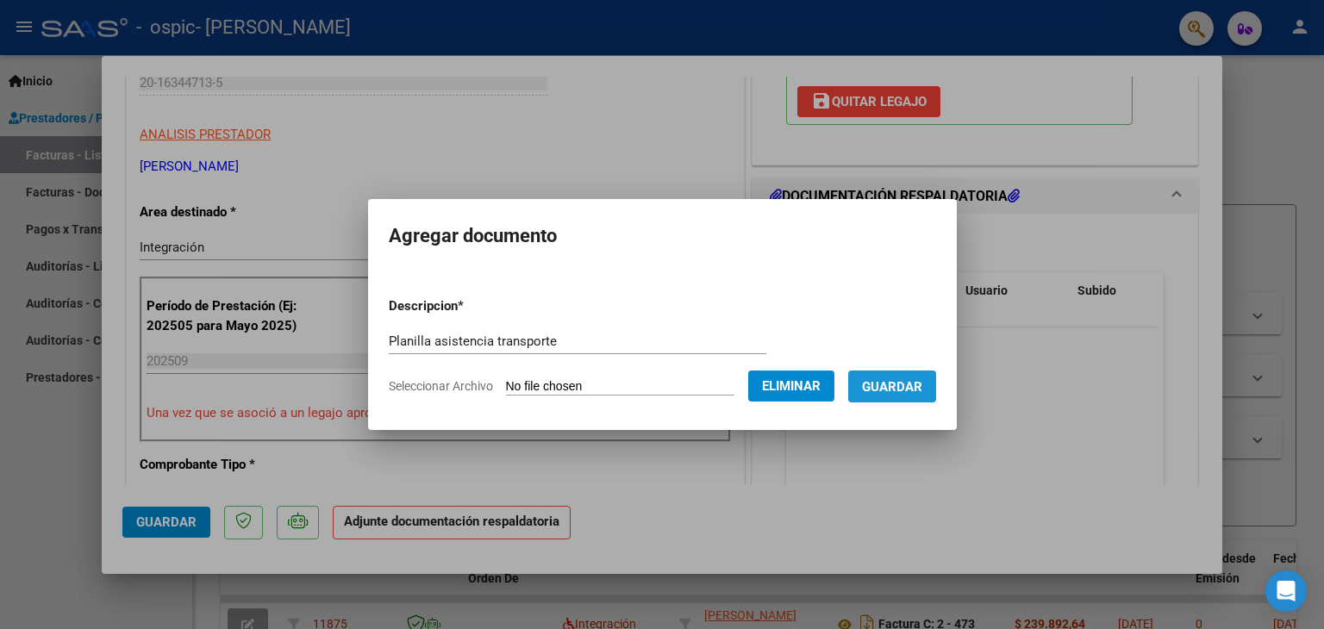
click at [907, 384] on span "Guardar" at bounding box center [892, 387] width 60 height 16
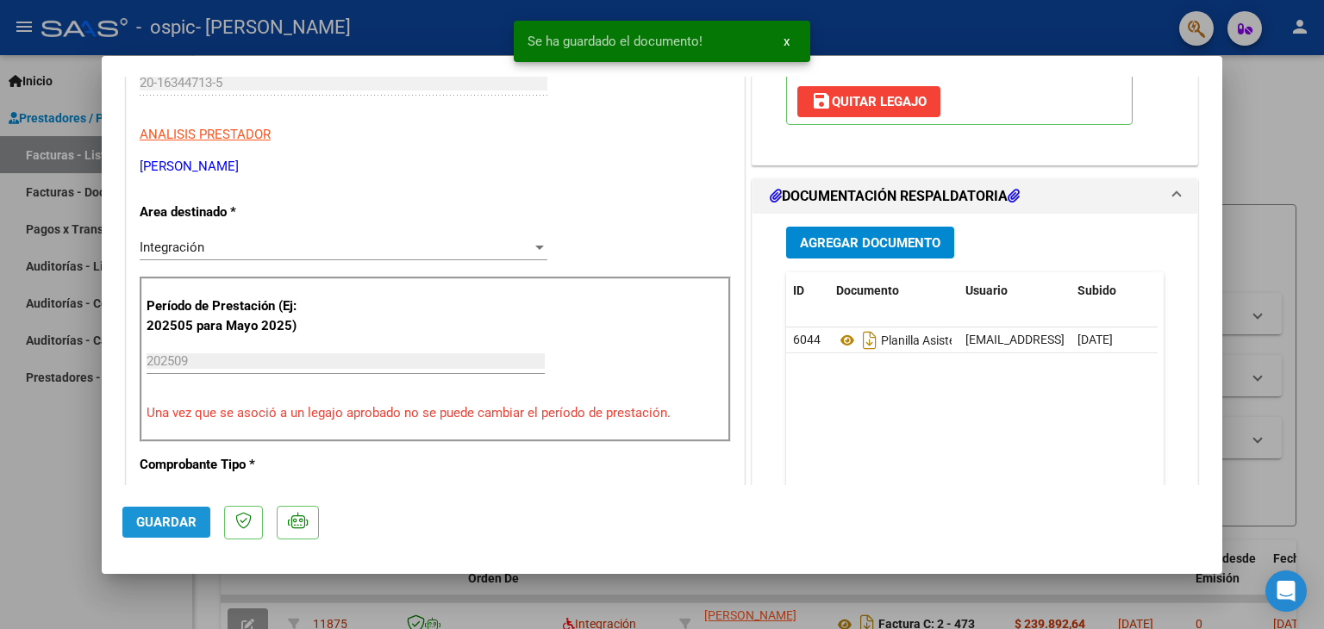
click at [166, 519] on span "Guardar" at bounding box center [166, 523] width 60 height 16
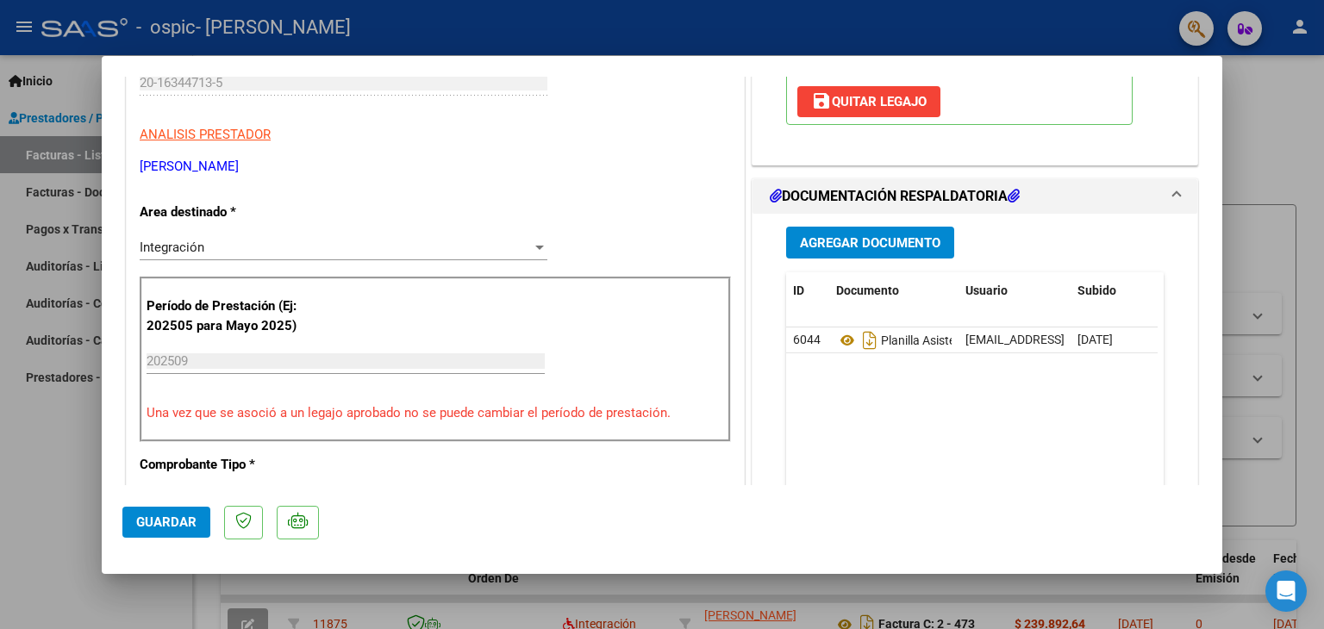
click at [1240, 145] on div at bounding box center [662, 314] width 1324 height 629
type input "$ 0,00"
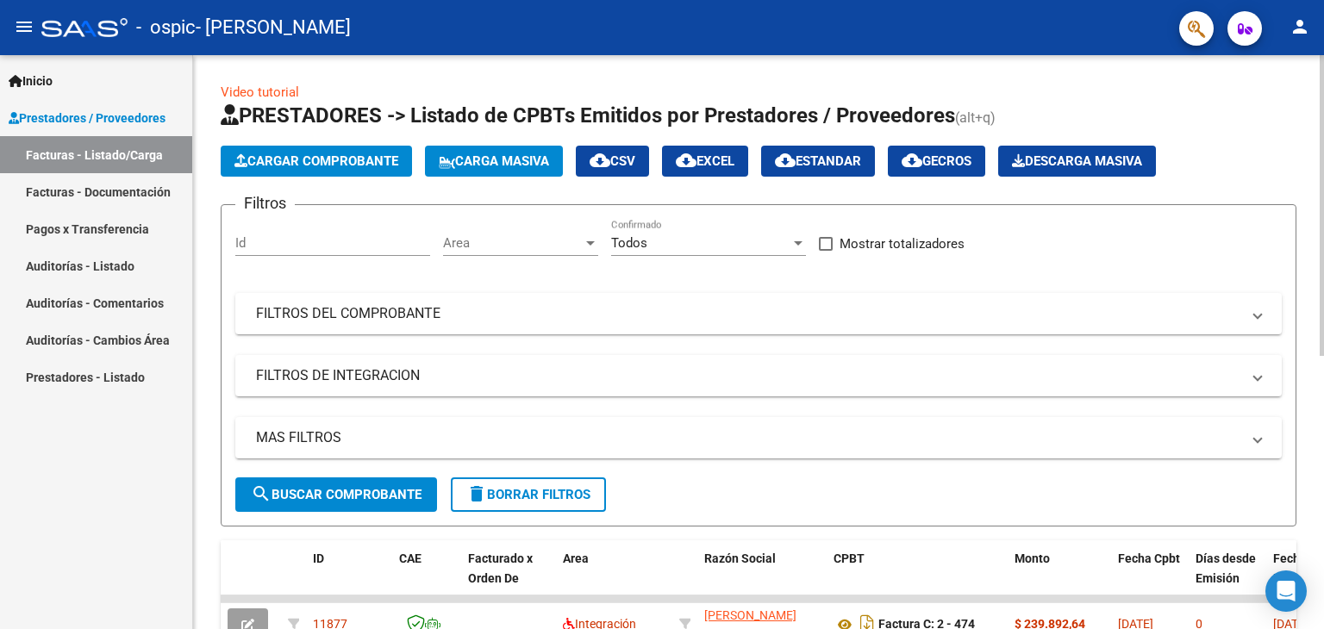
drag, startPoint x: 1317, startPoint y: 318, endPoint x: 1323, endPoint y: 400, distance: 82.1
click at [1323, 400] on div "Video tutorial PRESTADORES -> Listado de CPBTs Emitidos por Prestadores / Prove…" at bounding box center [760, 597] width 1135 height 1084
click at [1322, 211] on div at bounding box center [1322, 205] width 4 height 301
click at [1259, 130] on h1 "PRESTADORES -> Listado de CPBTs Emitidos por Prestadores / Proveedores (alt+q)" at bounding box center [759, 117] width 1076 height 30
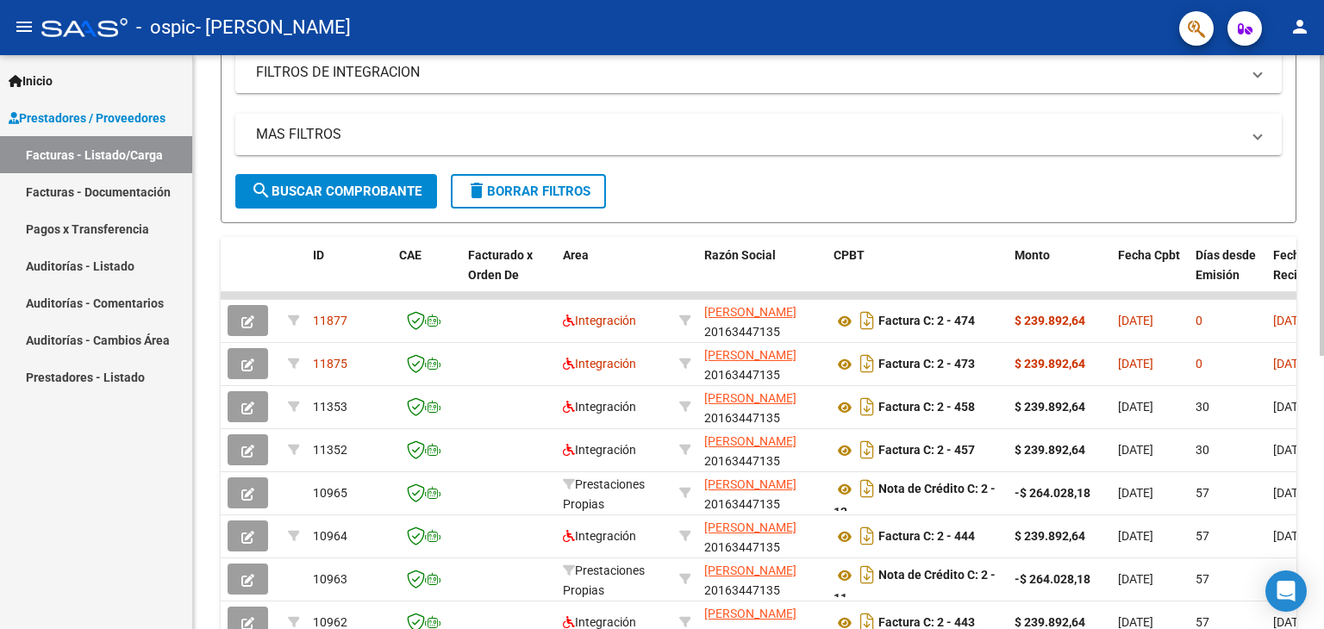
scroll to position [307, 0]
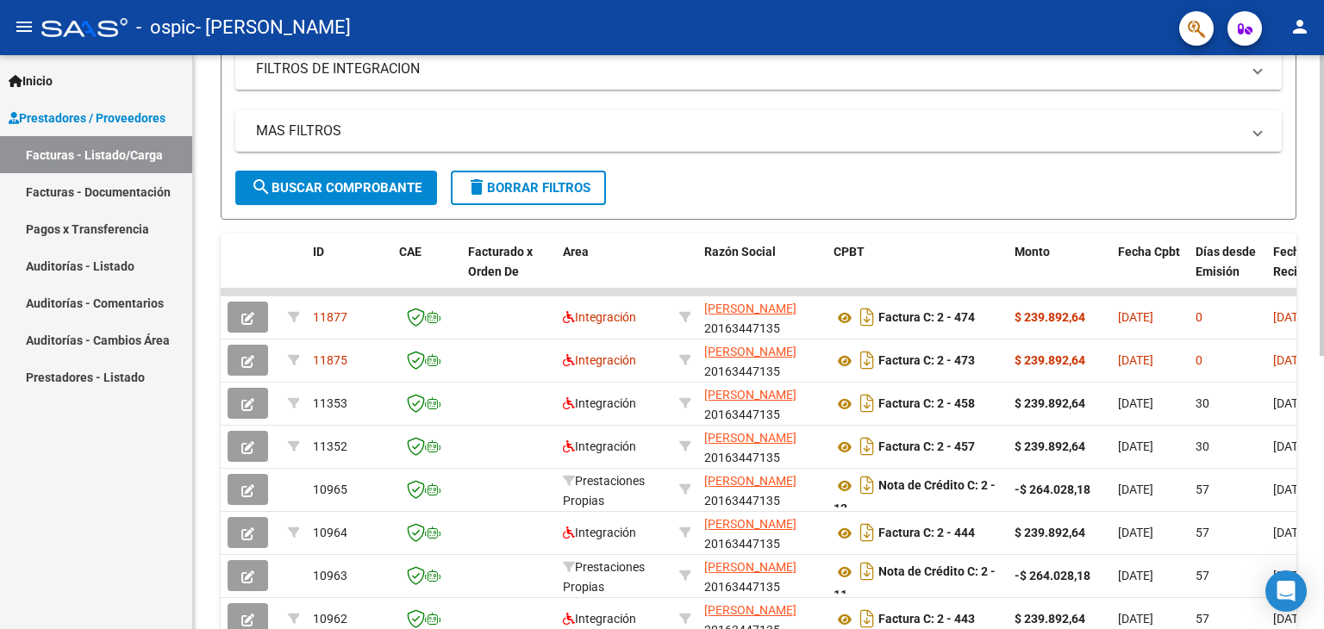
click at [1323, 353] on div at bounding box center [1322, 370] width 4 height 301
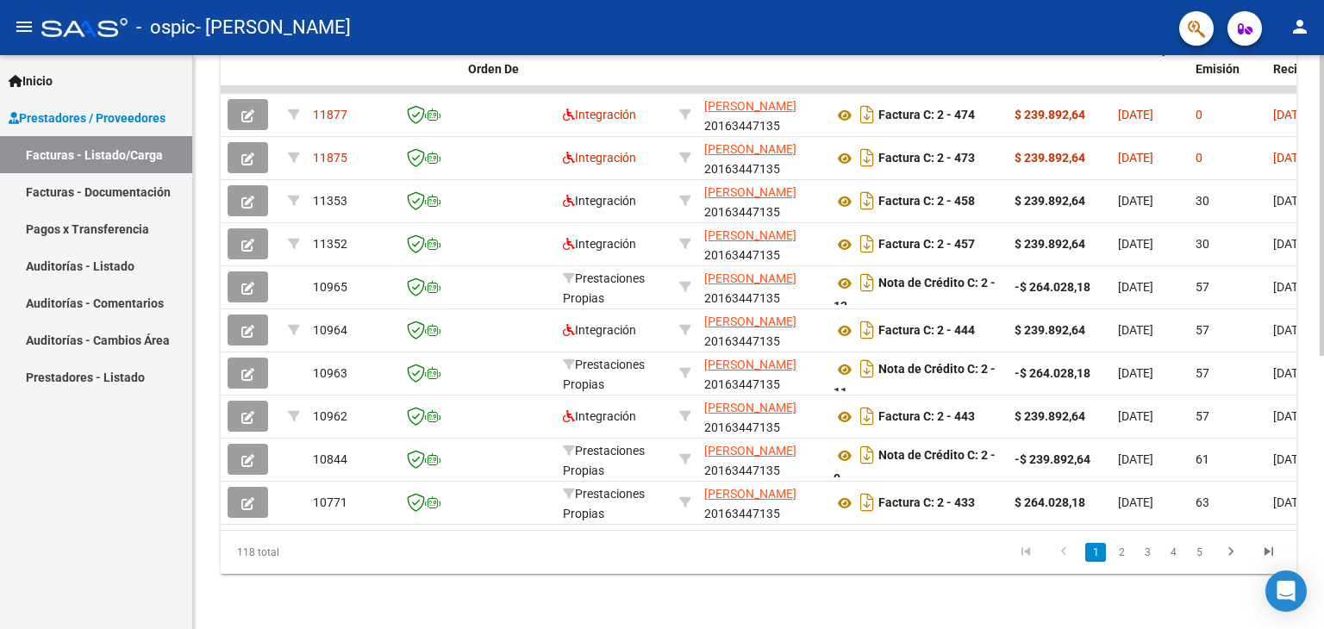
scroll to position [521, 0]
click at [1323, 421] on div at bounding box center [1322, 478] width 4 height 301
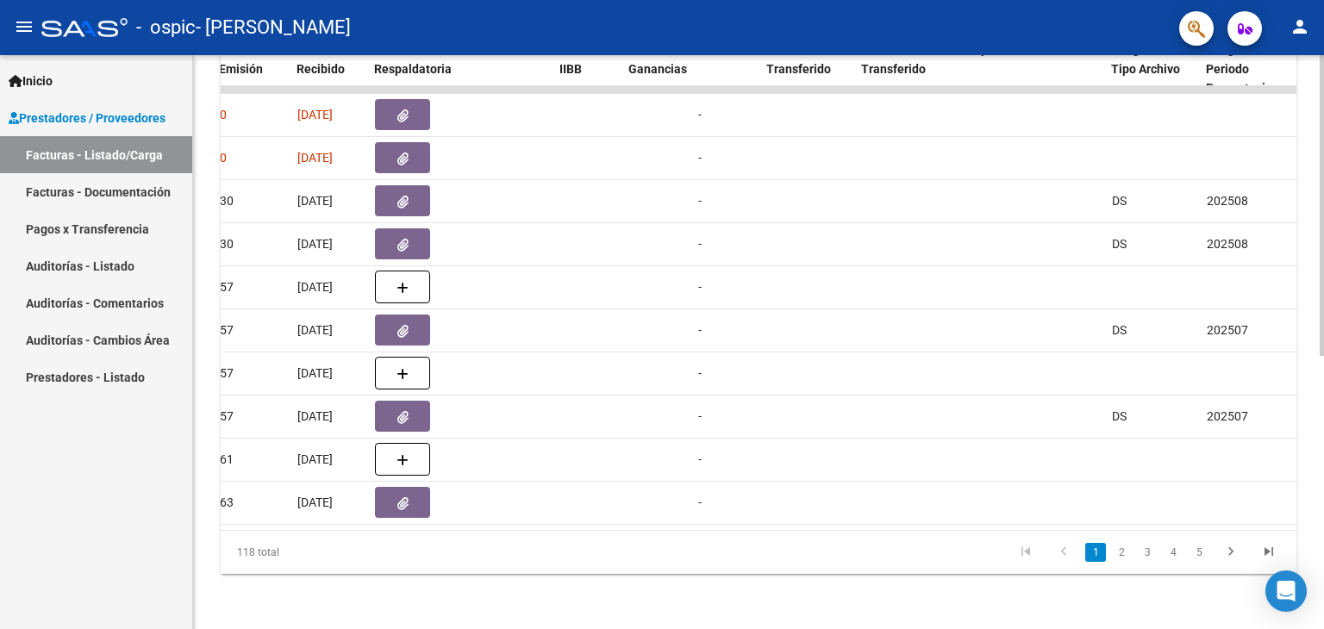
scroll to position [301, 0]
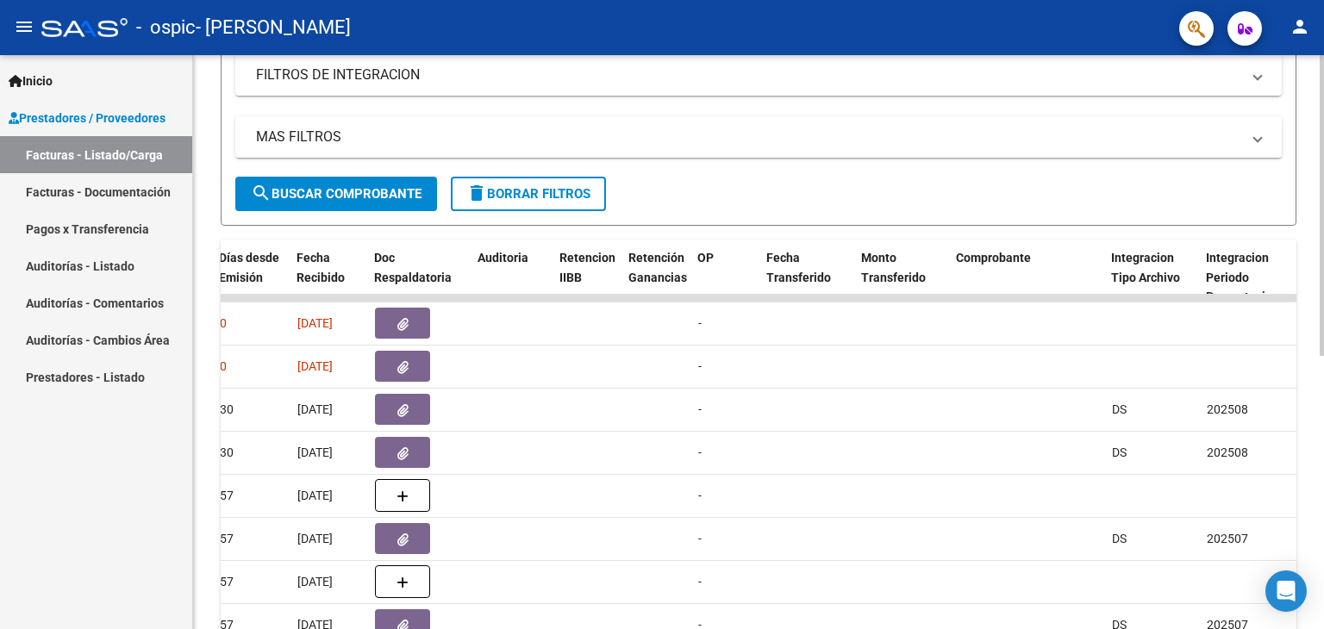
click at [1311, 291] on div "Video tutorial PRESTADORES -> Listado de CPBTs Emitidos por Prestadores / Prove…" at bounding box center [760, 296] width 1135 height 1084
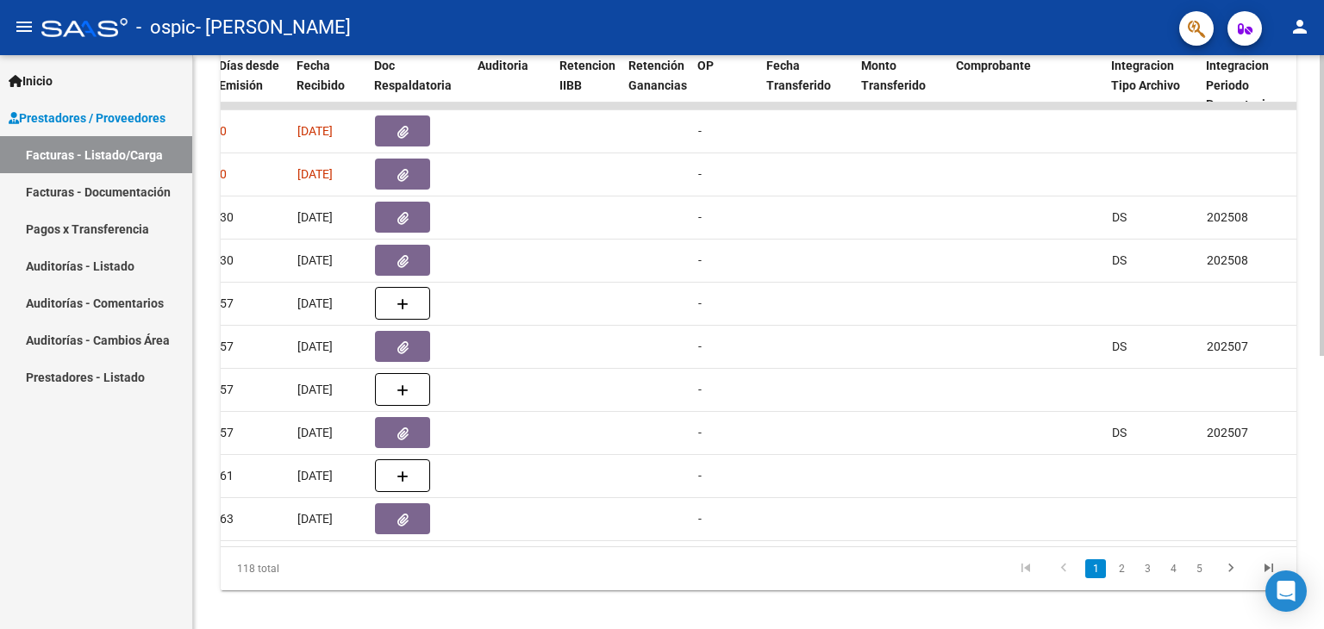
scroll to position [521, 0]
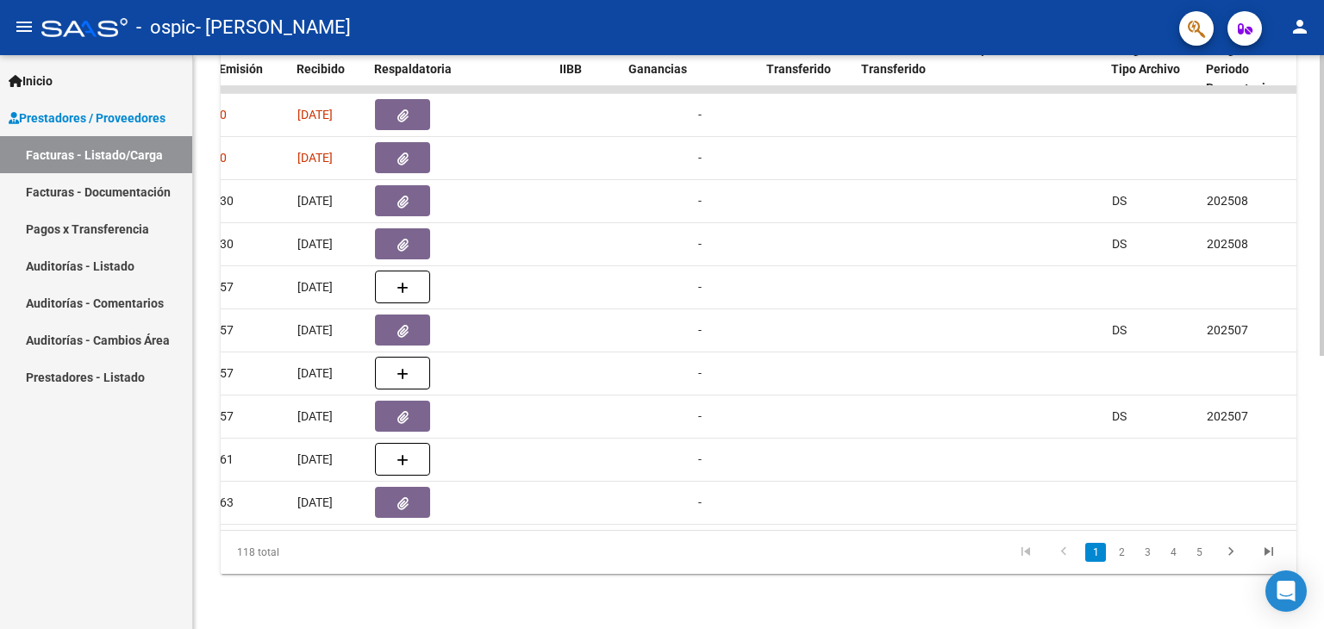
click at [1321, 428] on div at bounding box center [1322, 478] width 4 height 301
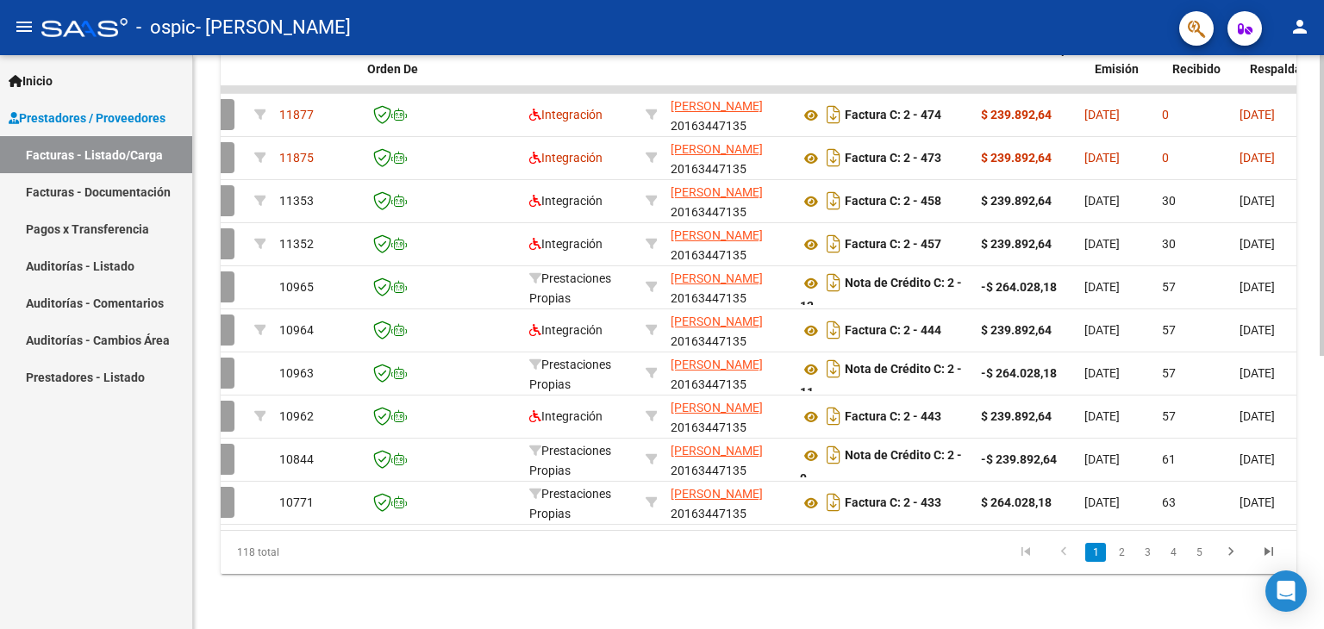
scroll to position [0, 0]
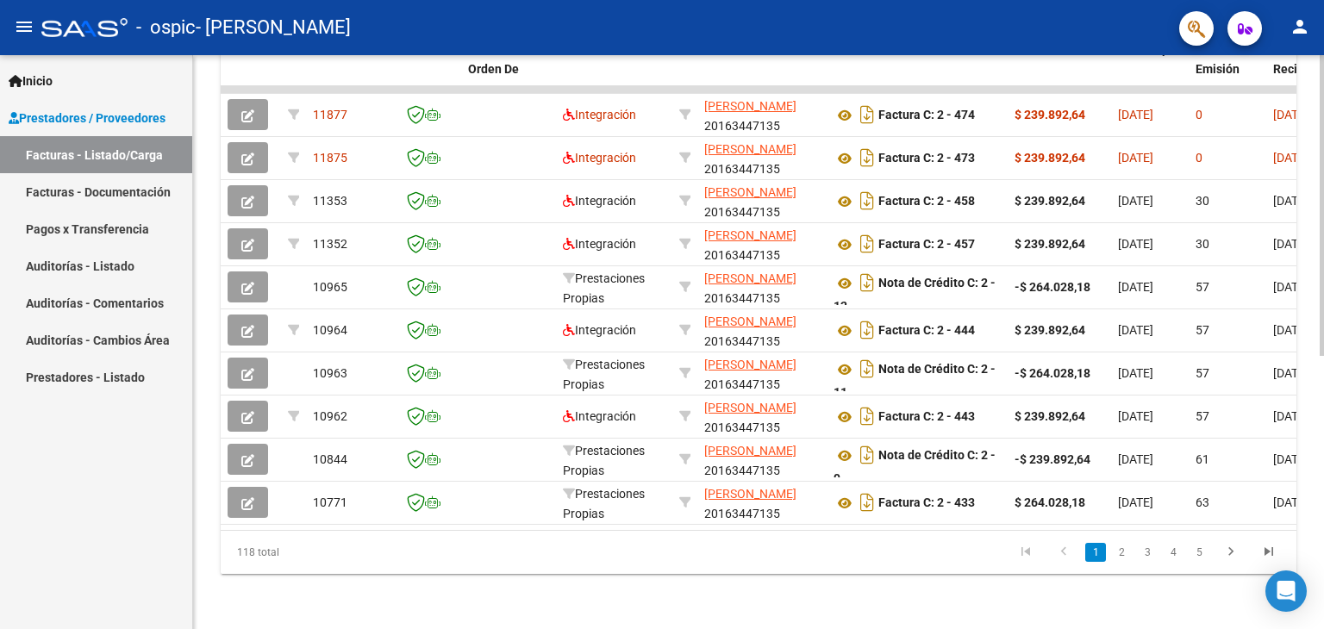
drag, startPoint x: 796, startPoint y: 516, endPoint x: 421, endPoint y: 567, distance: 379.3
click at [421, 567] on div "ID CAE Facturado x Orden De Area Razón Social CPBT Monto Fecha Cpbt Días desde …" at bounding box center [759, 302] width 1076 height 543
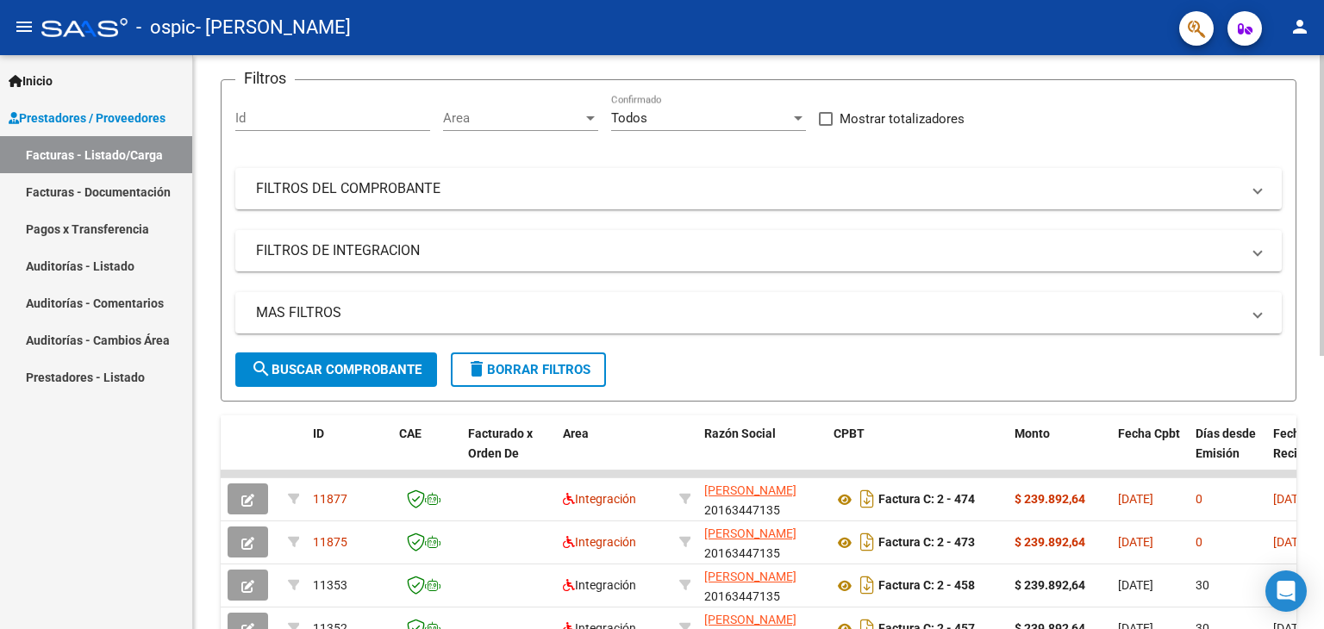
scroll to position [128, 0]
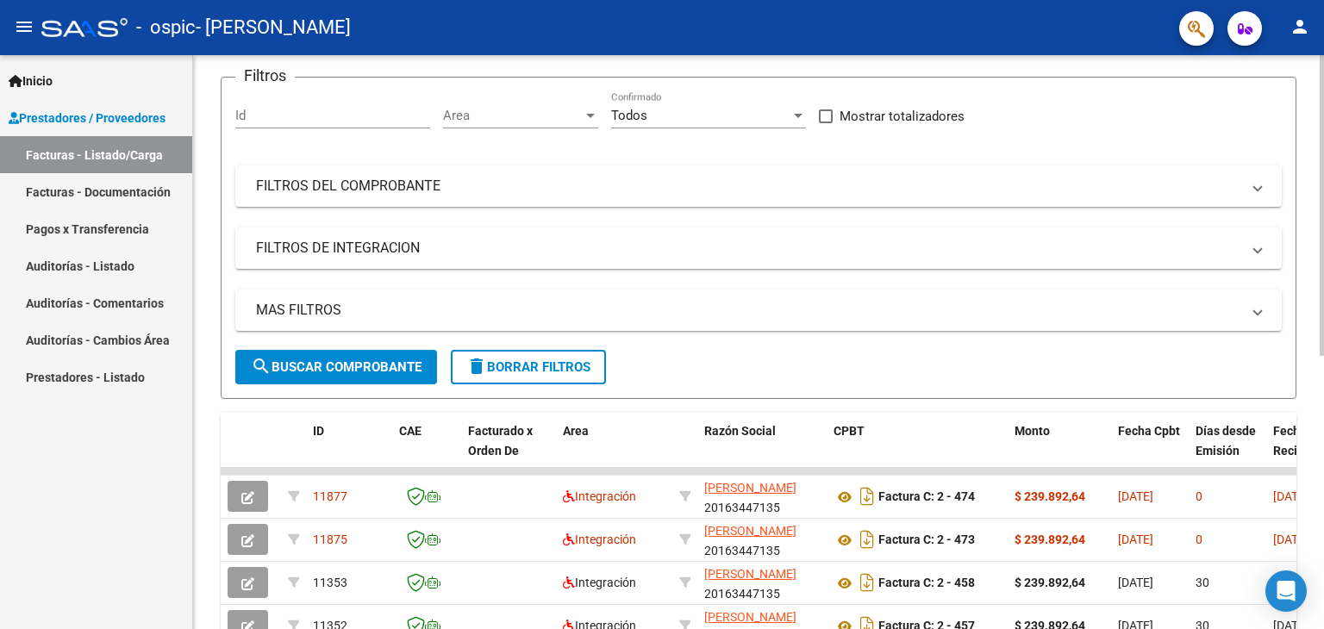
click at [1323, 196] on div at bounding box center [1322, 273] width 4 height 301
click at [1300, 28] on mat-icon "person" at bounding box center [1300, 26] width 21 height 21
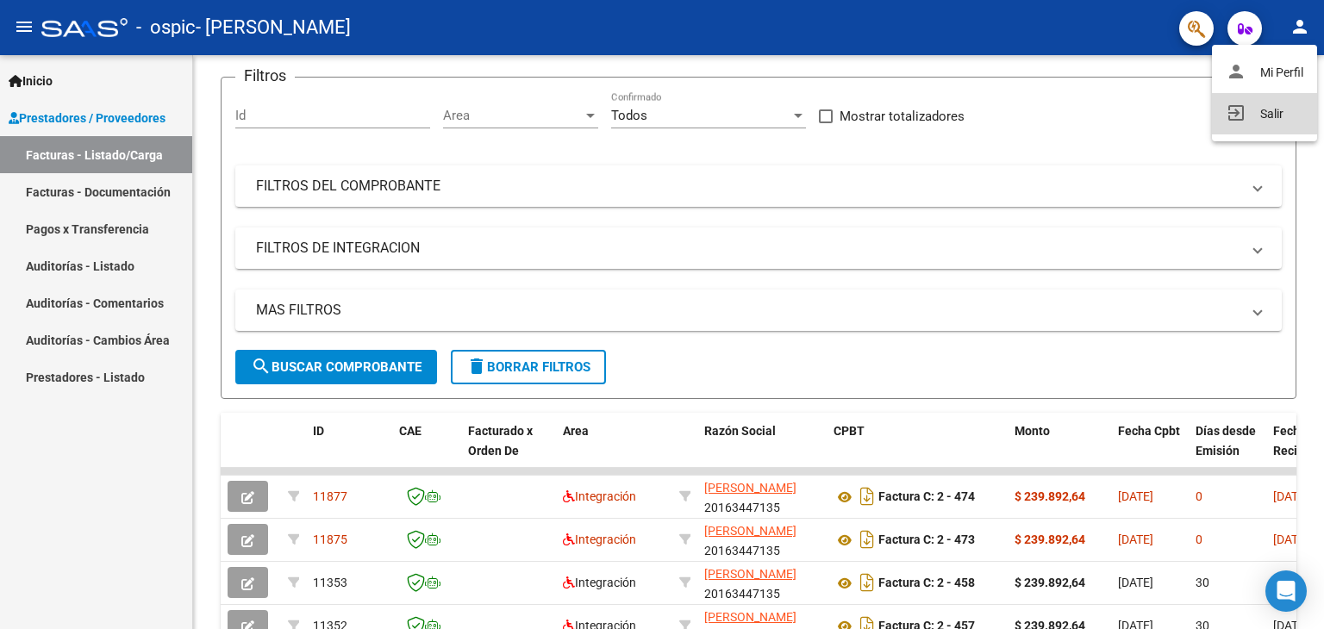
click at [1262, 113] on button "exit_to_app Salir" at bounding box center [1264, 113] width 105 height 41
